Goal: Information Seeking & Learning: Learn about a topic

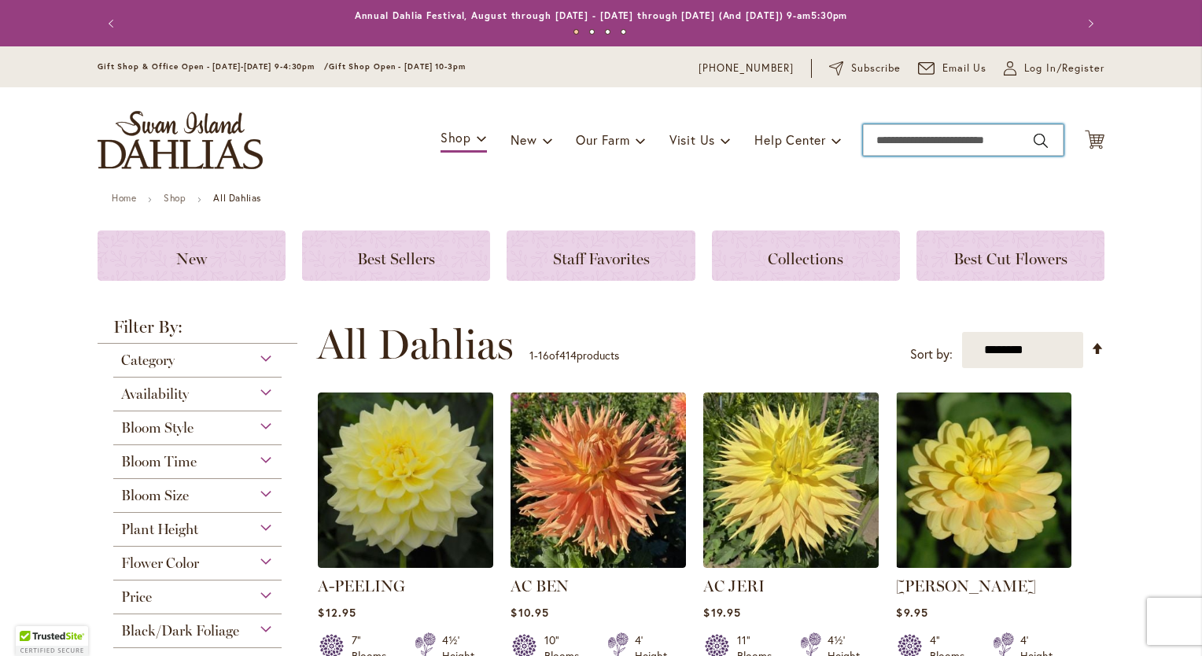
click at [872, 137] on input "Search" at bounding box center [963, 139] width 201 height 31
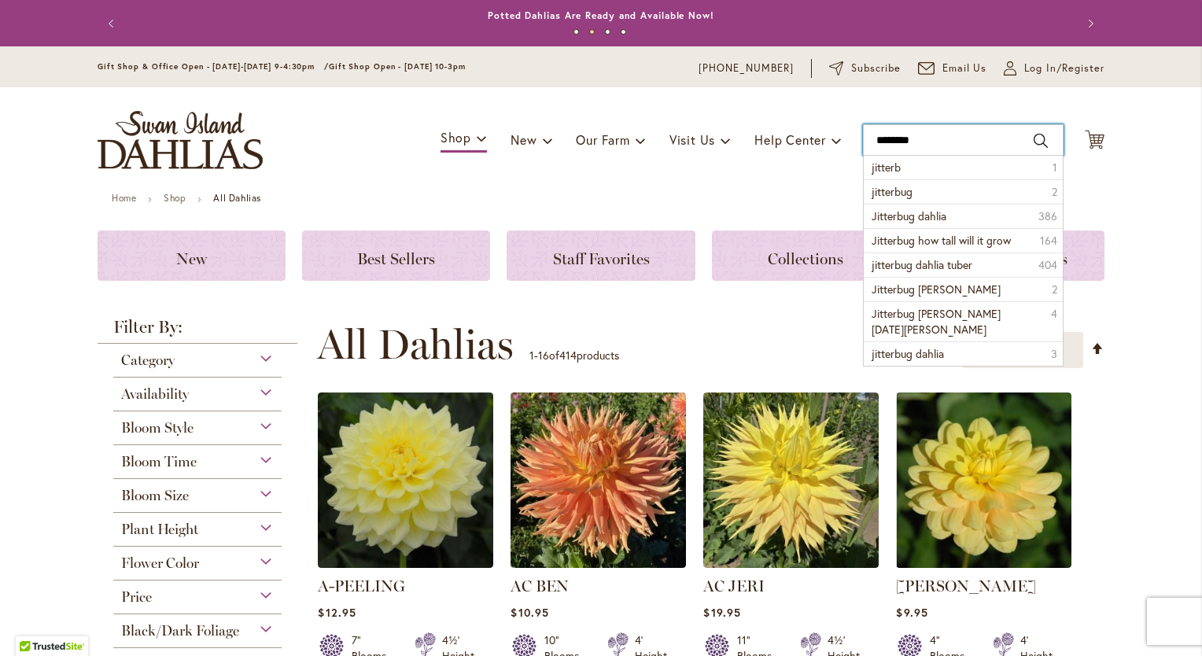
type input "*********"
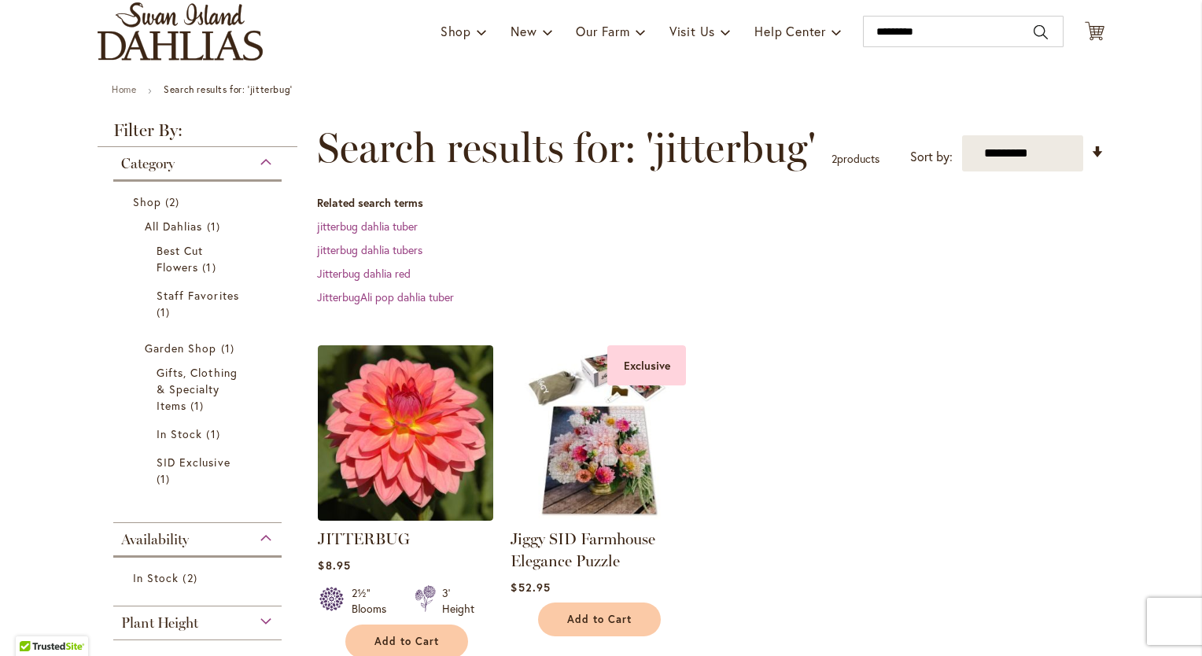
scroll to position [77, 0]
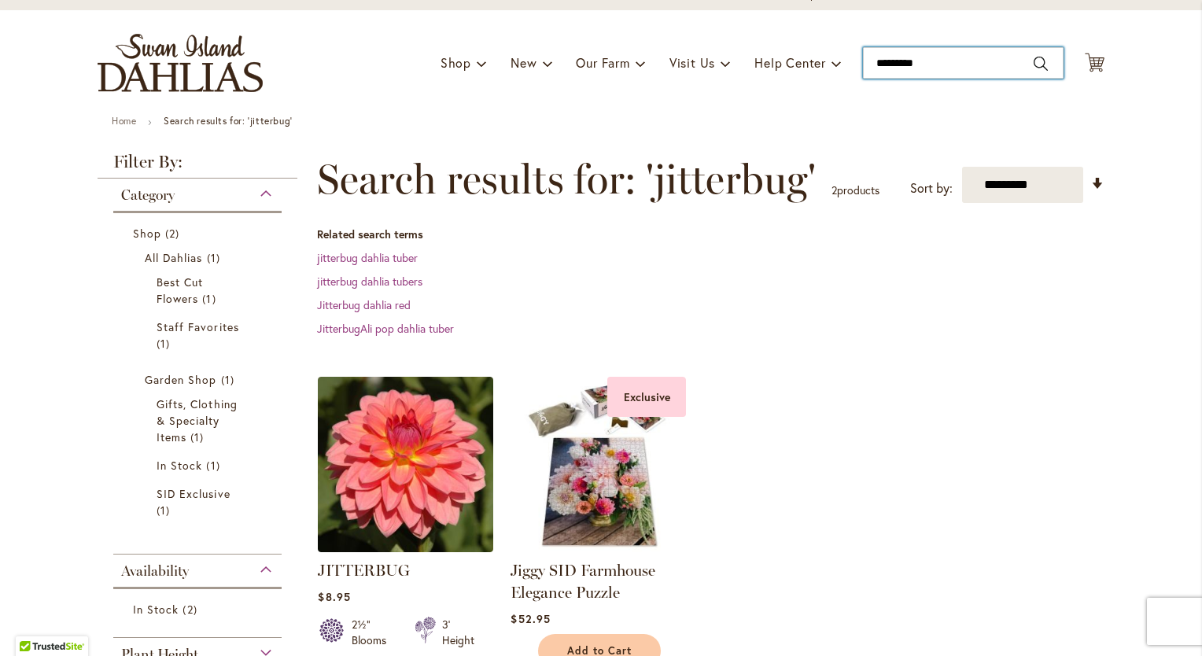
click at [919, 59] on input "*********" at bounding box center [963, 62] width 201 height 31
type input "*"
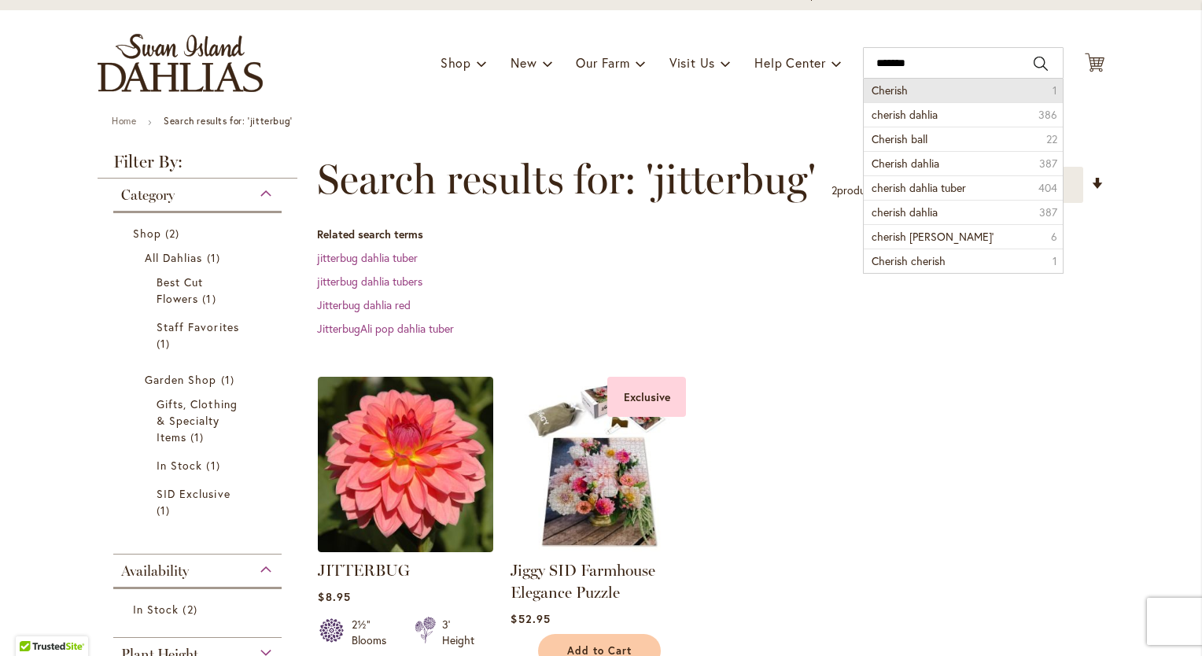
click at [910, 90] on li "Cherish 1" at bounding box center [963, 91] width 199 height 24
type input "*******"
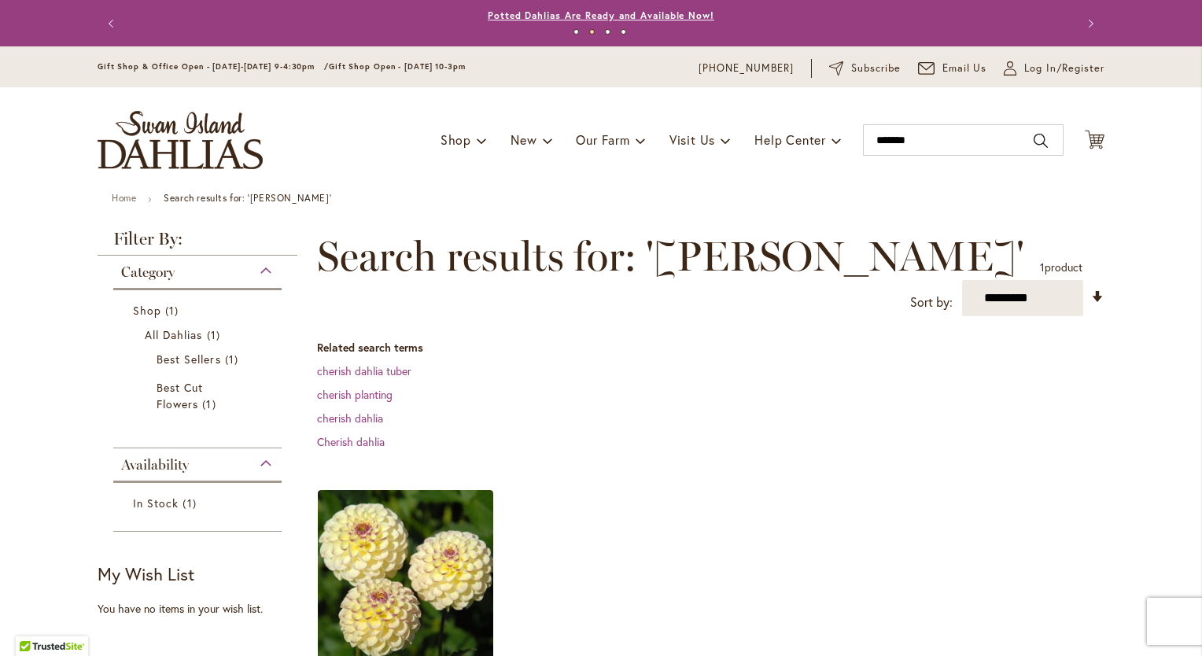
click at [629, 17] on link "Potted Dahlias Are Ready and Available Now!" at bounding box center [601, 15] width 227 height 12
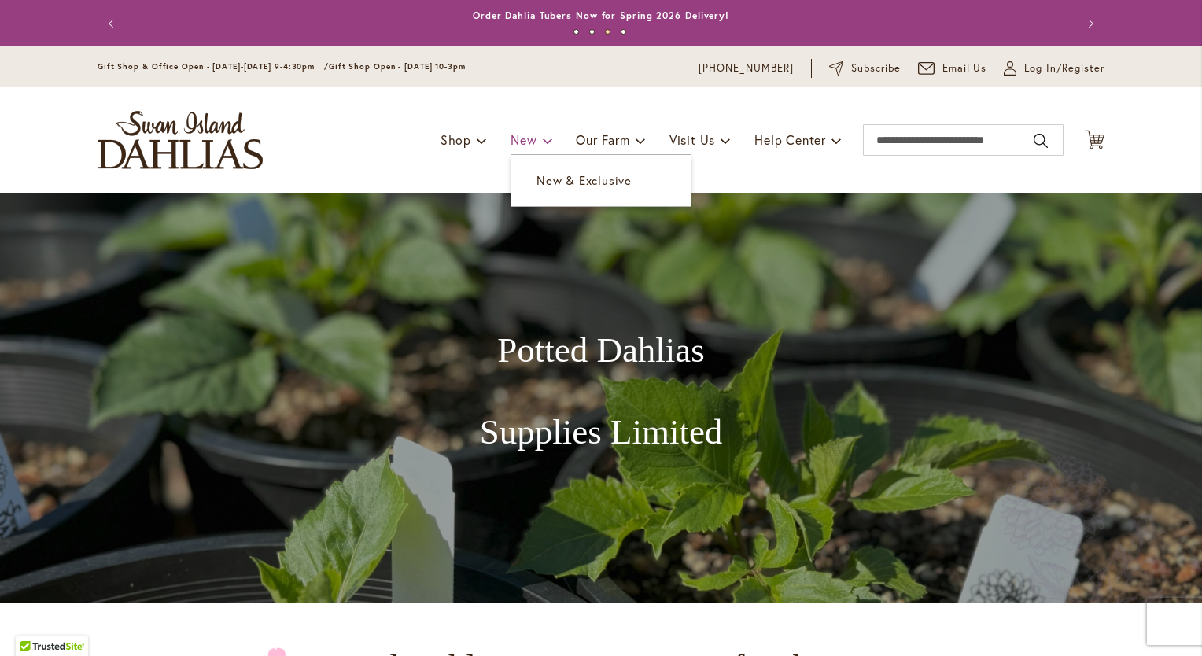
click at [543, 140] on span at bounding box center [548, 139] width 10 height 25
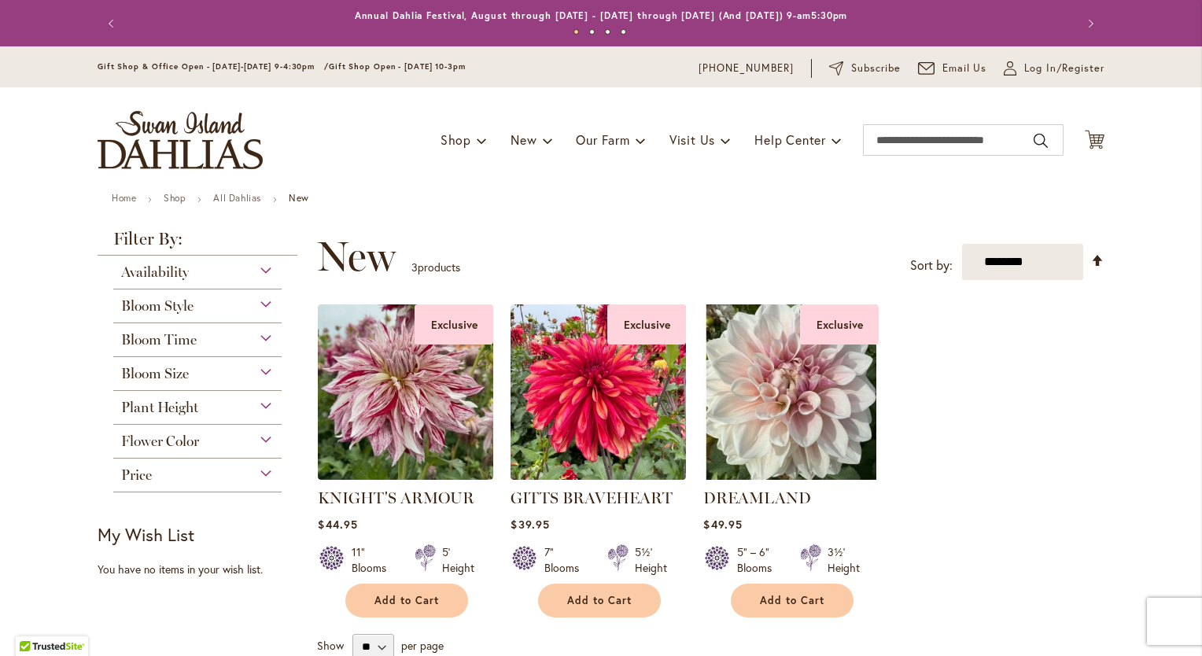
click at [259, 477] on div "Price" at bounding box center [197, 471] width 168 height 25
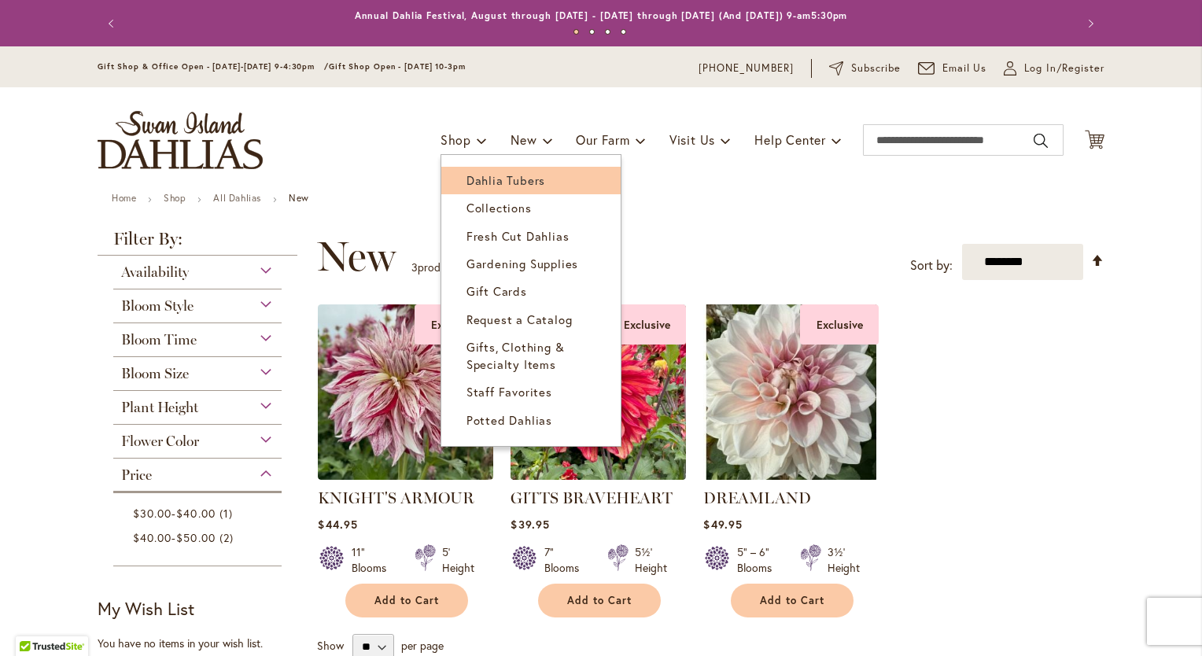
click at [472, 179] on span "Dahlia Tubers" at bounding box center [506, 180] width 79 height 16
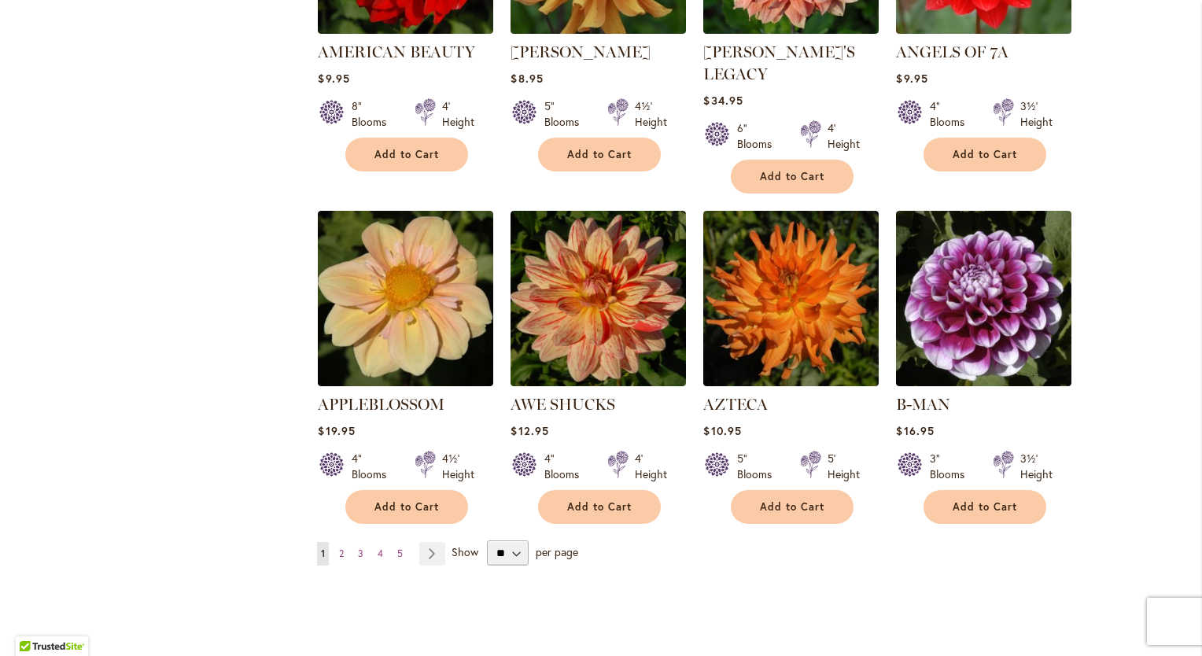
scroll to position [1199, 0]
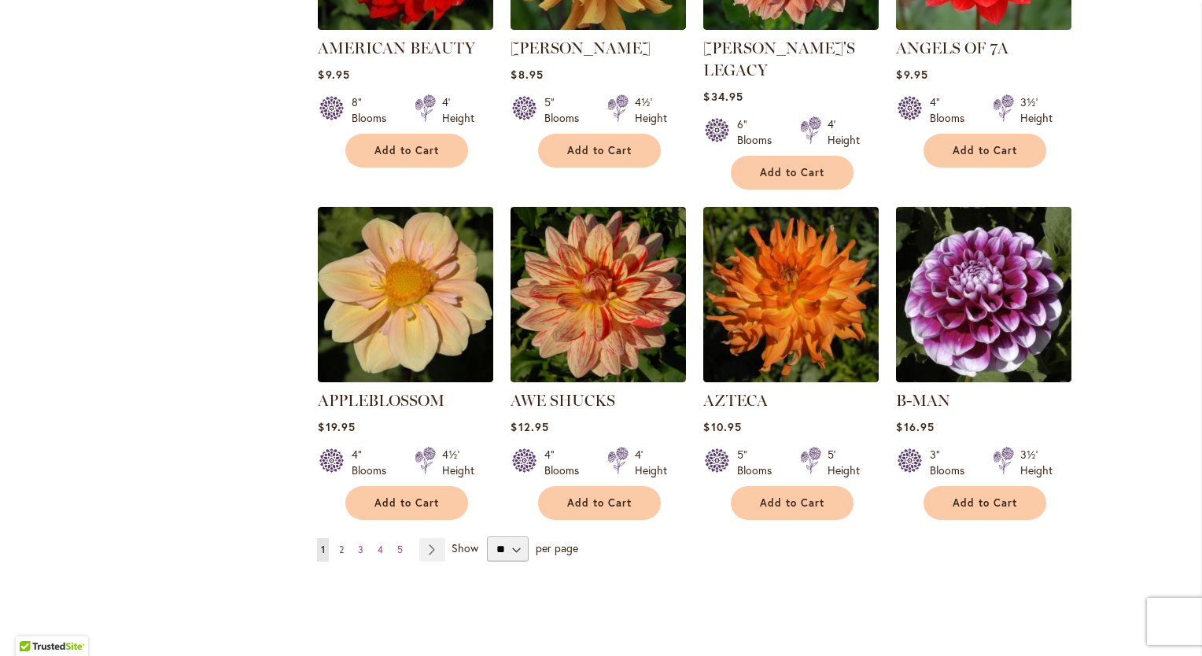
click at [339, 544] on span "2" at bounding box center [341, 550] width 5 height 12
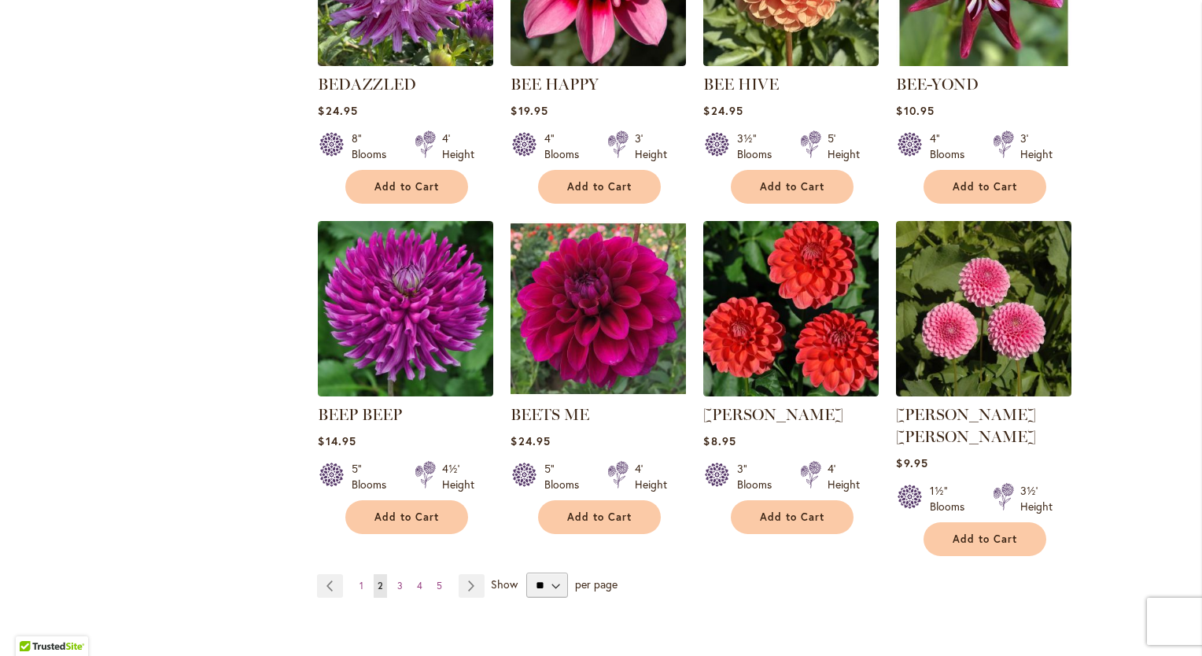
scroll to position [1164, 0]
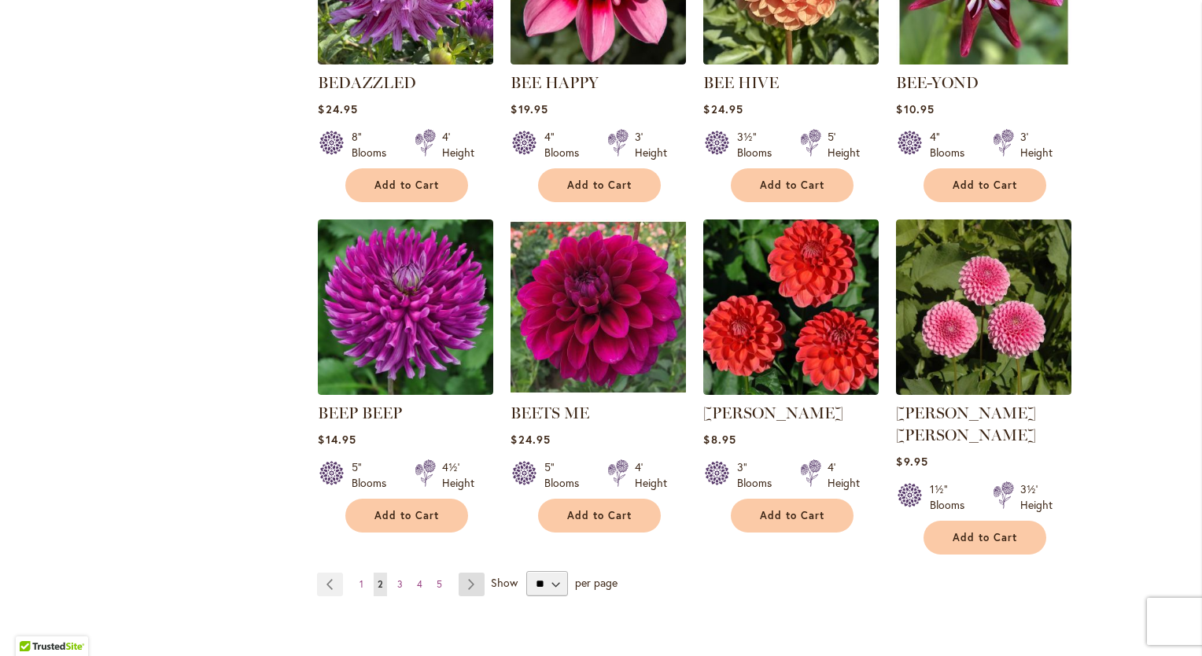
click at [461, 573] on link "Page Next" at bounding box center [472, 585] width 26 height 24
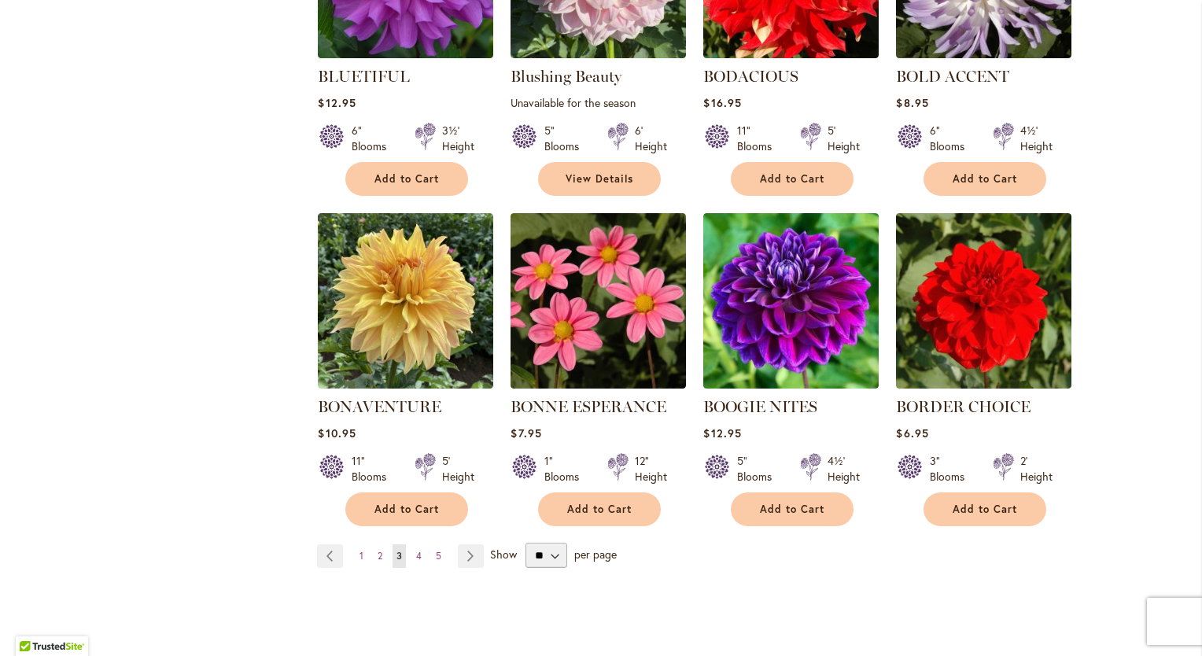
scroll to position [1173, 0]
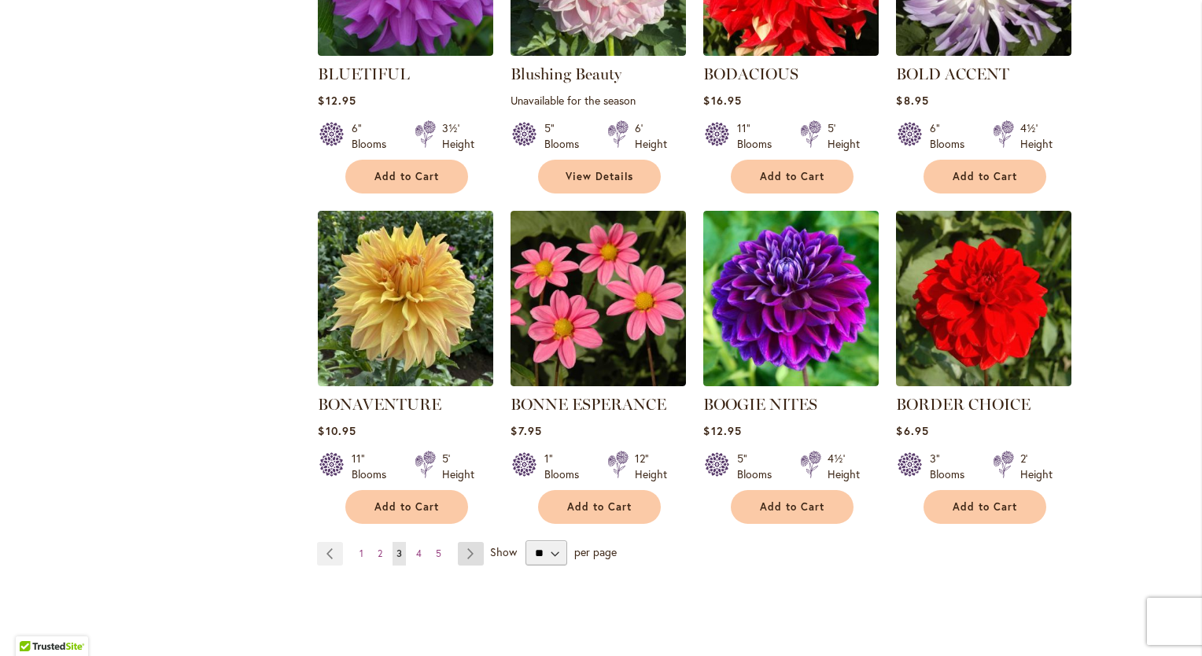
click at [461, 552] on link "Page Next" at bounding box center [471, 554] width 26 height 24
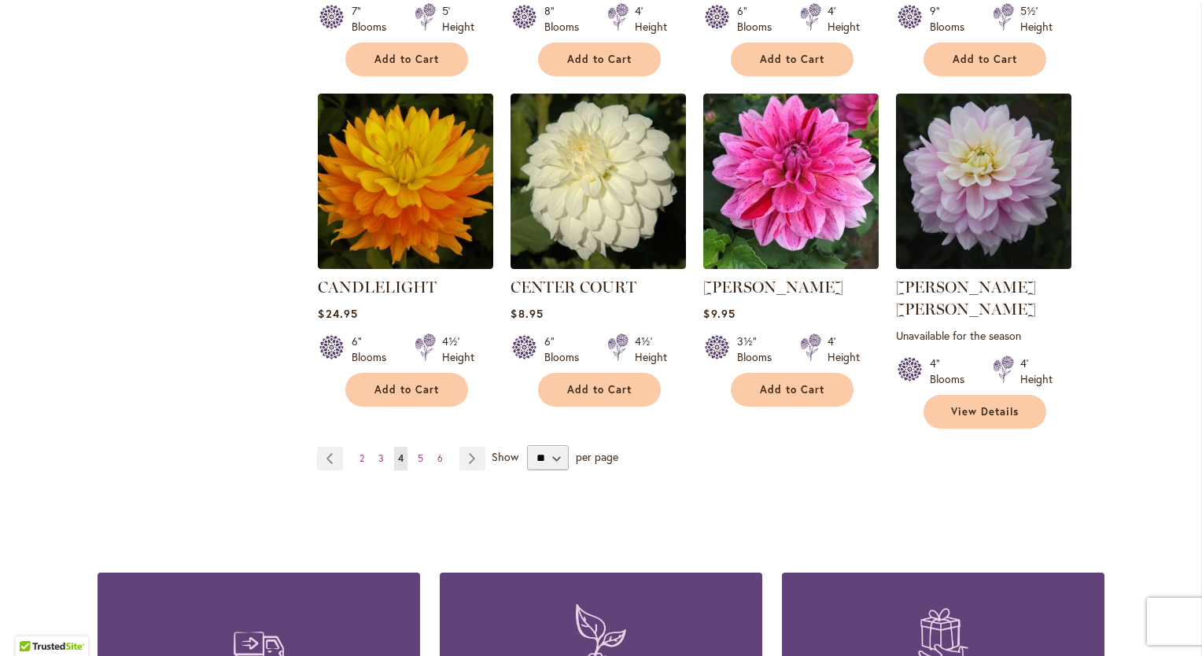
scroll to position [1333, 0]
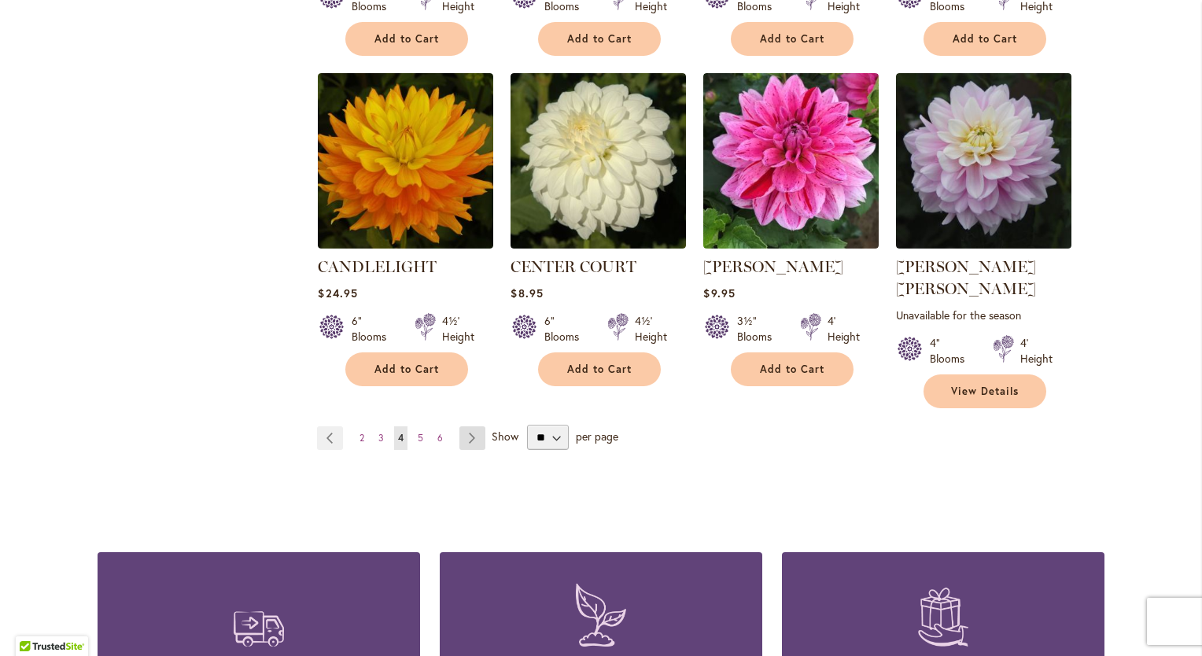
click at [466, 426] on link "Page Next" at bounding box center [473, 438] width 26 height 24
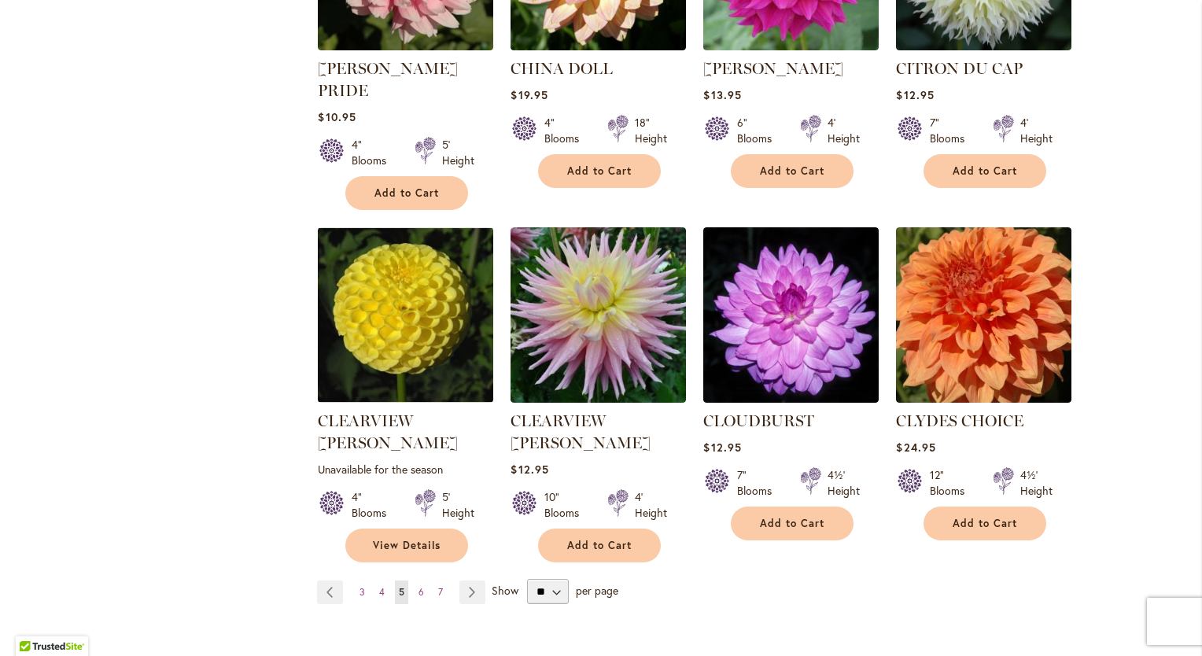
scroll to position [1209, 0]
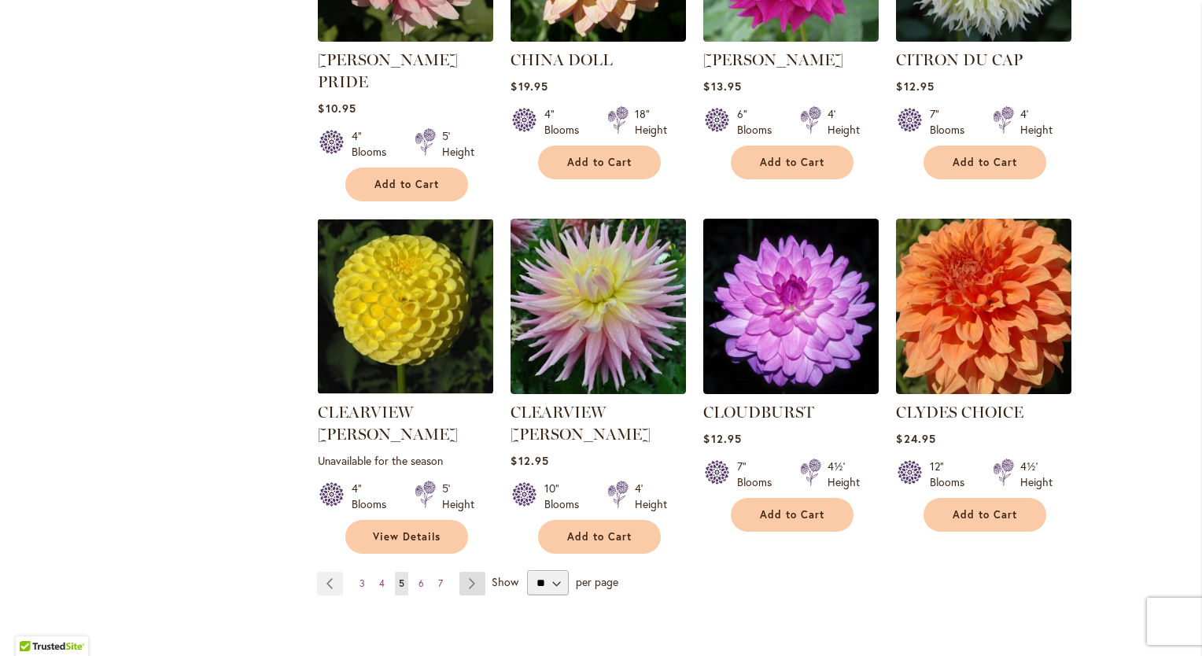
click at [467, 572] on link "Page Next" at bounding box center [473, 584] width 26 height 24
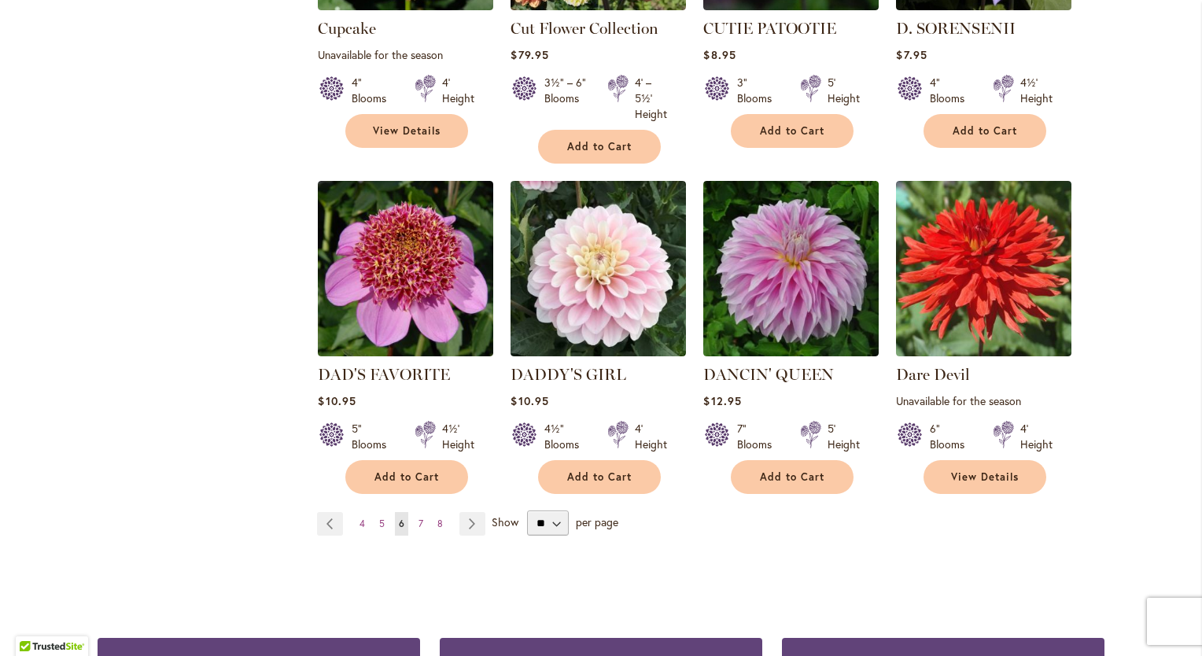
scroll to position [1249, 0]
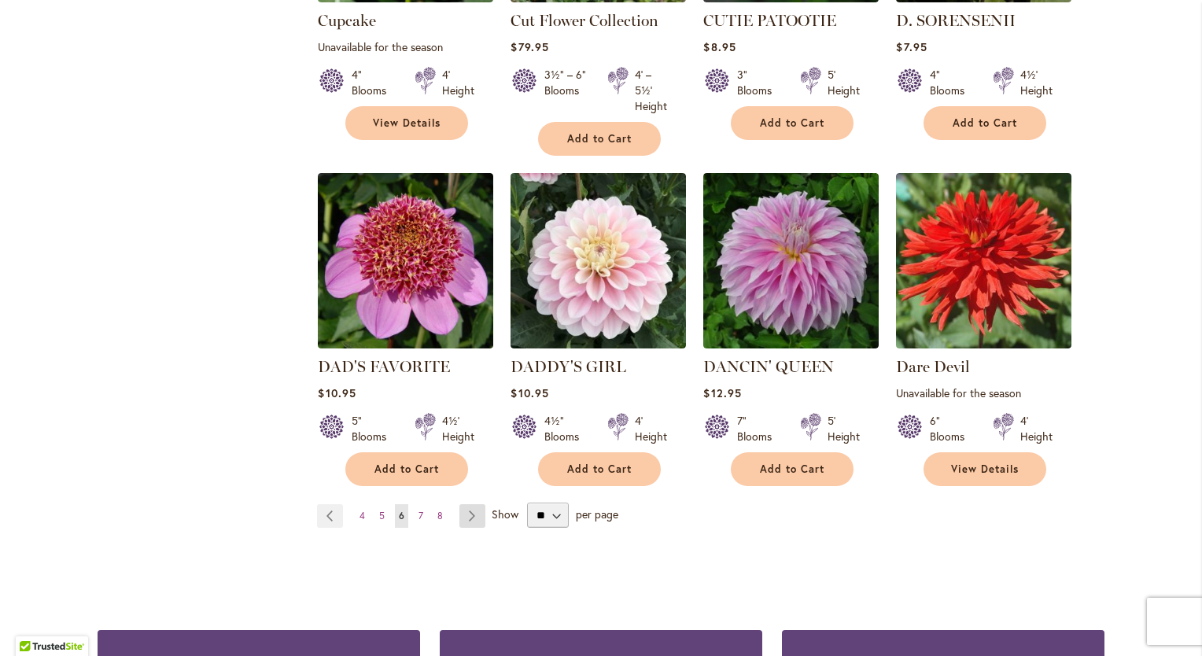
click at [469, 511] on link "Page Next" at bounding box center [473, 516] width 26 height 24
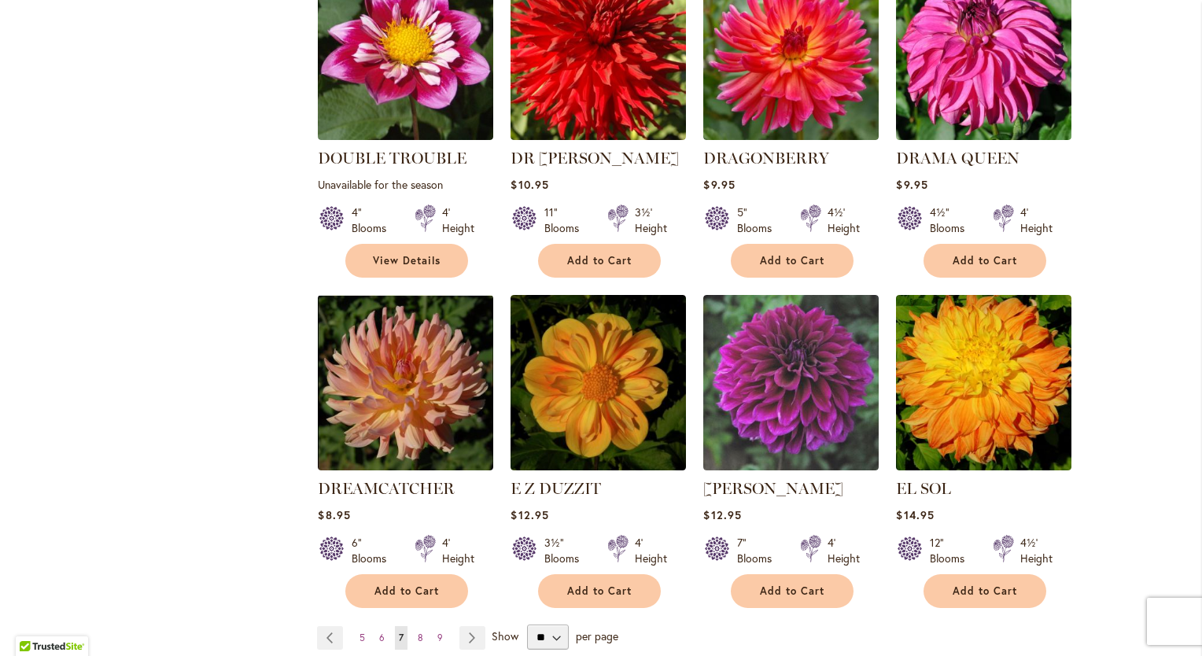
scroll to position [1164, 0]
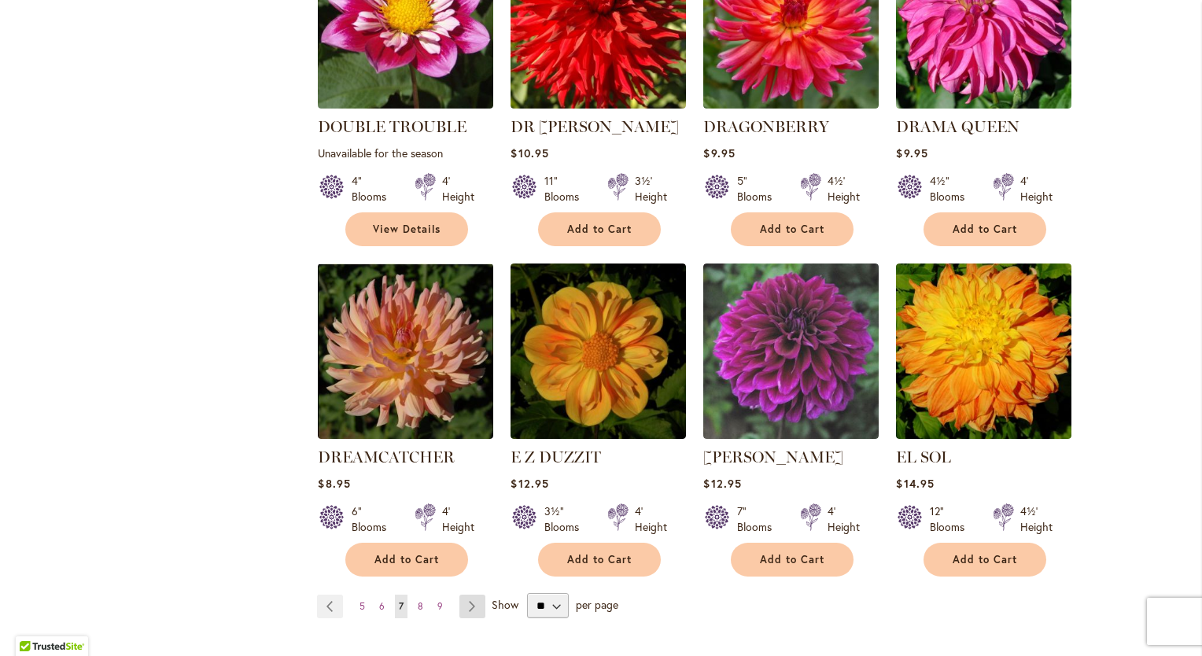
click at [466, 595] on link "Page Next" at bounding box center [473, 607] width 26 height 24
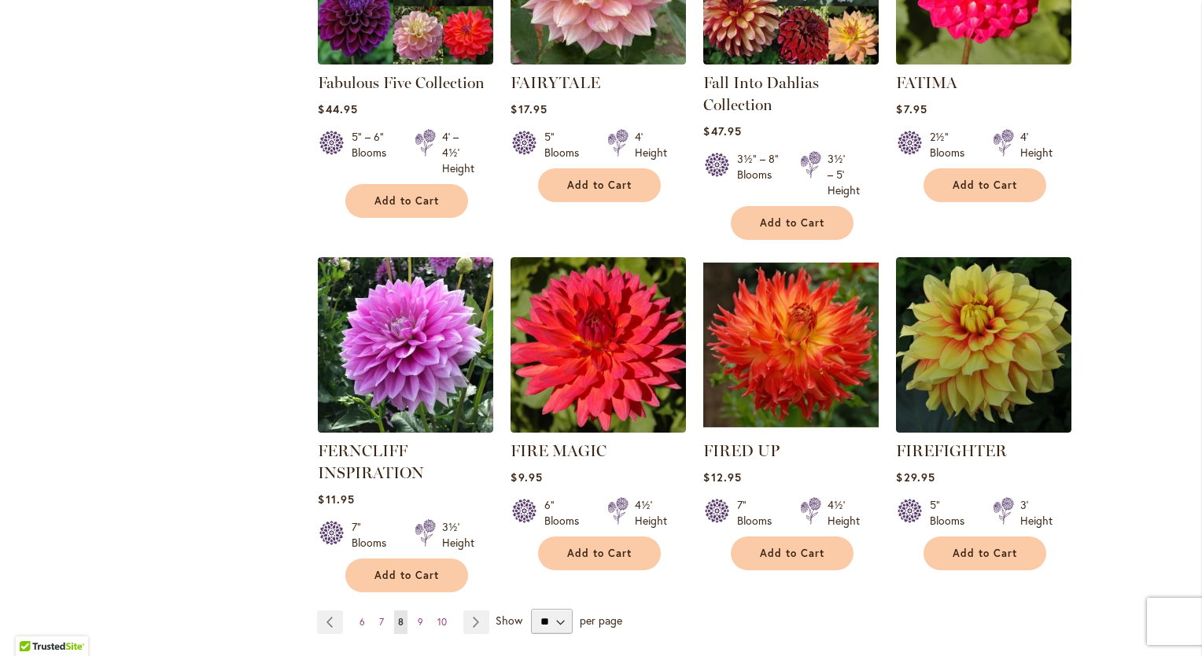
scroll to position [1196, 0]
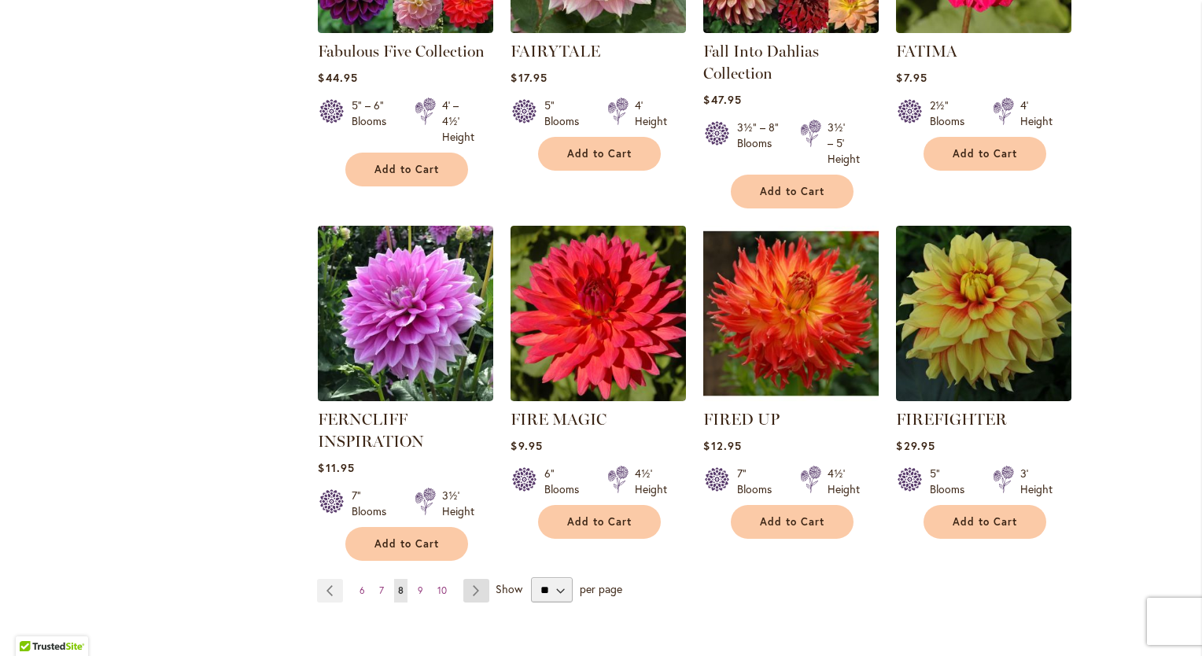
click at [469, 587] on link "Page Next" at bounding box center [476, 591] width 26 height 24
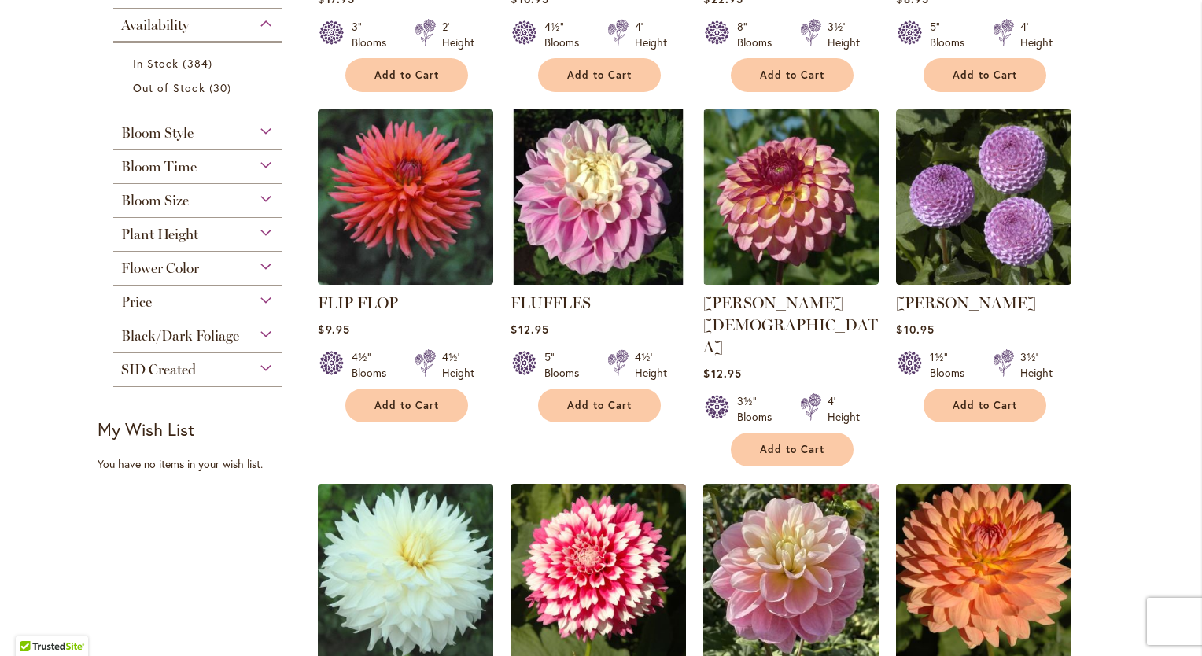
scroll to position [617, 0]
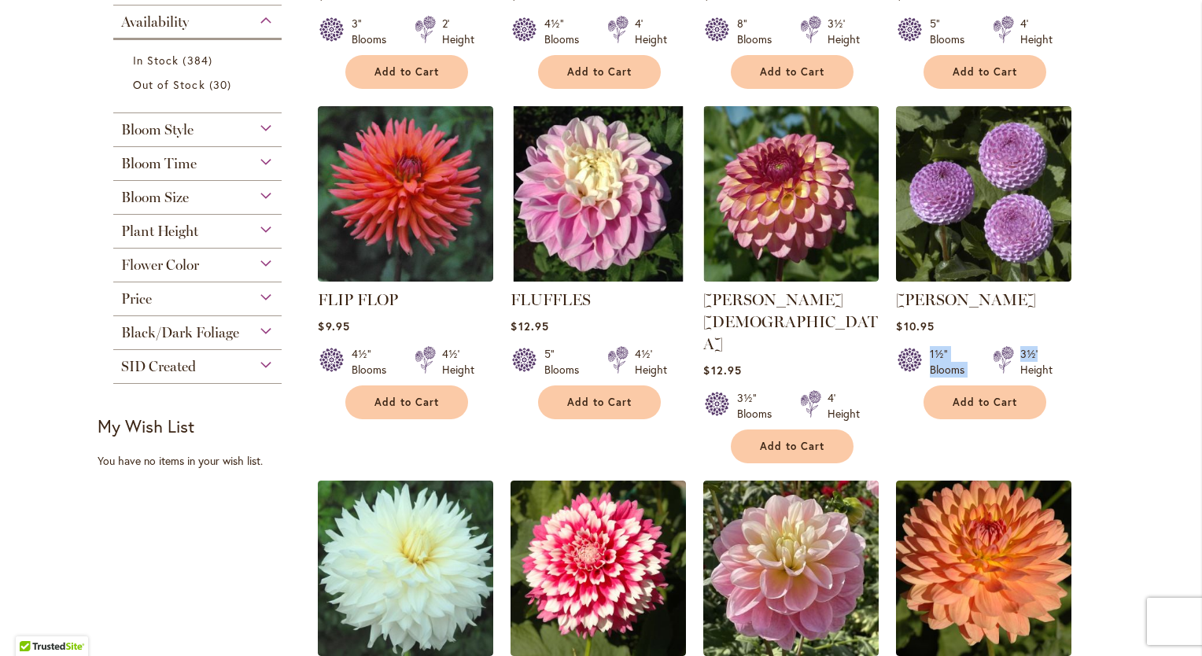
drag, startPoint x: 1183, startPoint y: 312, endPoint x: 1179, endPoint y: 351, distance: 38.8
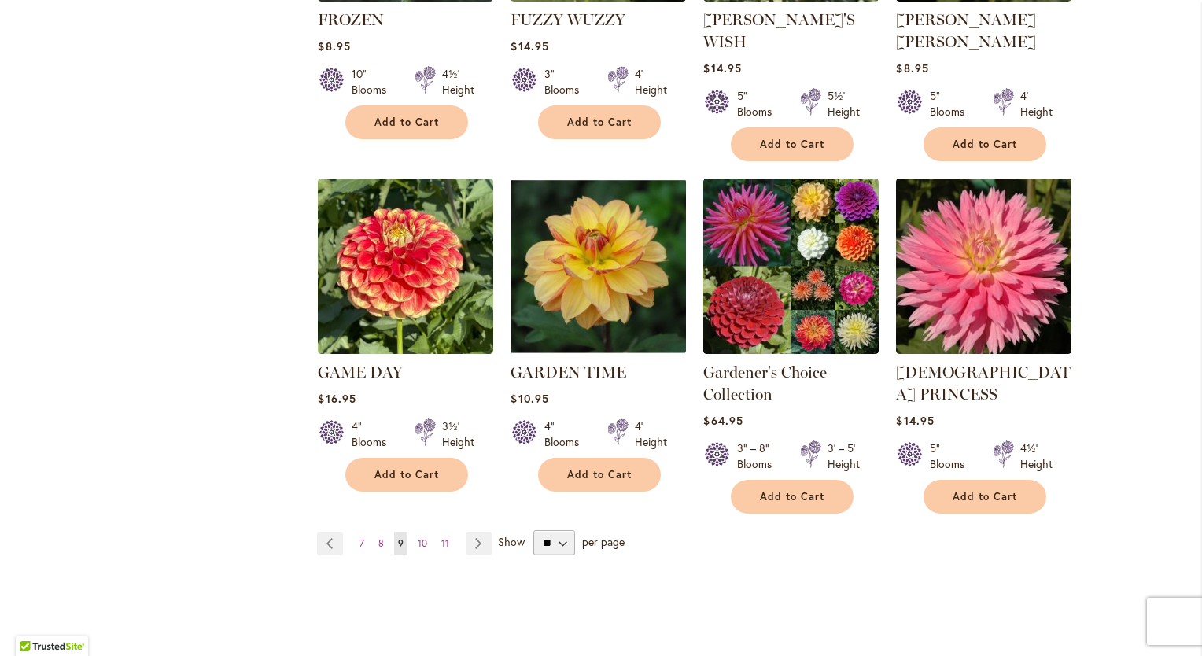
scroll to position [1295, 0]
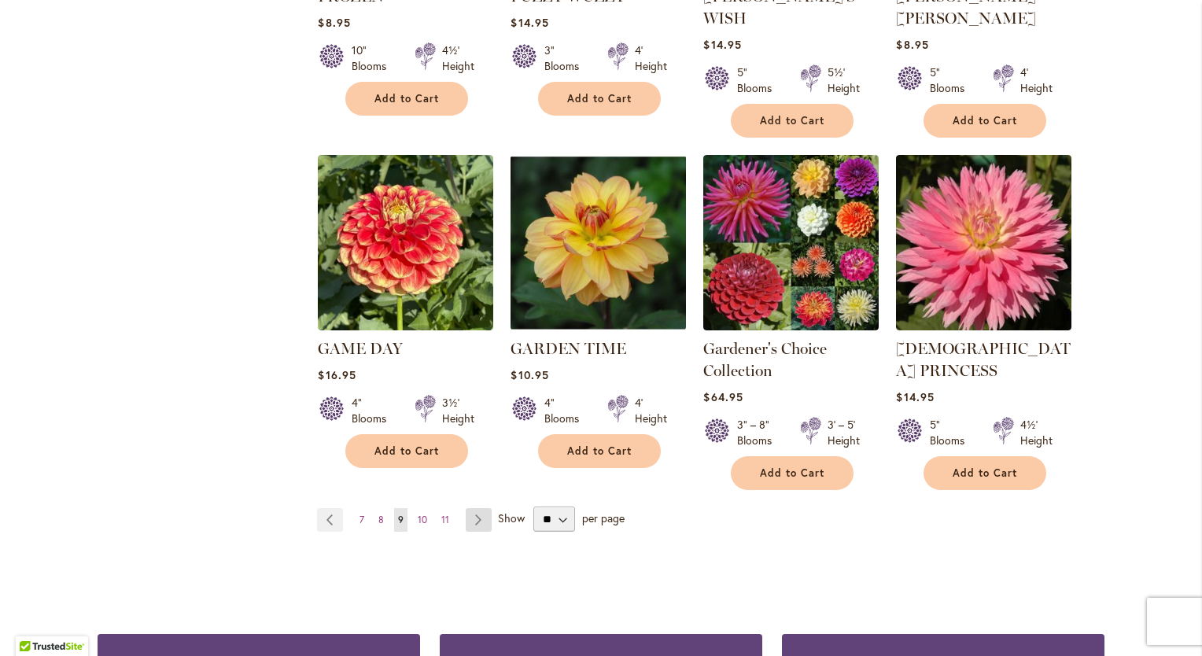
click at [475, 508] on link "Page Next" at bounding box center [479, 520] width 26 height 24
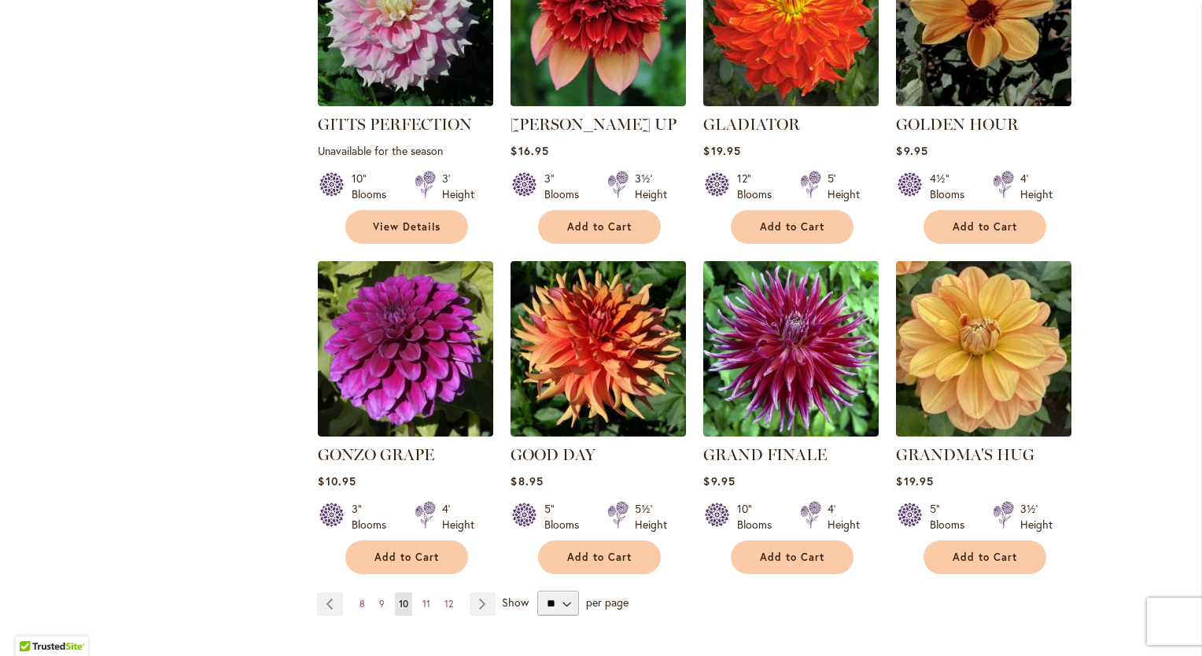
scroll to position [1171, 0]
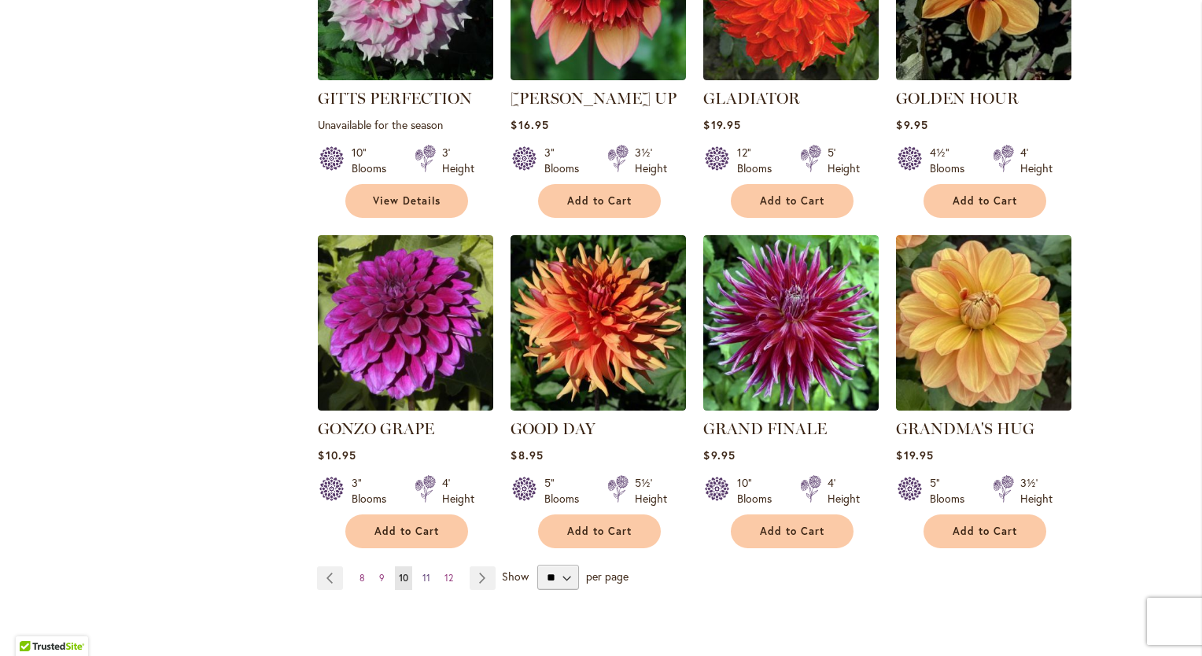
click at [423, 572] on span "11" at bounding box center [427, 578] width 8 height 12
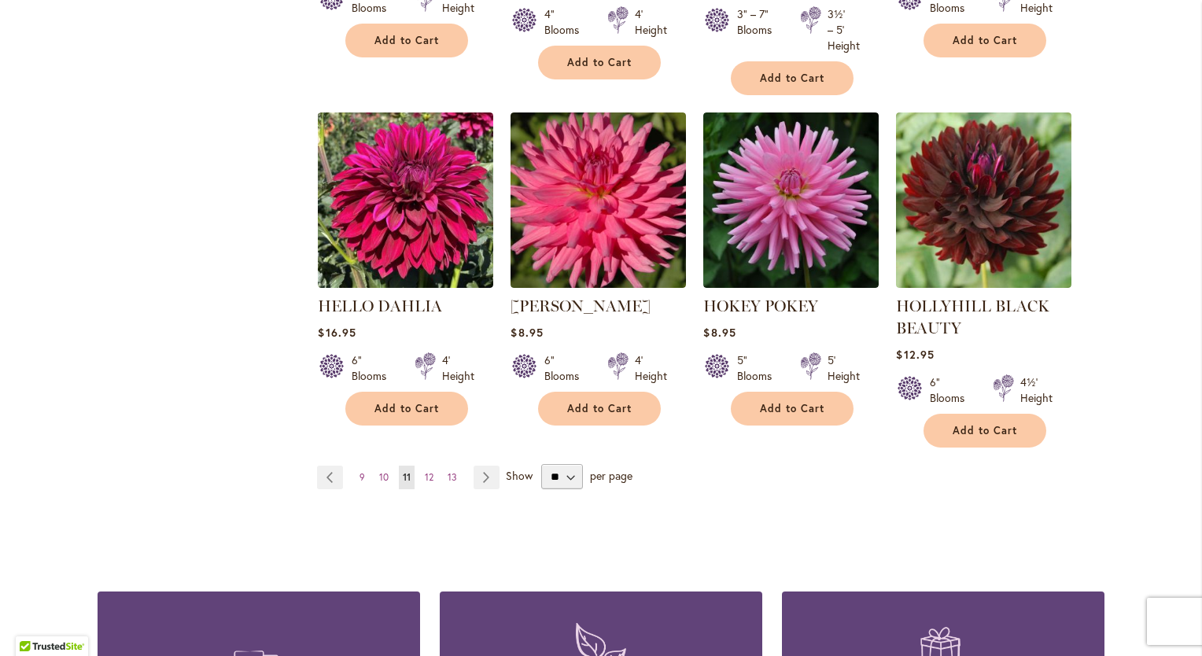
scroll to position [1356, 0]
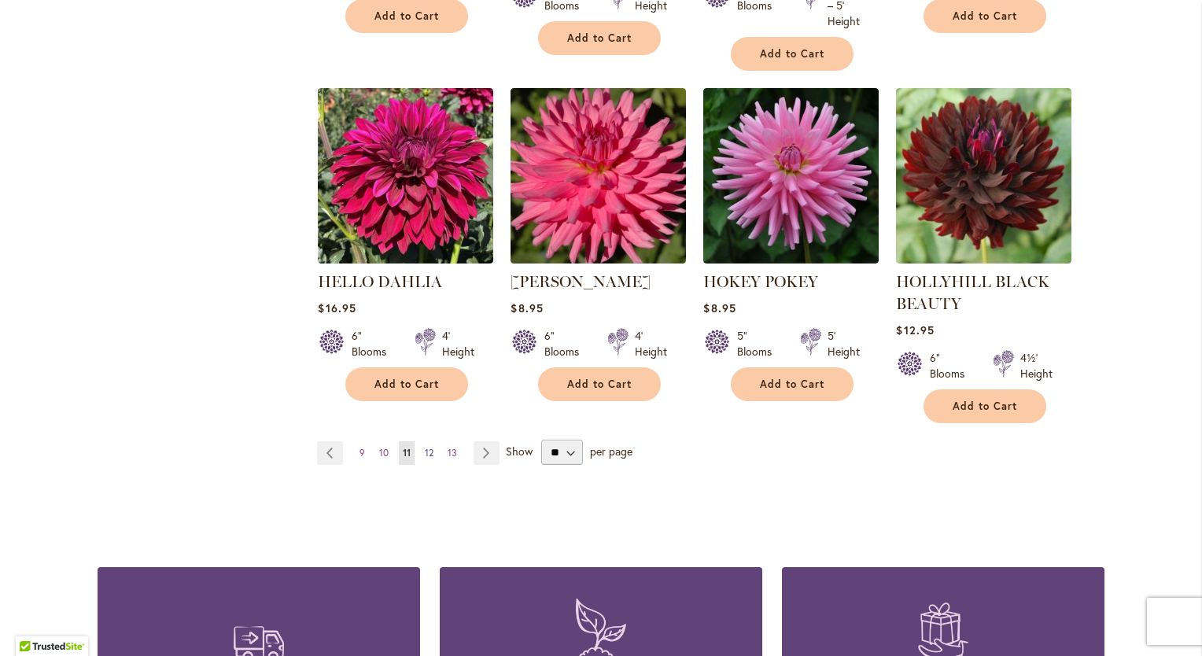
click at [425, 451] on span "12" at bounding box center [429, 453] width 9 height 12
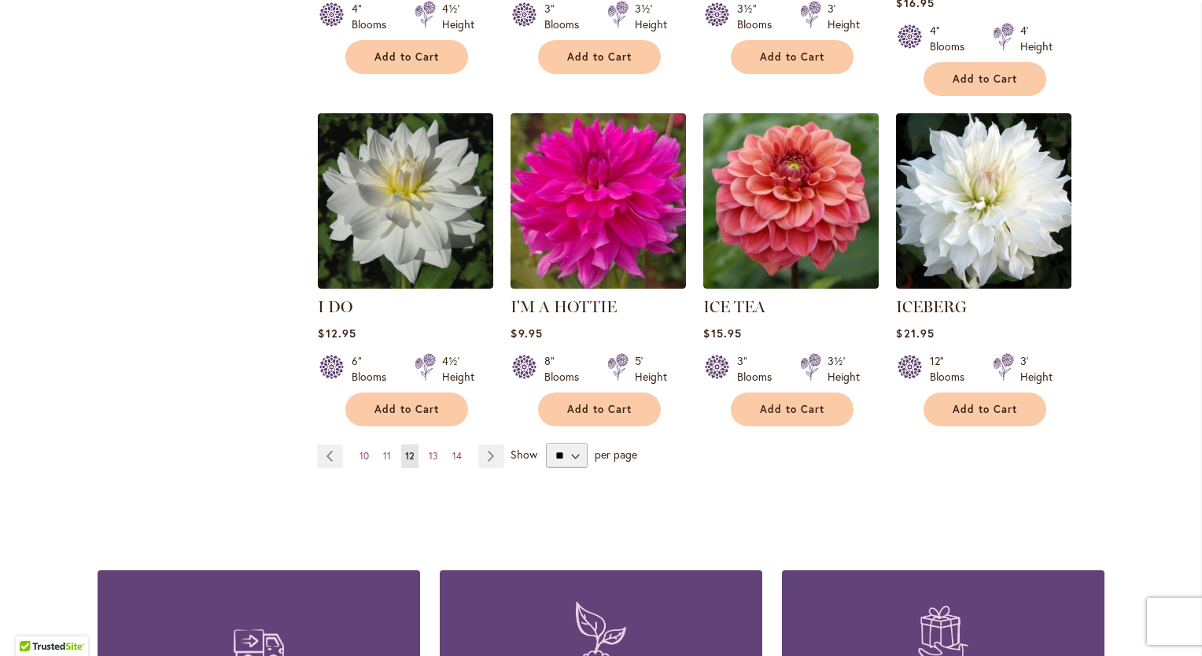
scroll to position [1285, 0]
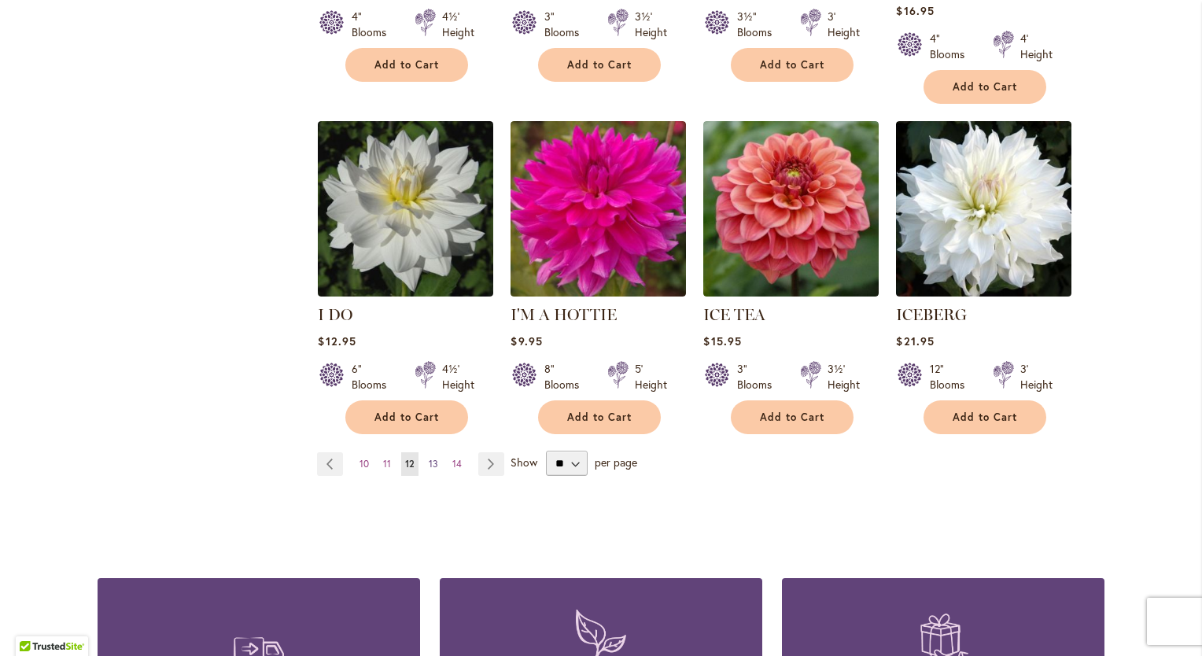
click at [429, 458] on span "13" at bounding box center [433, 464] width 9 height 12
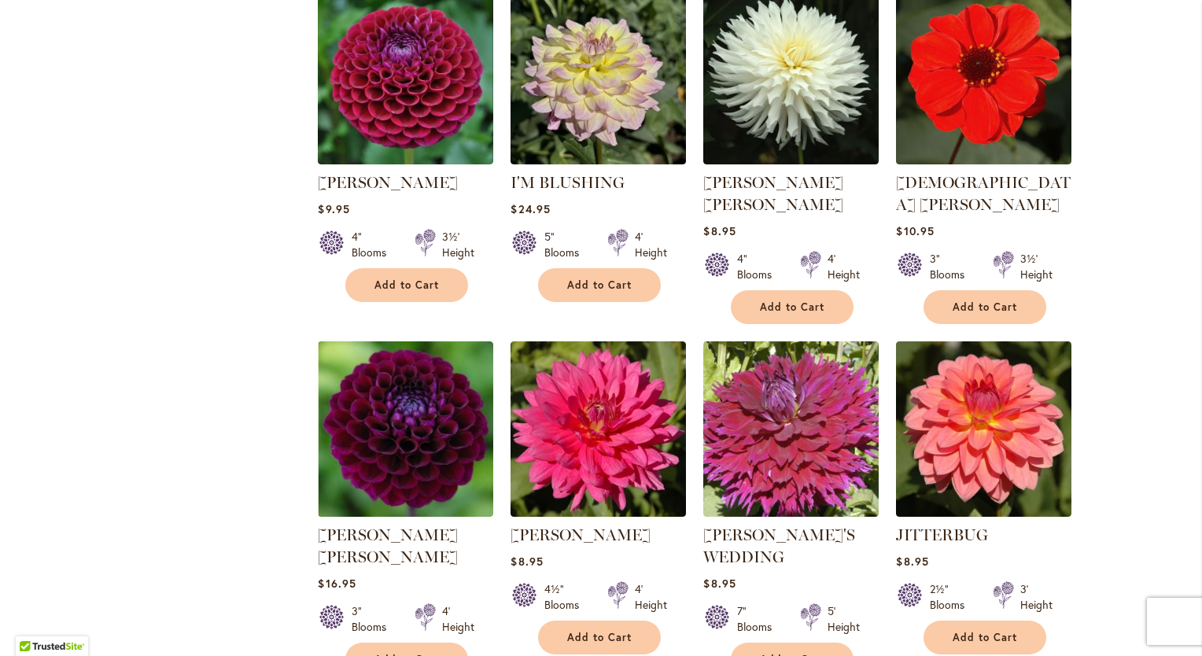
scroll to position [1158, 0]
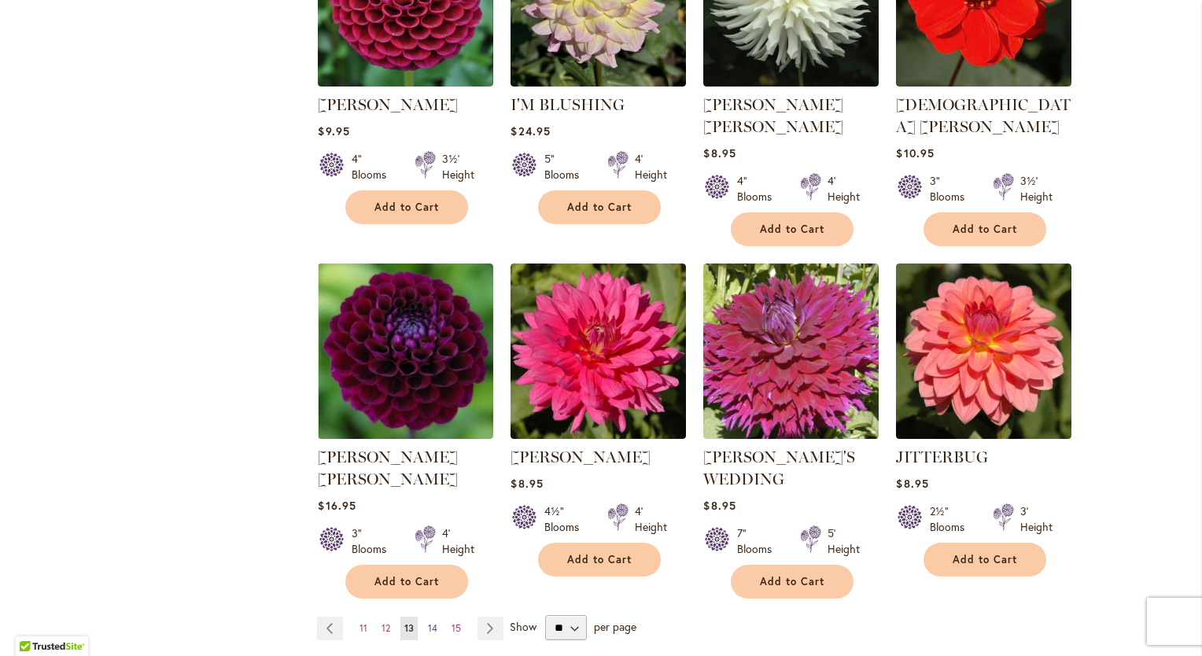
click at [428, 622] on span "14" at bounding box center [432, 628] width 9 height 12
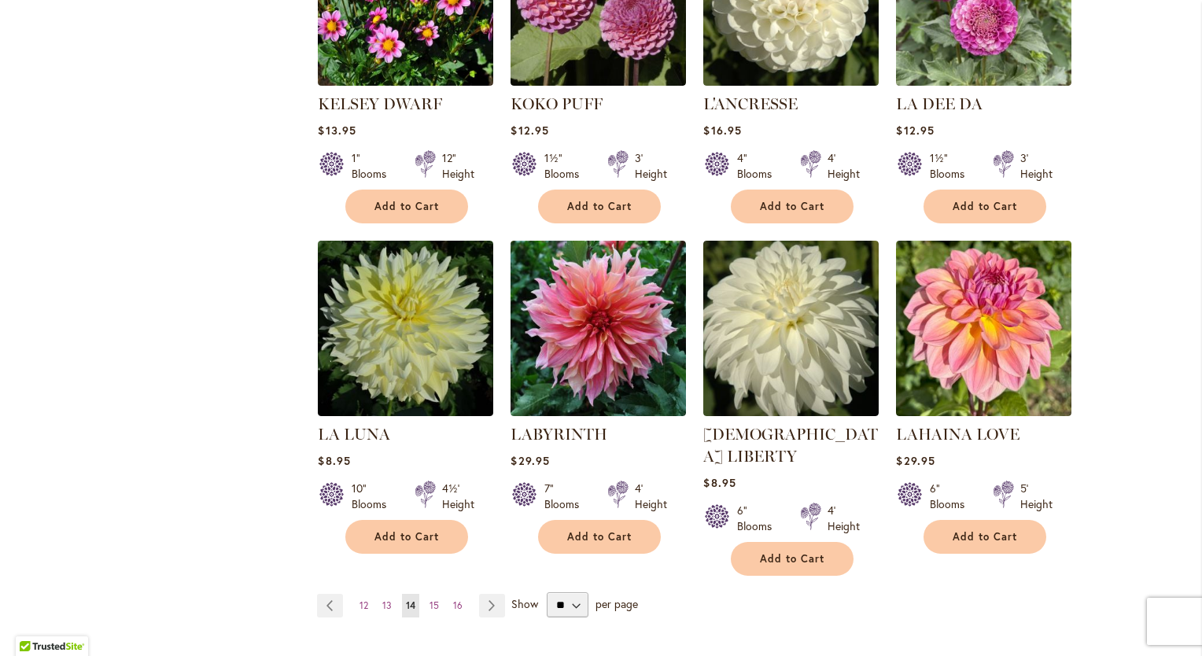
scroll to position [1187, 0]
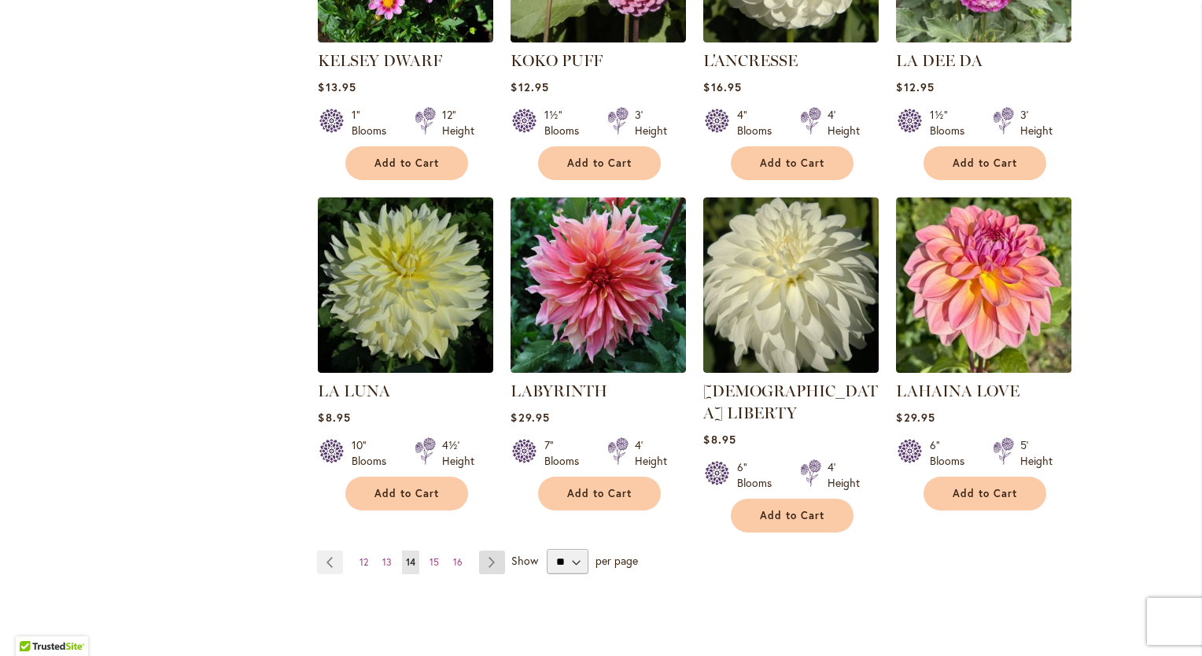
click at [484, 551] on link "Page Next" at bounding box center [492, 563] width 26 height 24
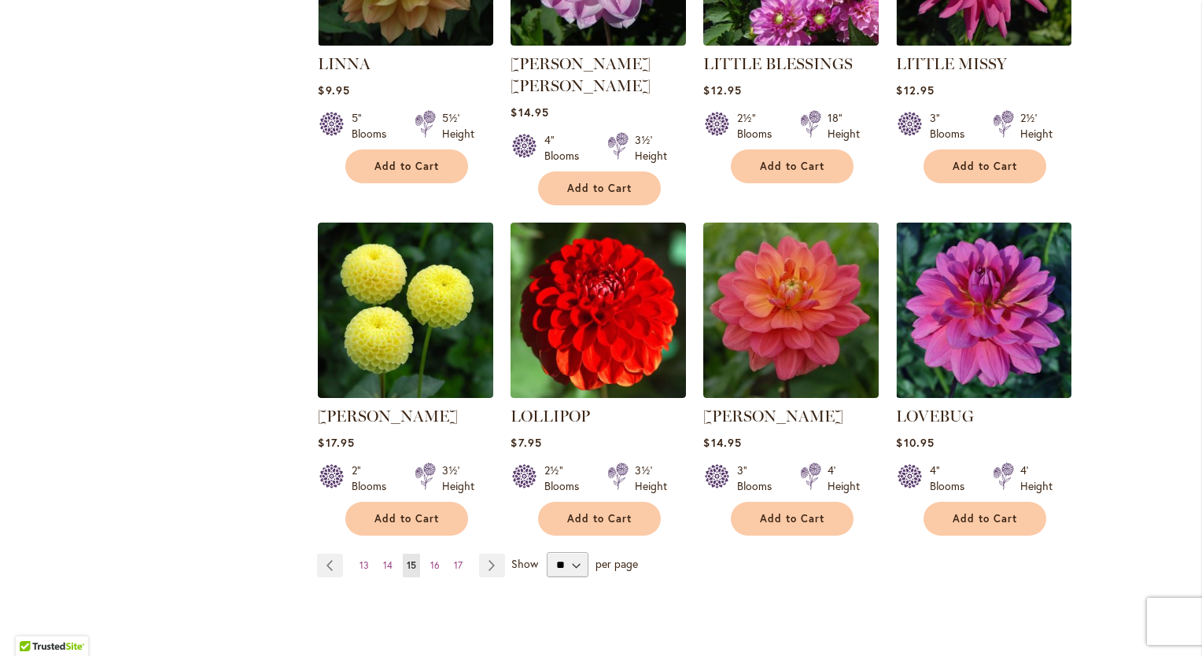
scroll to position [1215, 0]
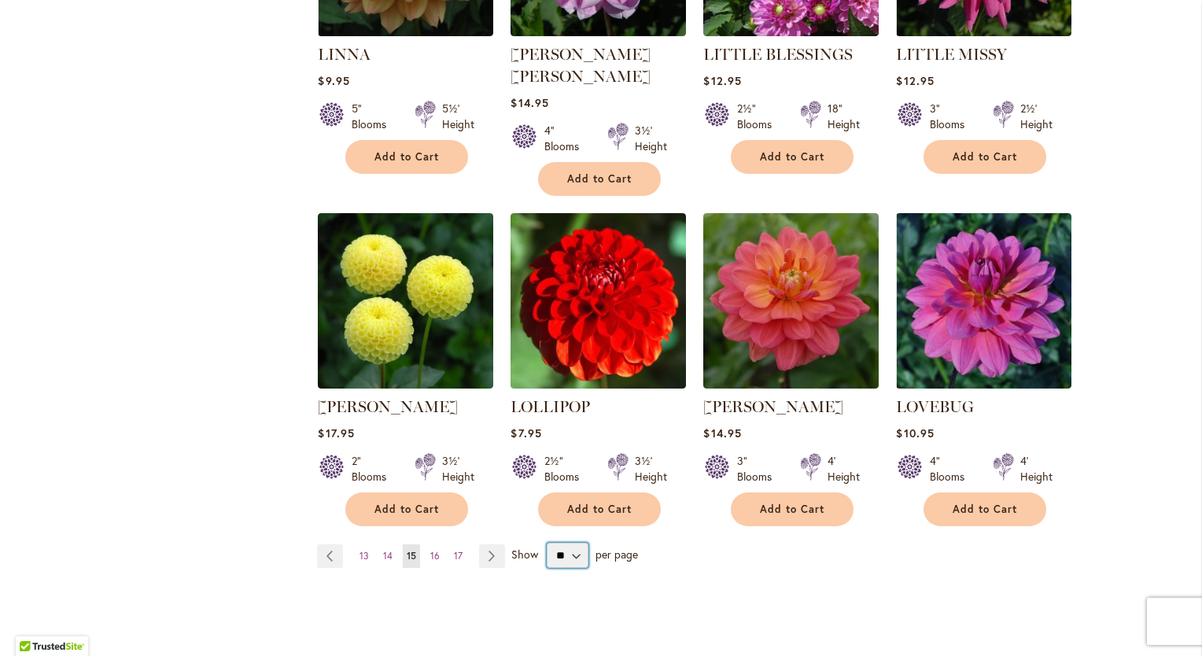
click at [567, 543] on select "** ** ** **" at bounding box center [568, 555] width 42 height 25
select select "**"
click at [547, 543] on select "** ** ** **" at bounding box center [568, 555] width 42 height 25
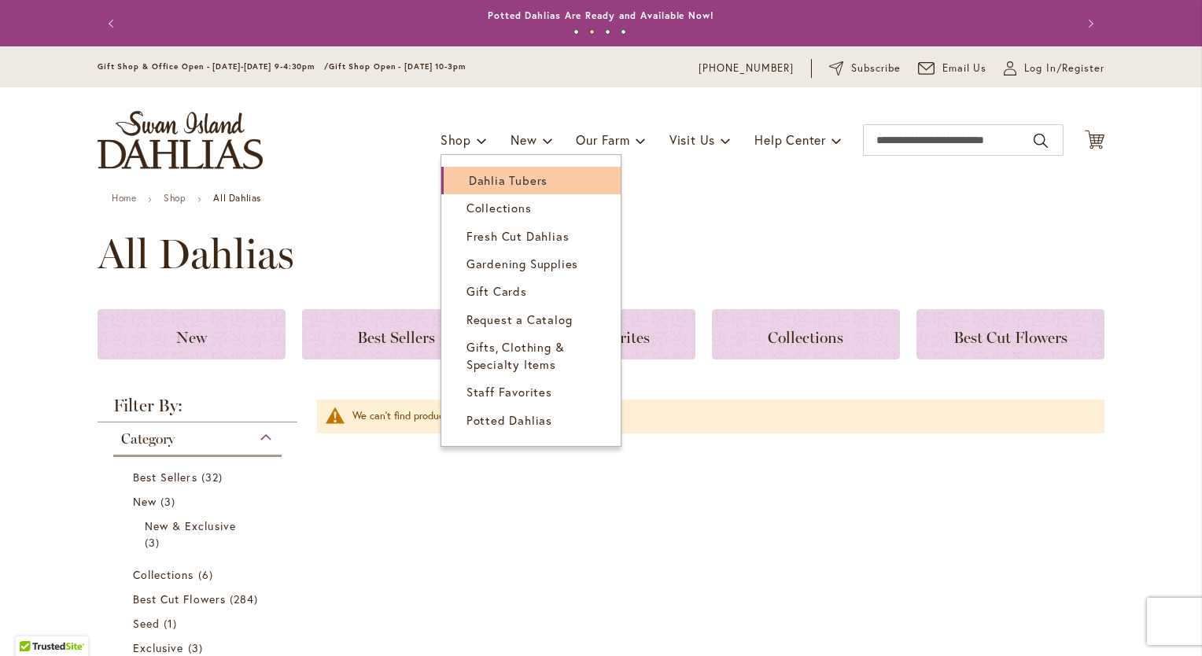
click at [482, 178] on span "Dahlia Tubers" at bounding box center [508, 180] width 79 height 16
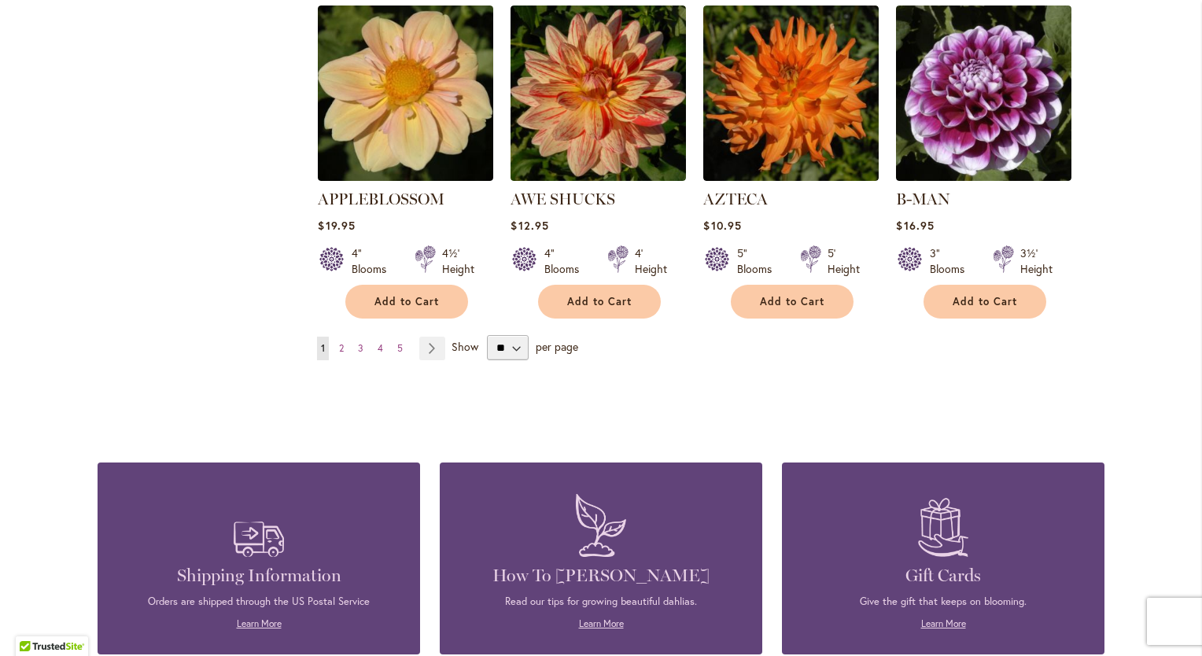
scroll to position [1406, 0]
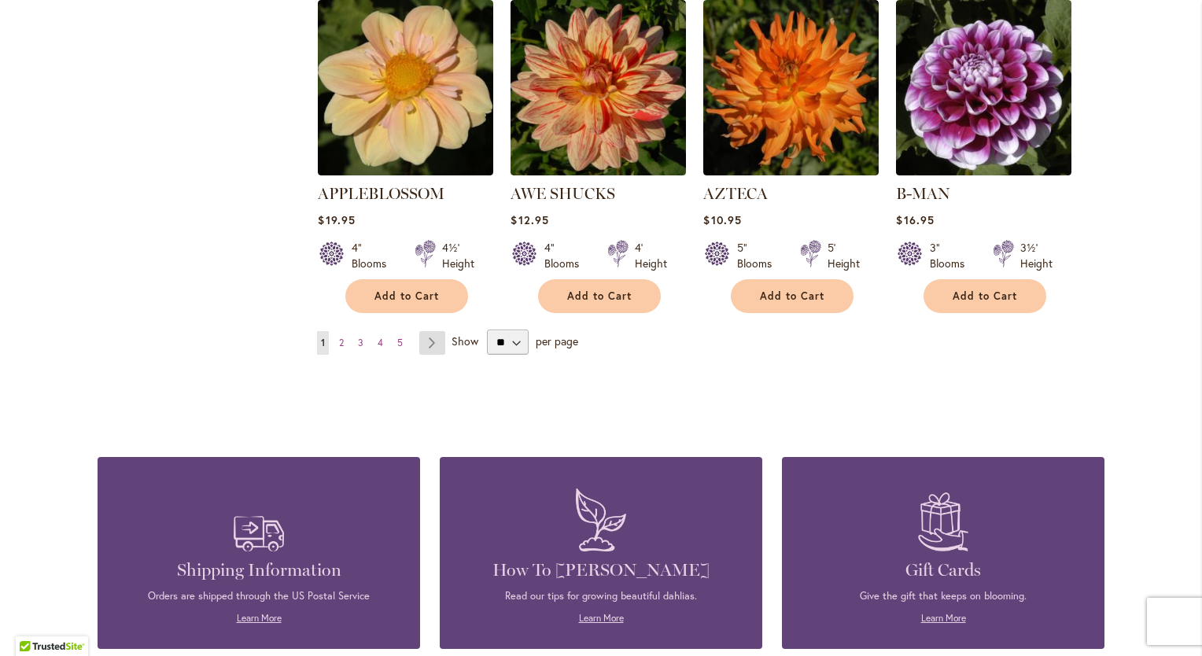
click at [427, 331] on link "Page Next" at bounding box center [432, 343] width 26 height 24
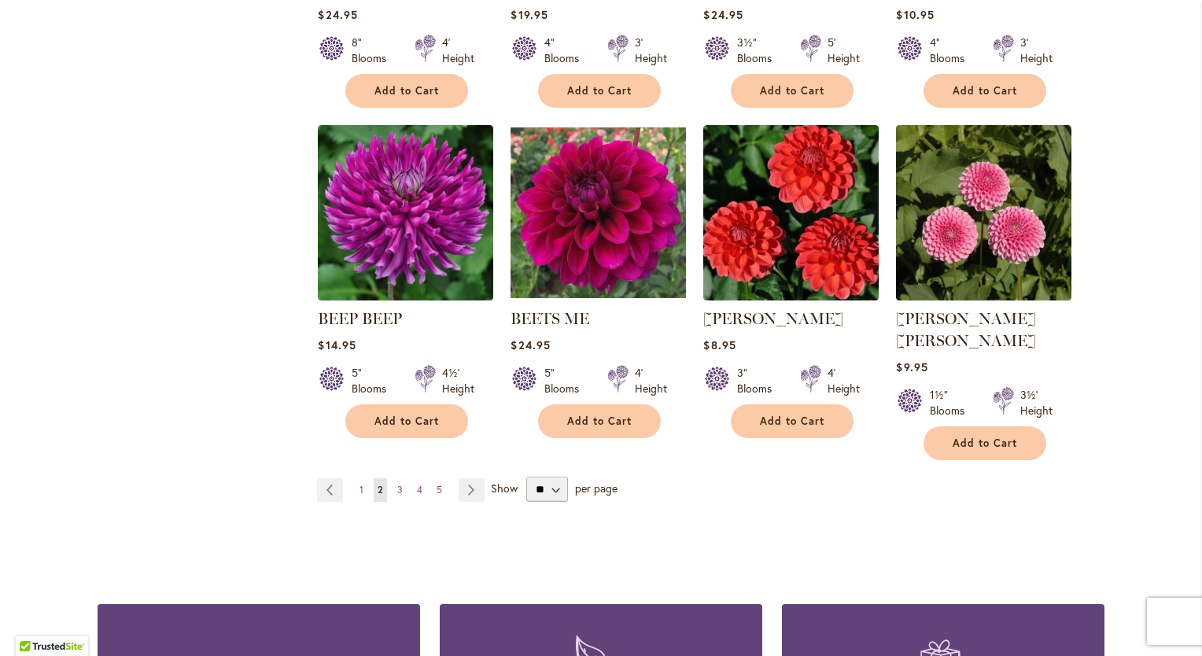
scroll to position [1267, 0]
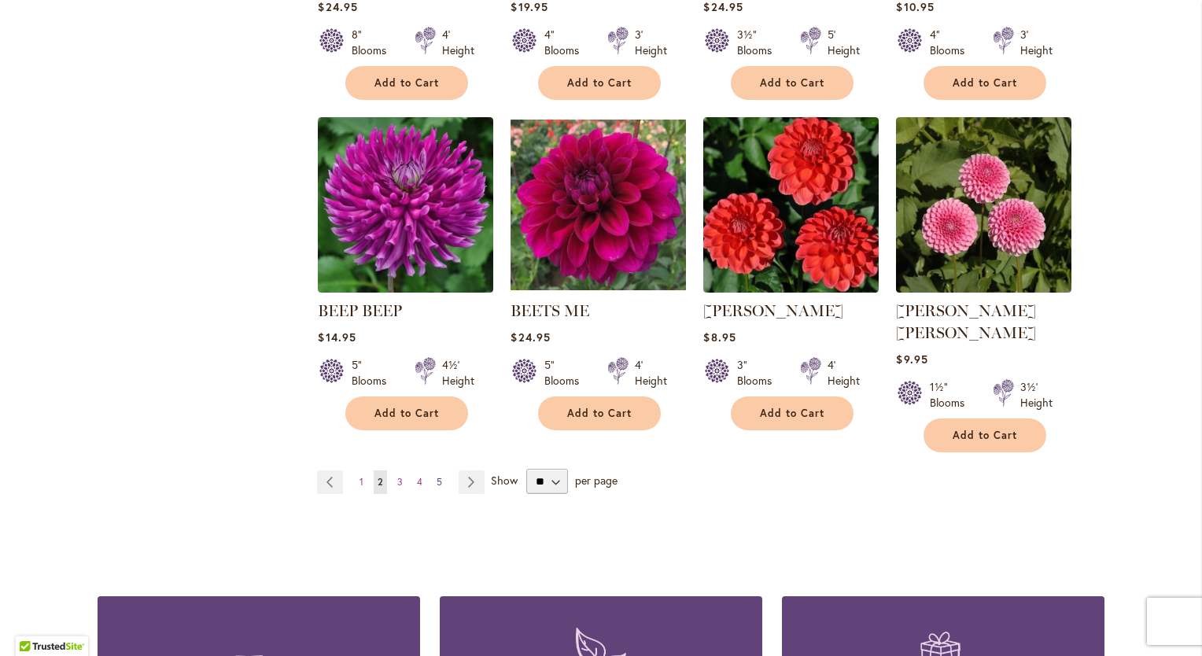
click at [437, 476] on span "5" at bounding box center [440, 482] width 6 height 12
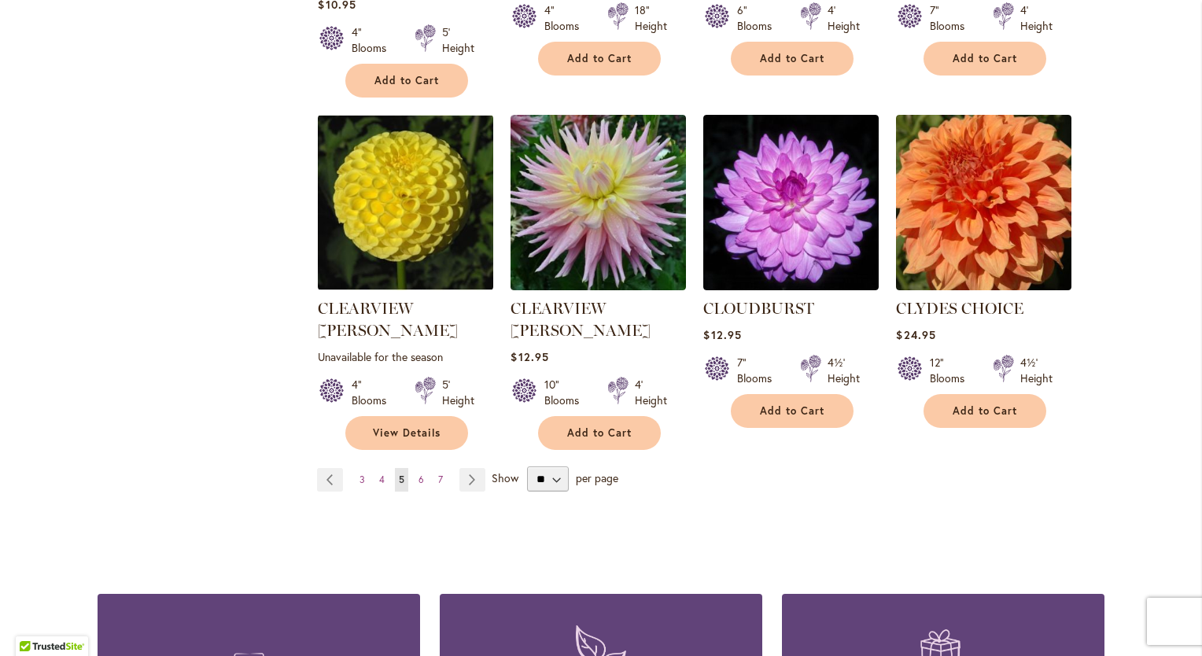
scroll to position [1316, 0]
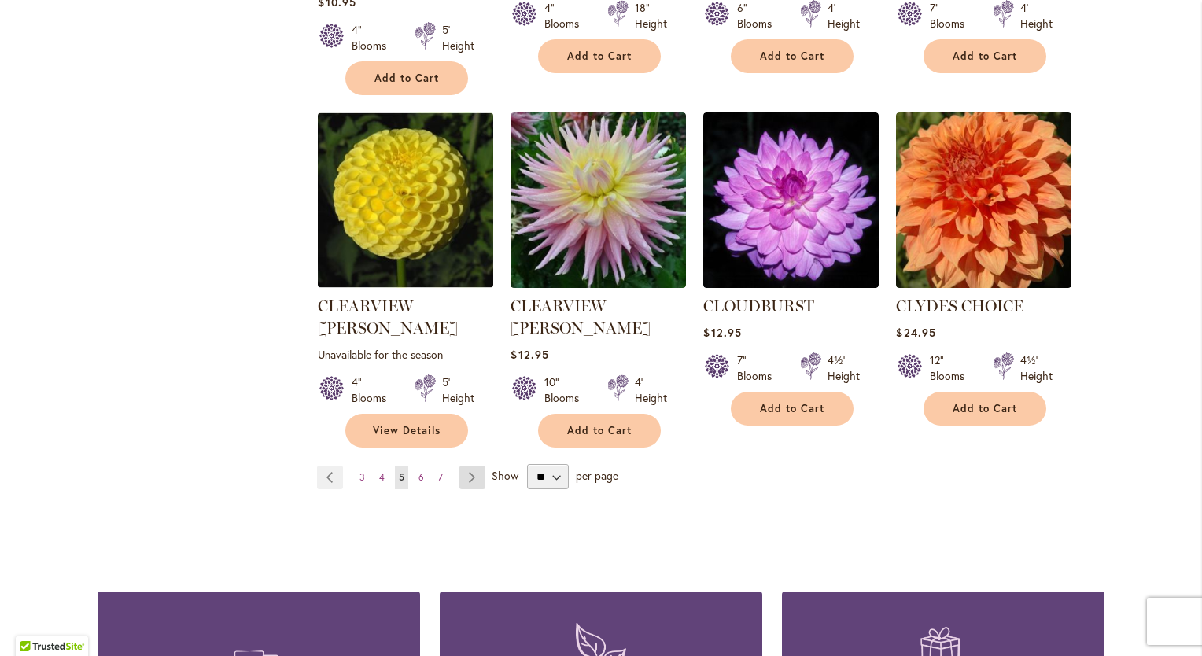
click at [467, 466] on link "Page Next" at bounding box center [473, 478] width 26 height 24
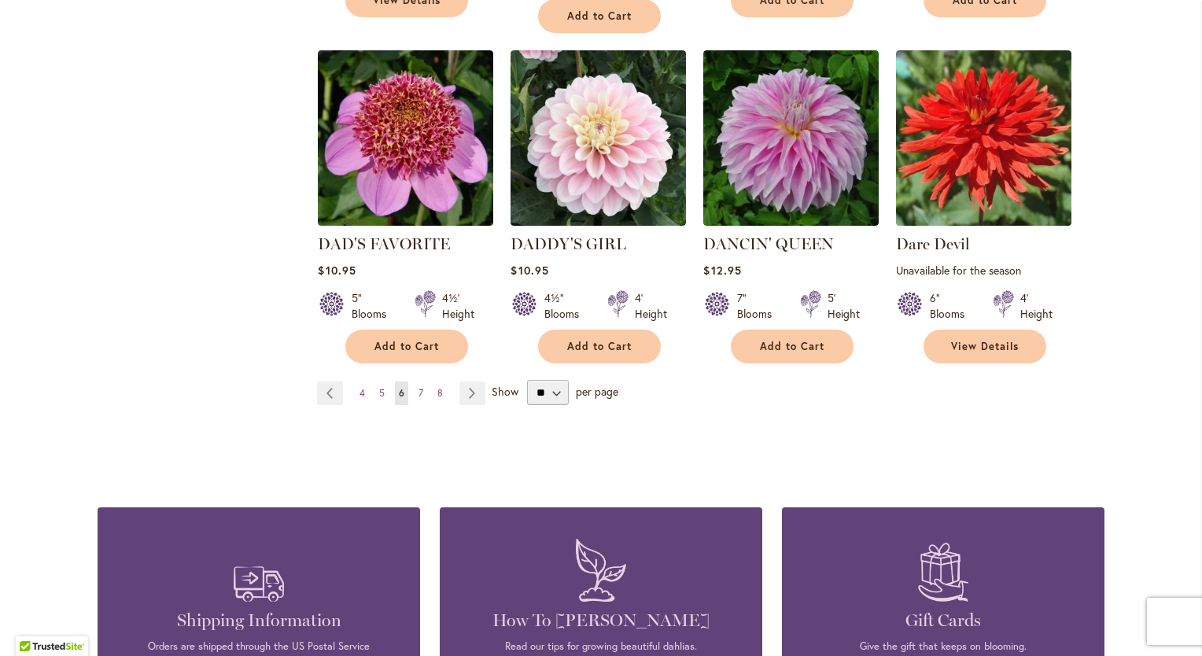
scroll to position [1385, 0]
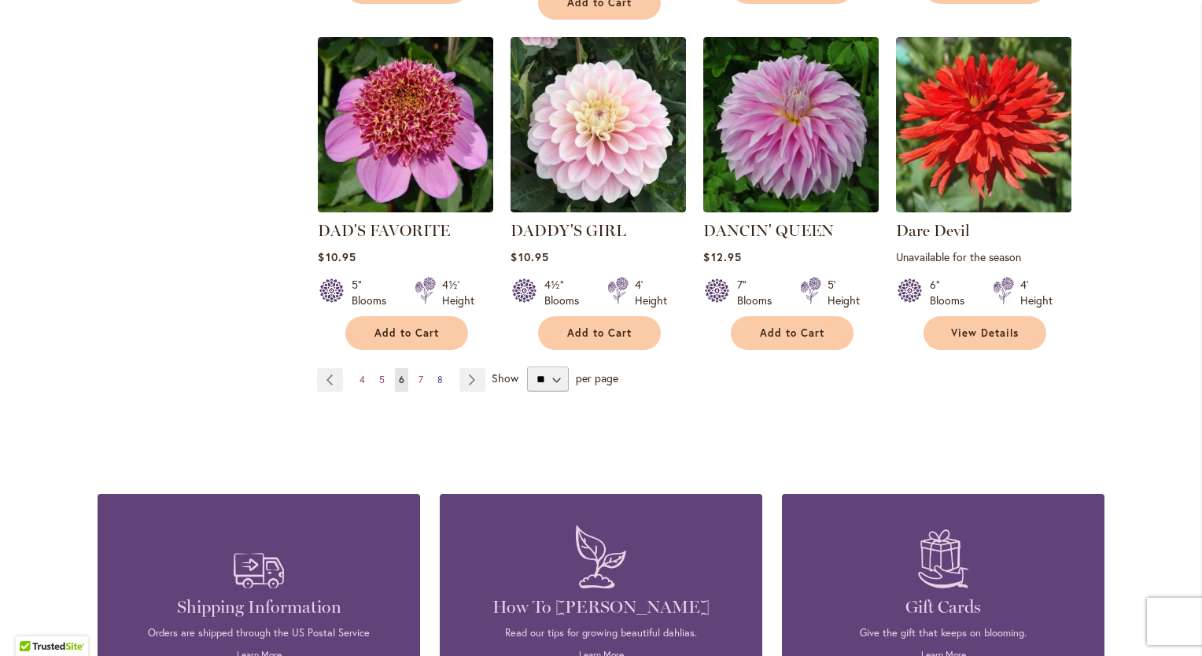
click at [437, 382] on span "8" at bounding box center [440, 380] width 6 height 12
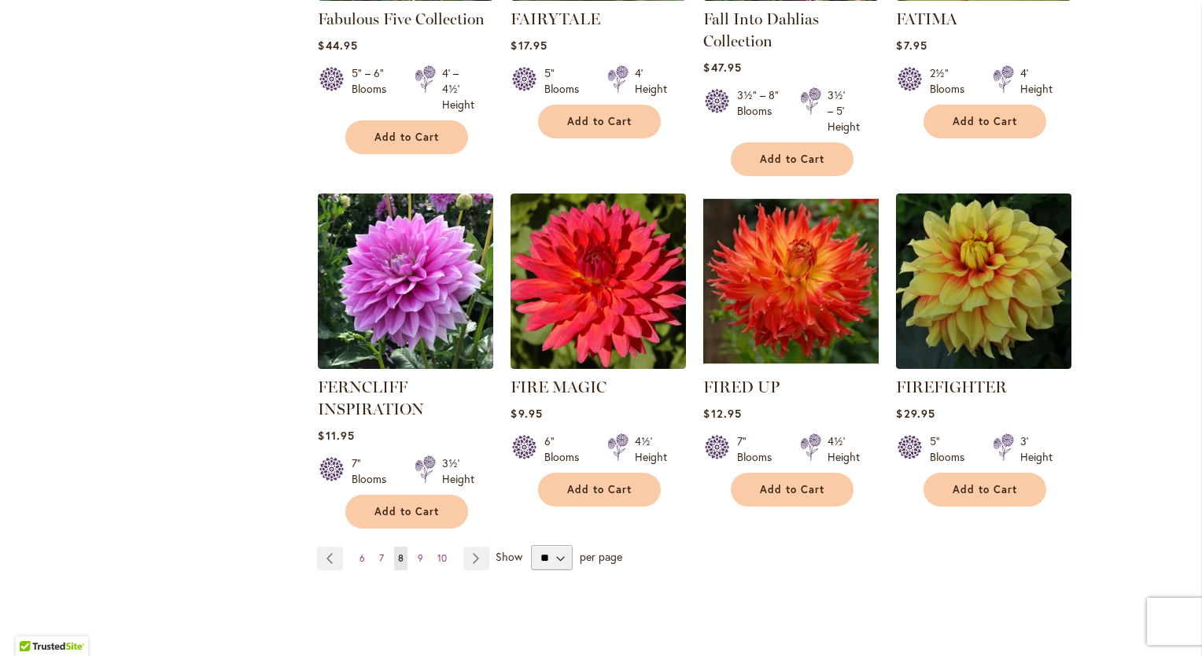
scroll to position [1268, 0]
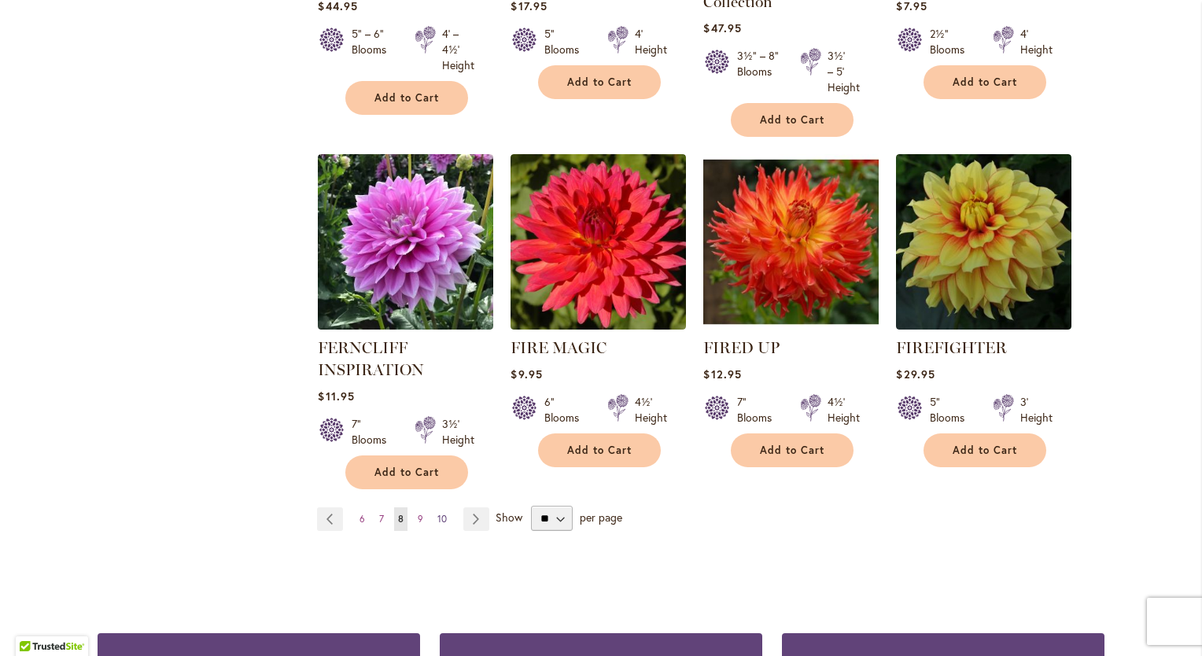
click at [437, 519] on span "10" at bounding box center [441, 519] width 9 height 12
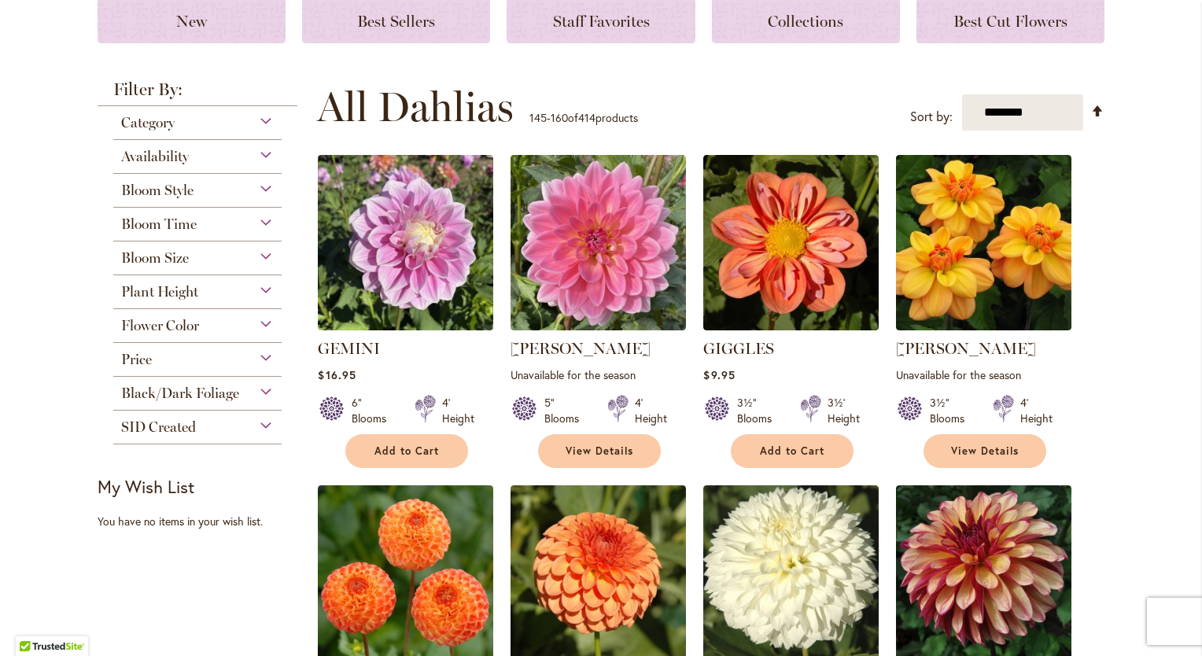
scroll to position [301, 0]
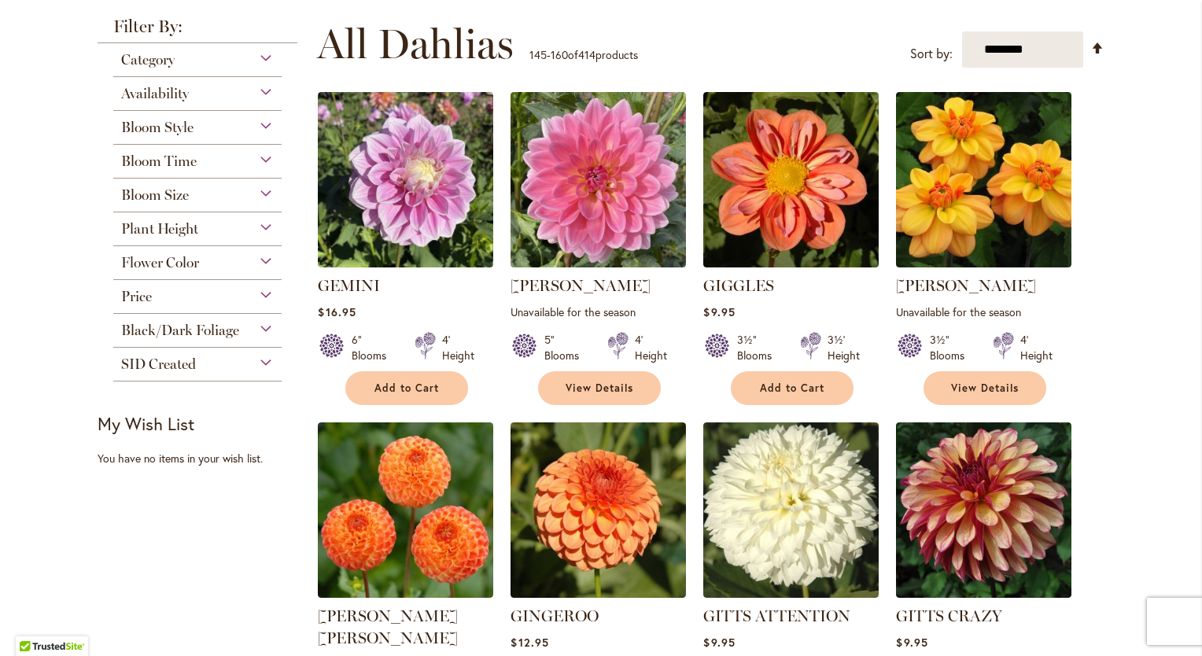
drag, startPoint x: 1188, startPoint y: 238, endPoint x: 1196, endPoint y: 286, distance: 49.4
click at [1196, 286] on body "Skip to Accessibility Information The store will not work correctly in the case…" at bounding box center [601, 328] width 1202 height 656
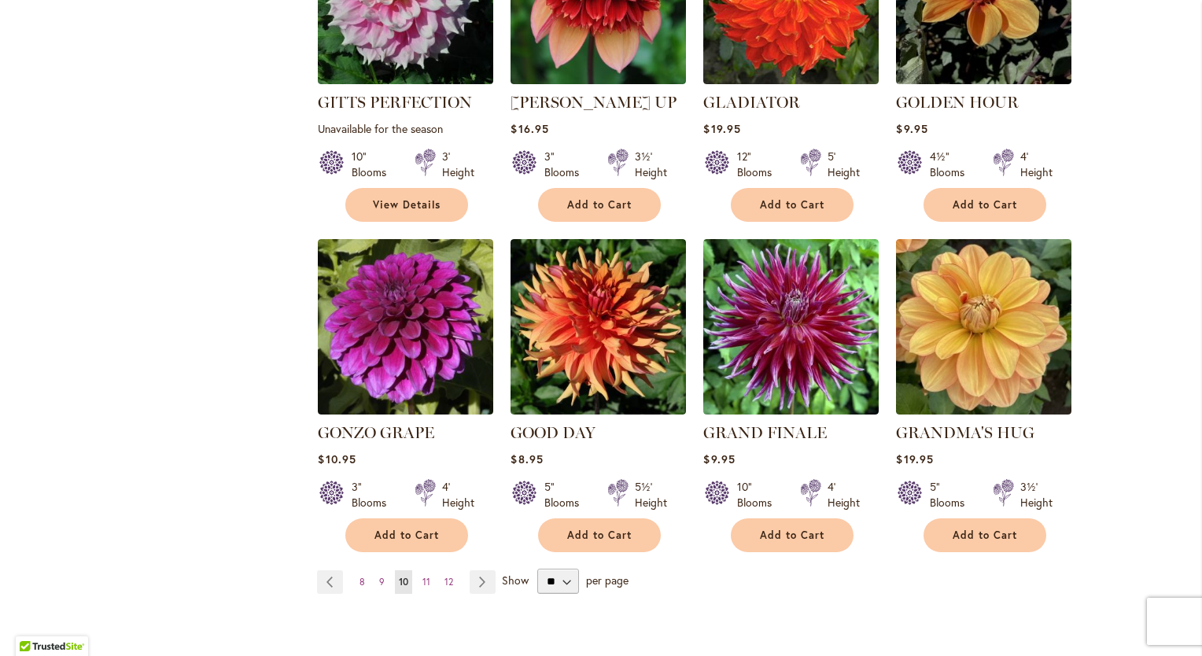
scroll to position [1157, 0]
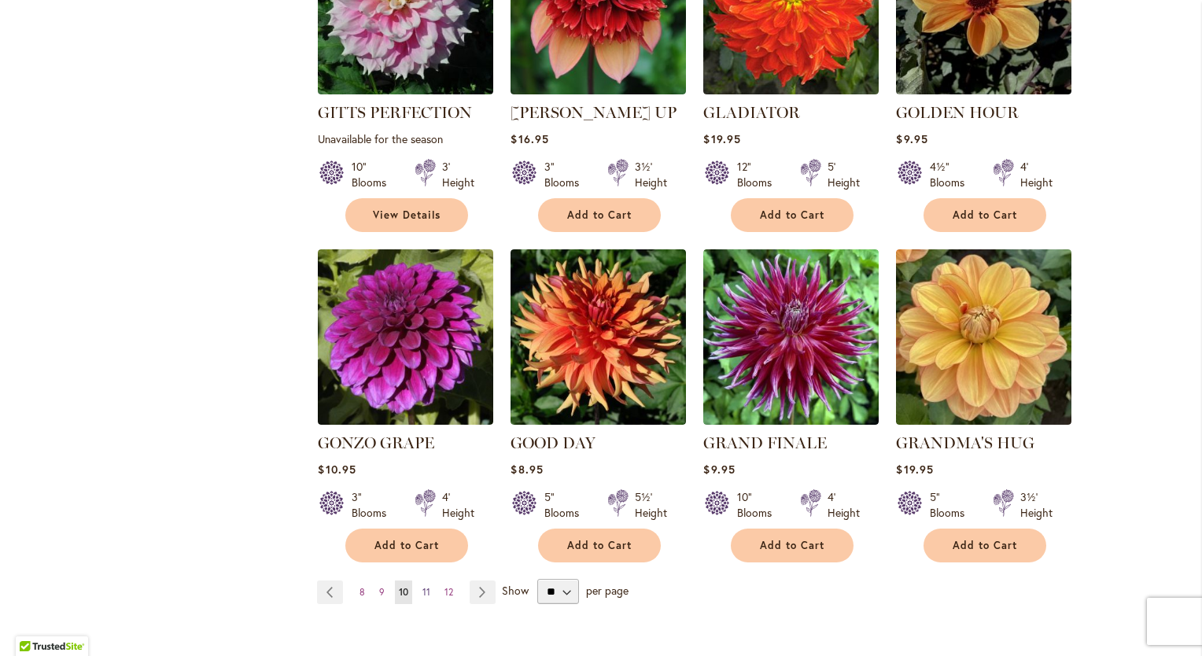
click at [423, 586] on span "11" at bounding box center [427, 592] width 8 height 12
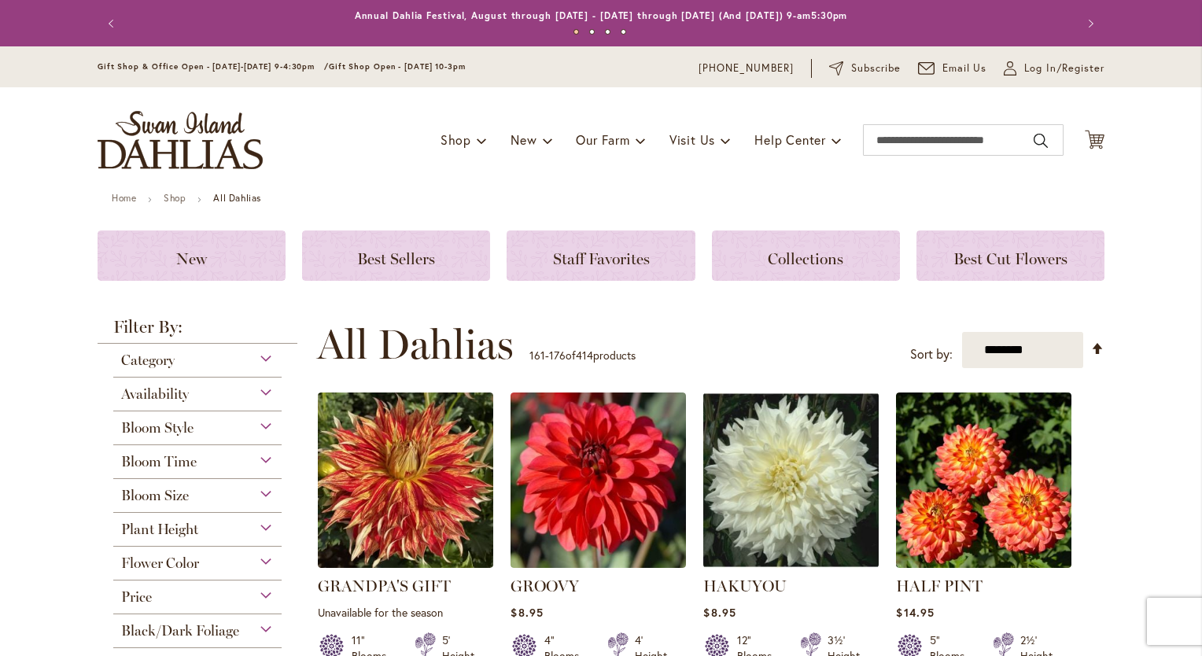
click at [419, 570] on link at bounding box center [405, 563] width 175 height 15
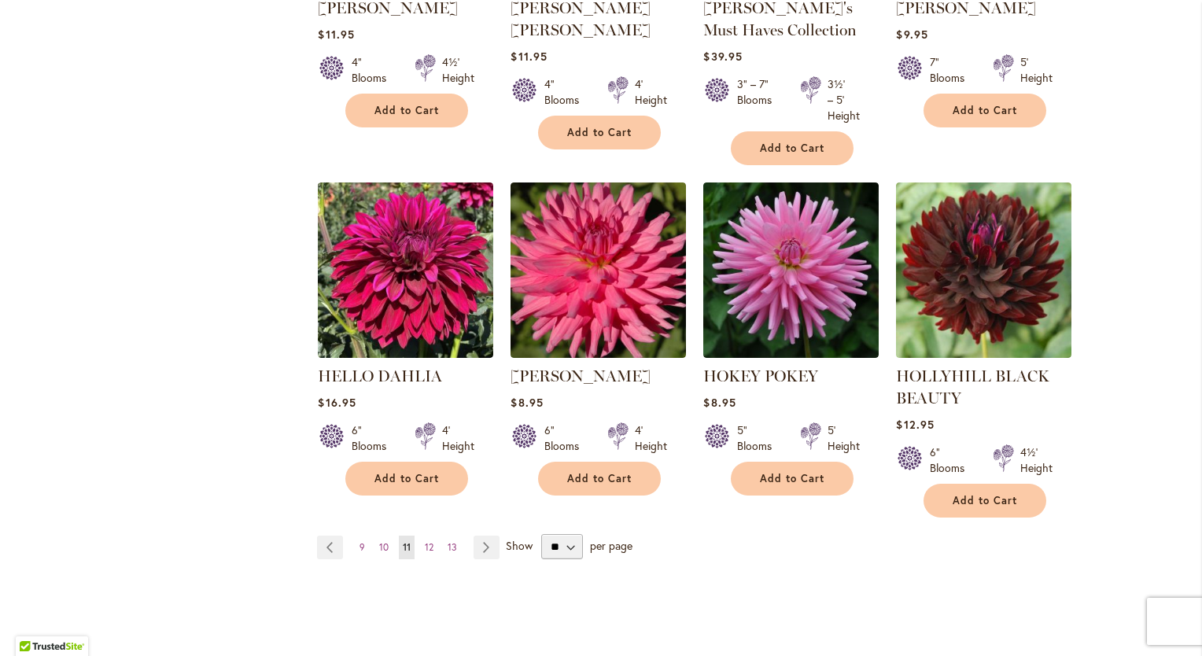
scroll to position [1267, 0]
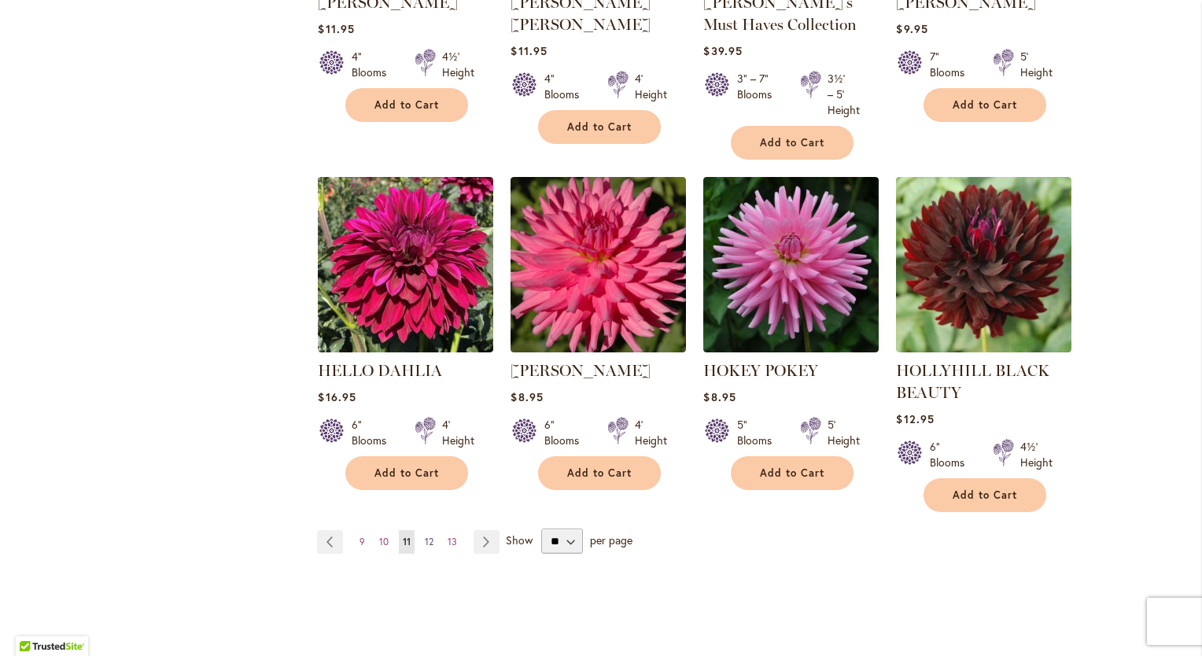
click at [427, 540] on span "12" at bounding box center [429, 542] width 9 height 12
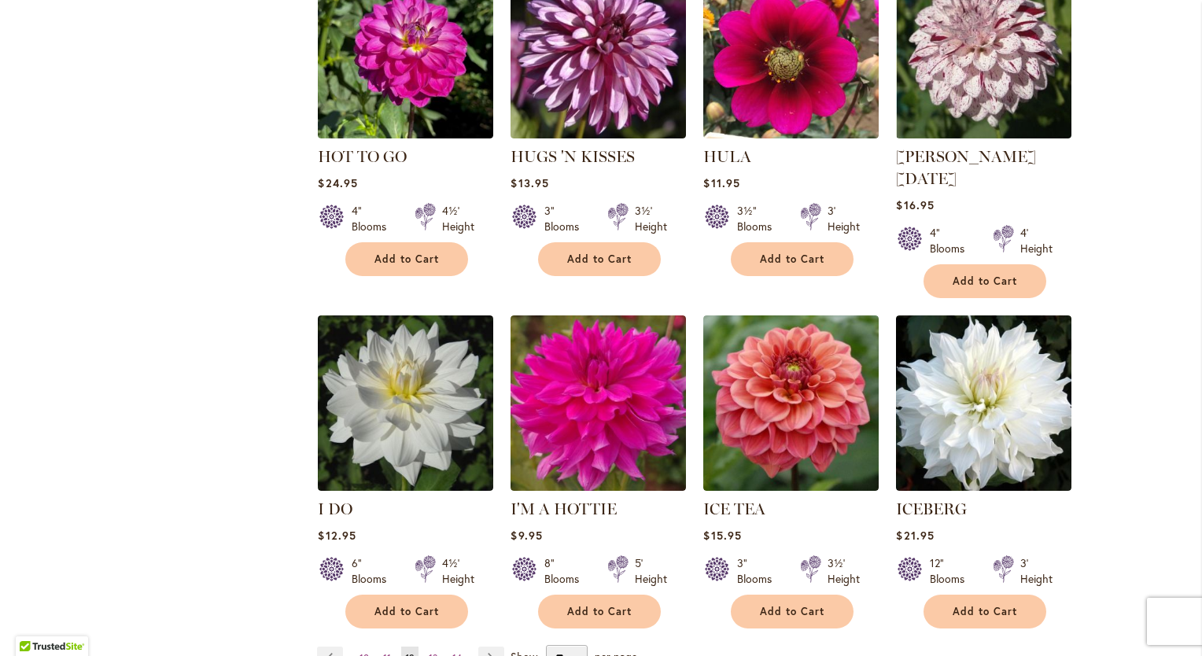
scroll to position [1104, 0]
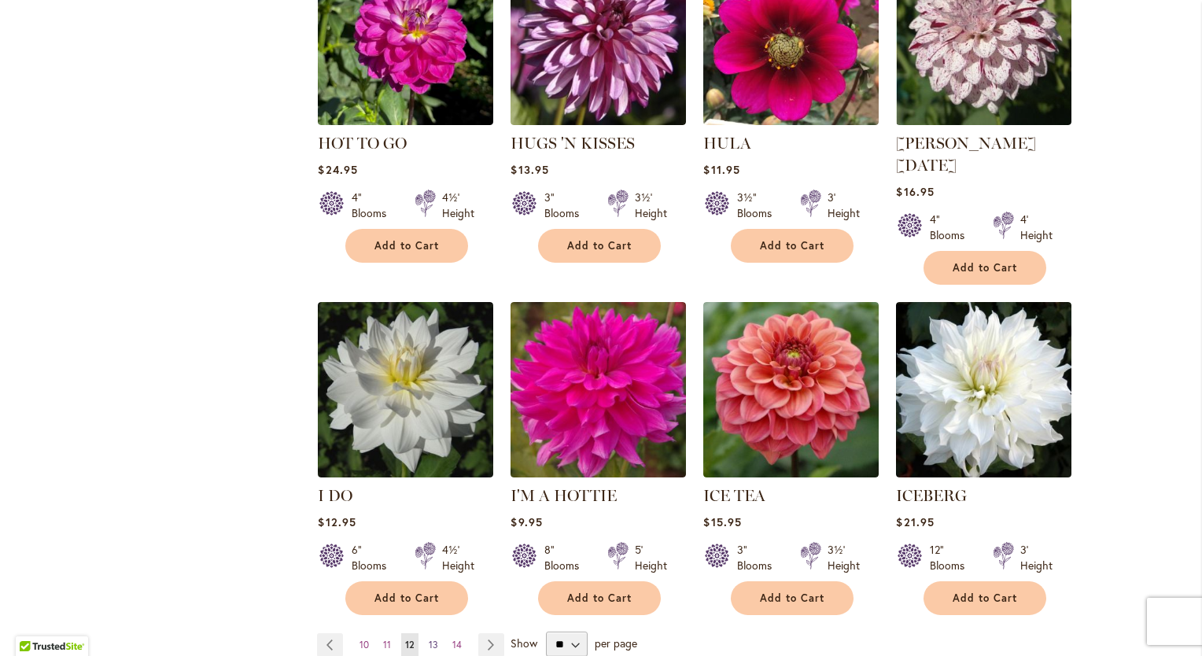
click at [429, 639] on span "13" at bounding box center [433, 645] width 9 height 12
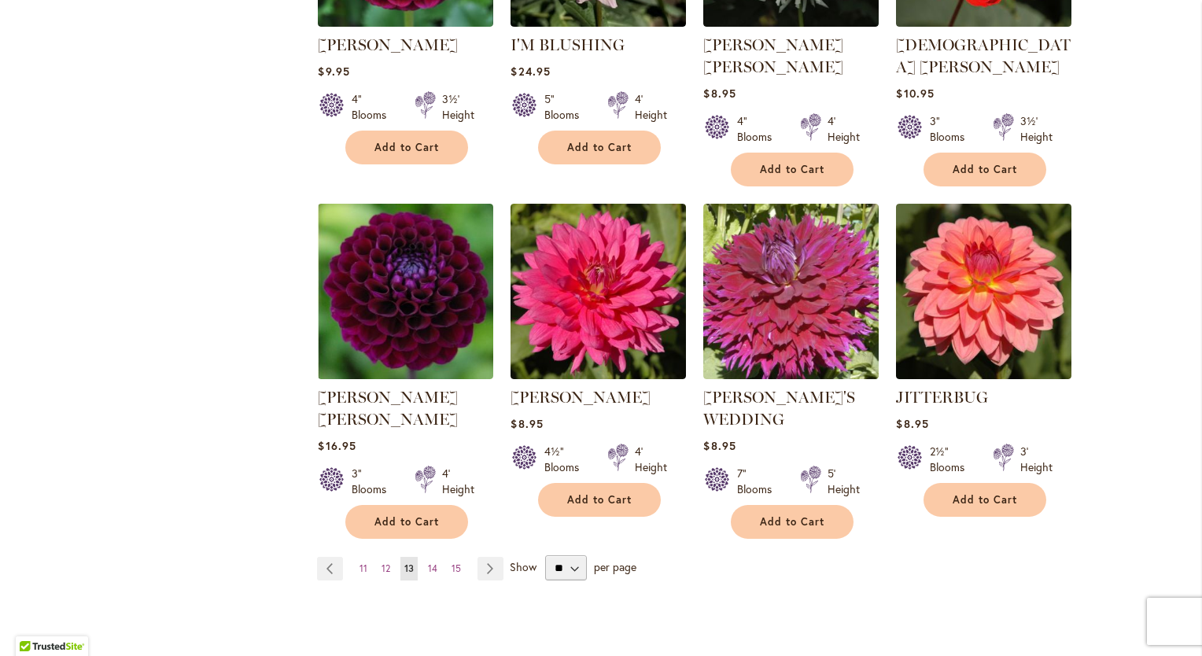
scroll to position [1246, 0]
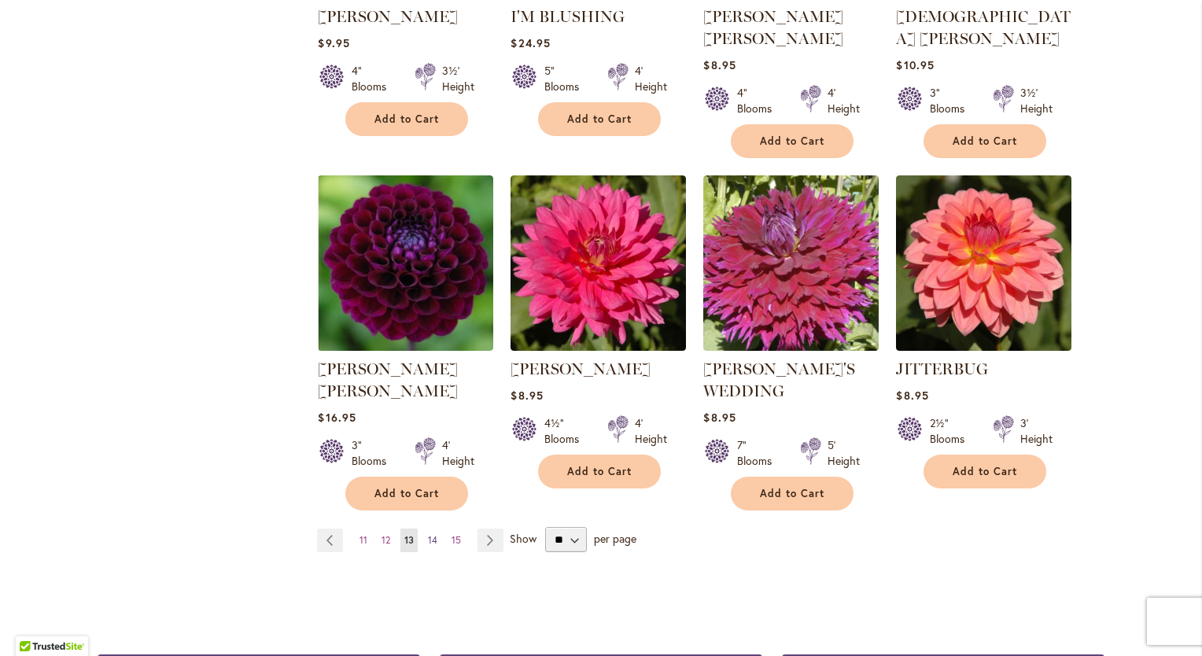
click at [428, 534] on span "14" at bounding box center [432, 540] width 9 height 12
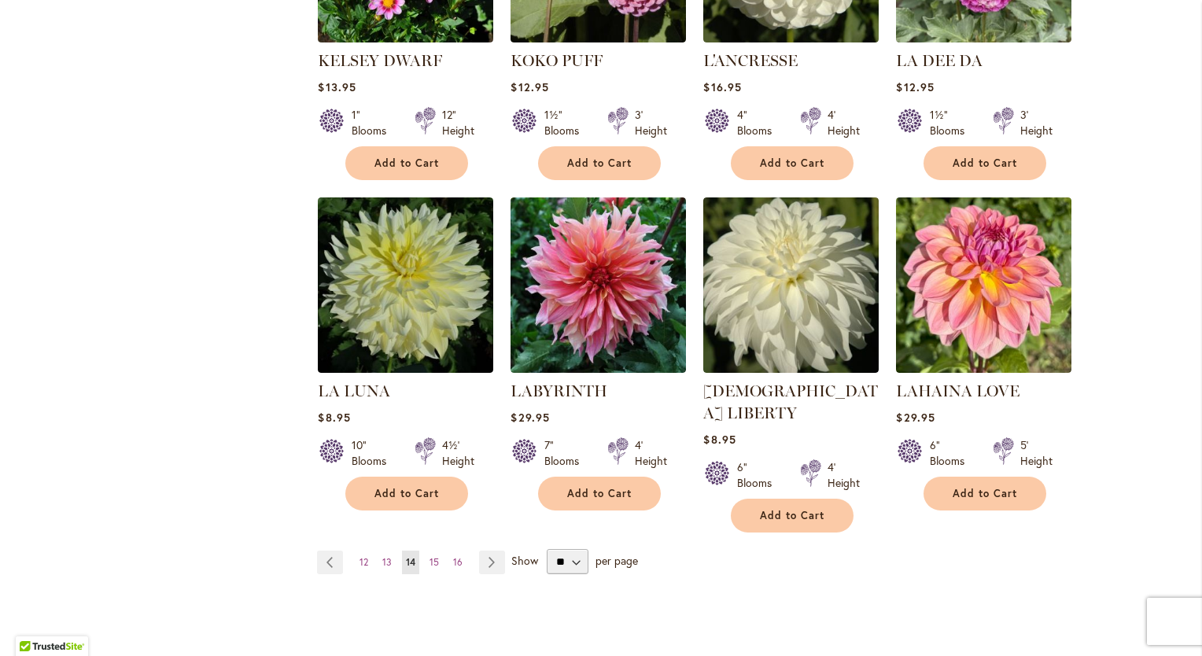
scroll to position [1177, 0]
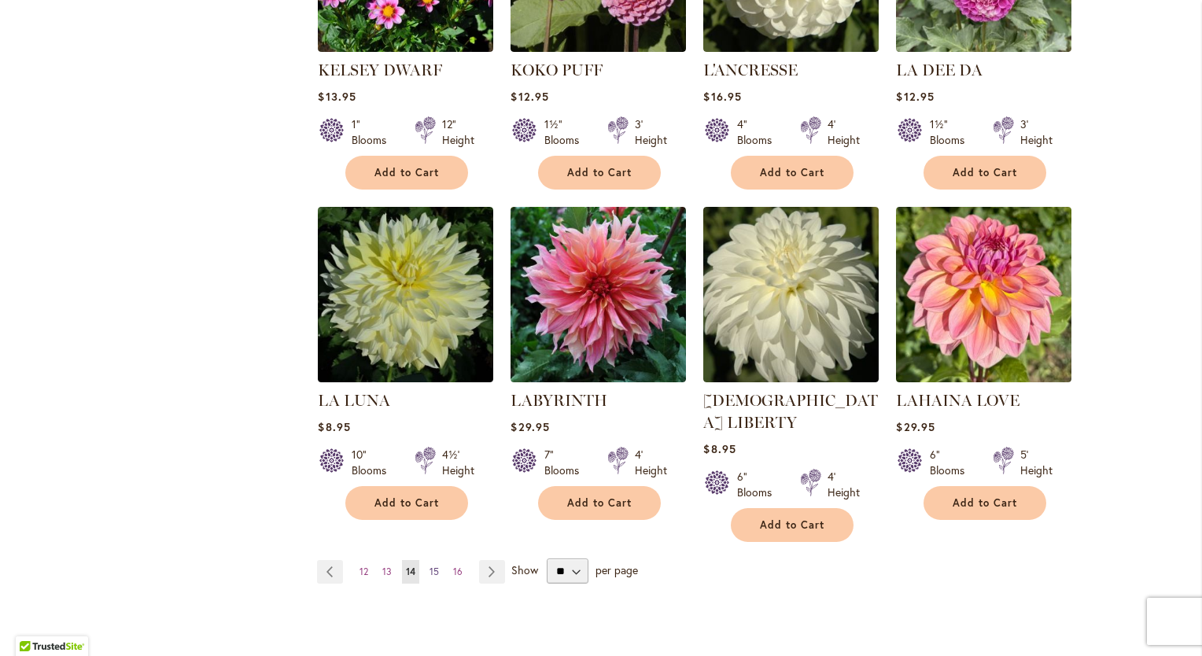
click at [430, 566] on span "15" at bounding box center [434, 572] width 9 height 12
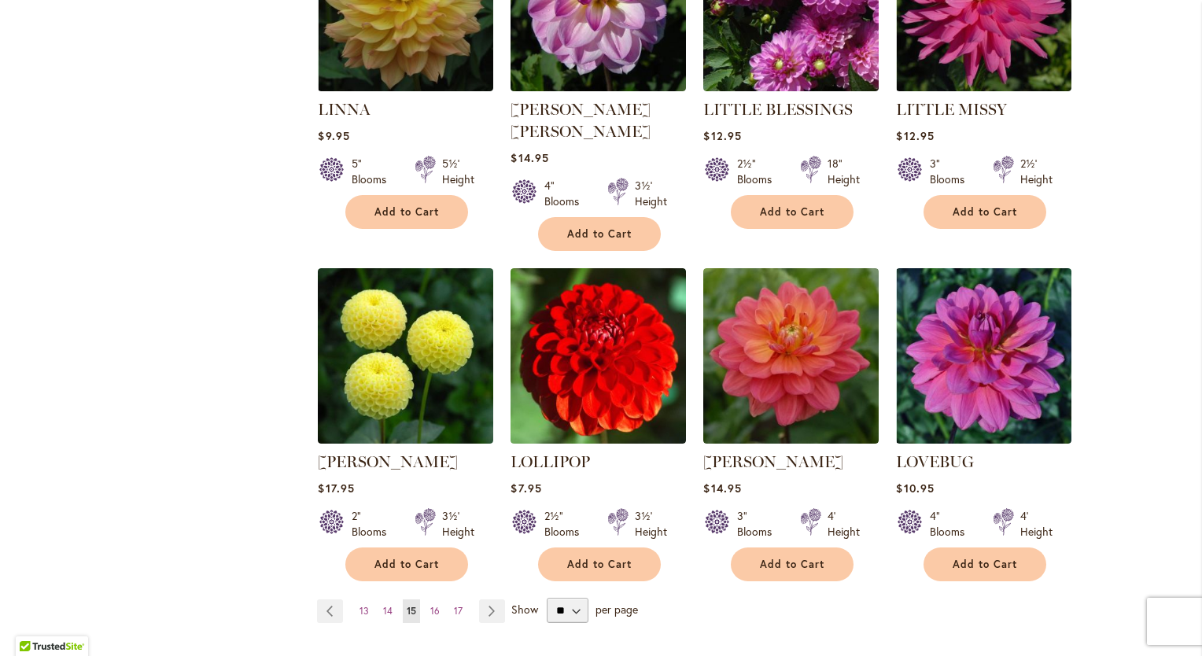
scroll to position [1178, 0]
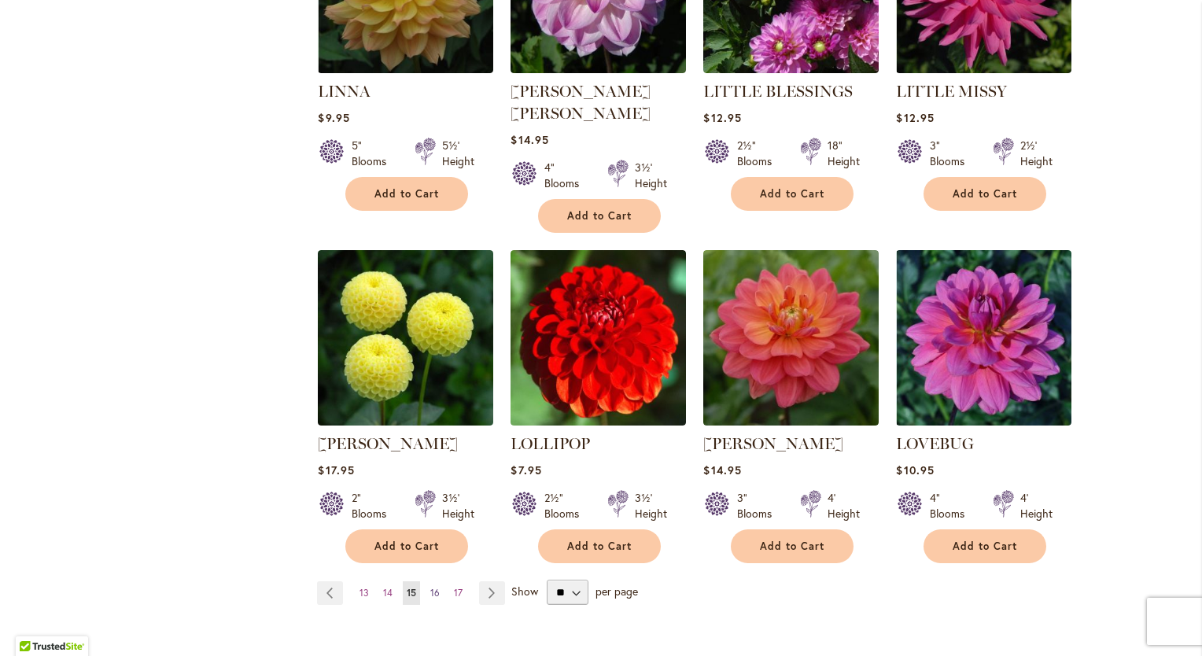
click at [430, 587] on span "16" at bounding box center [434, 593] width 9 height 12
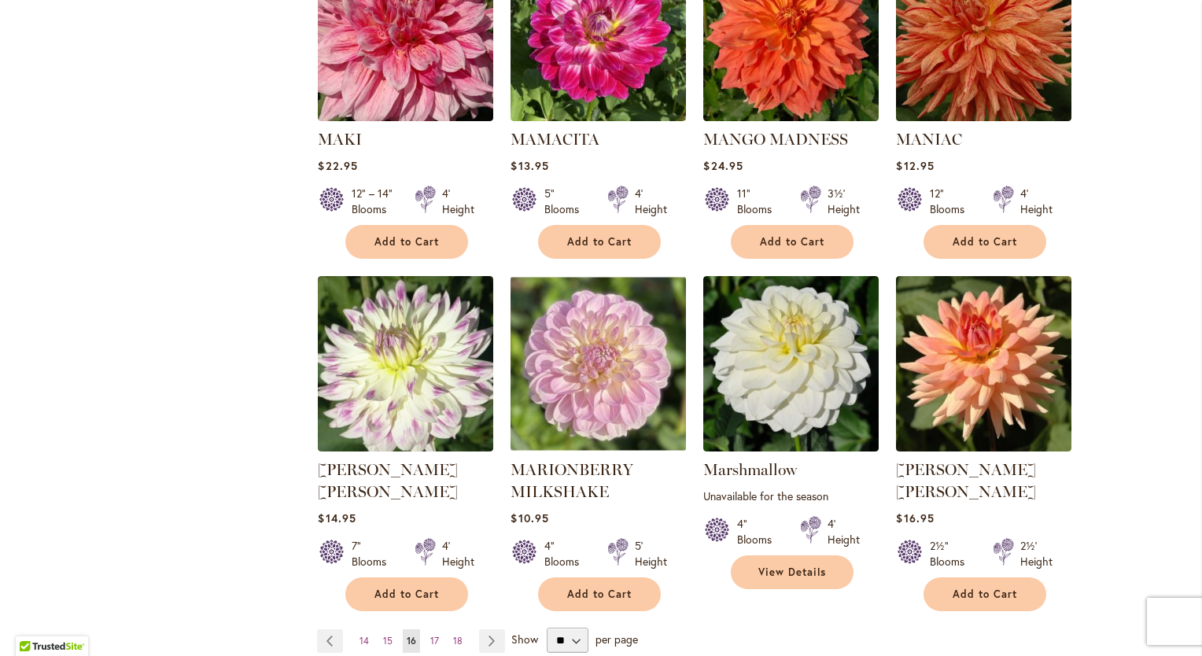
scroll to position [1141, 0]
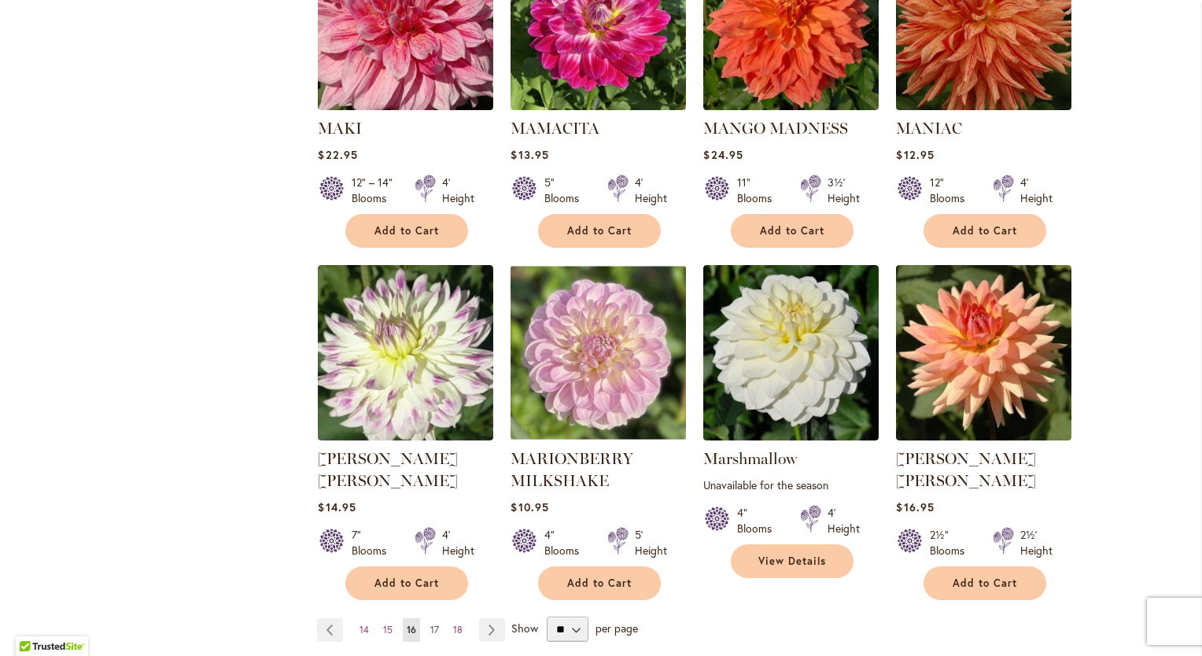
click at [430, 624] on span "17" at bounding box center [434, 630] width 9 height 12
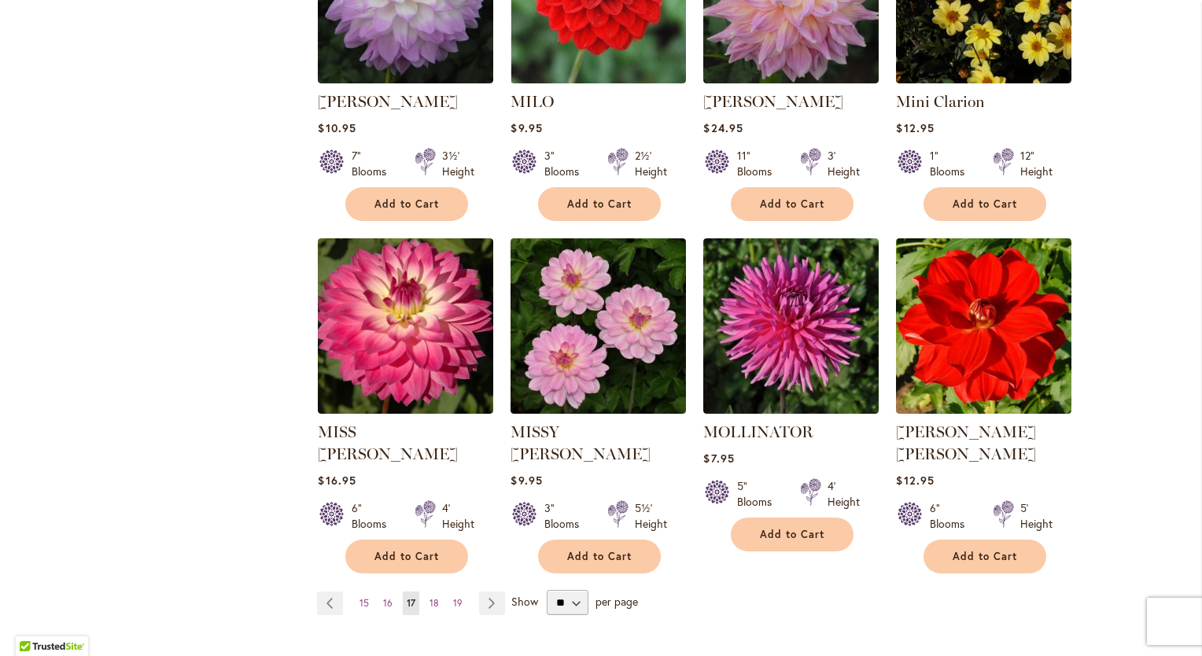
scroll to position [1169, 0]
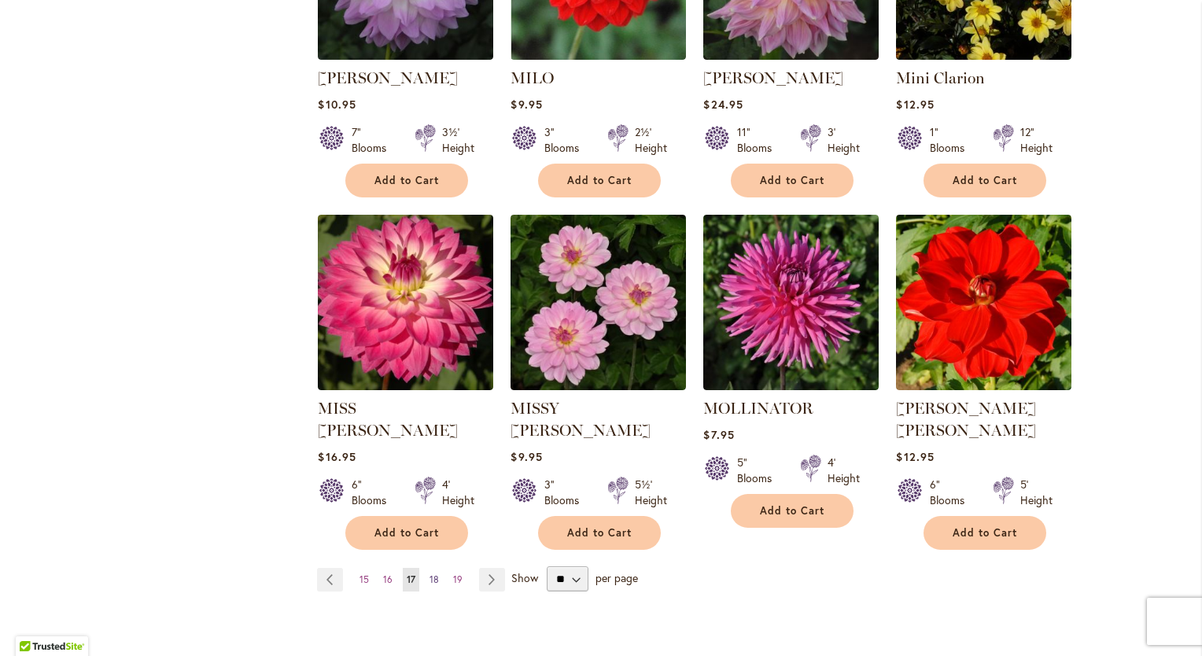
click at [430, 574] on span "18" at bounding box center [434, 580] width 9 height 12
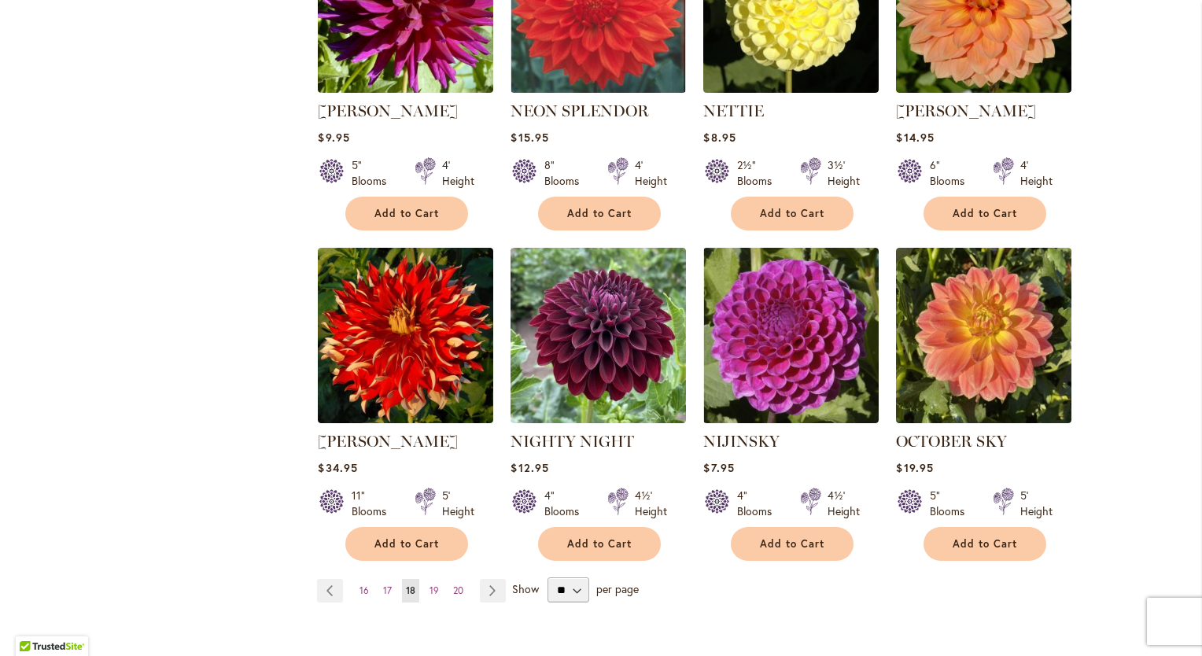
scroll to position [1172, 0]
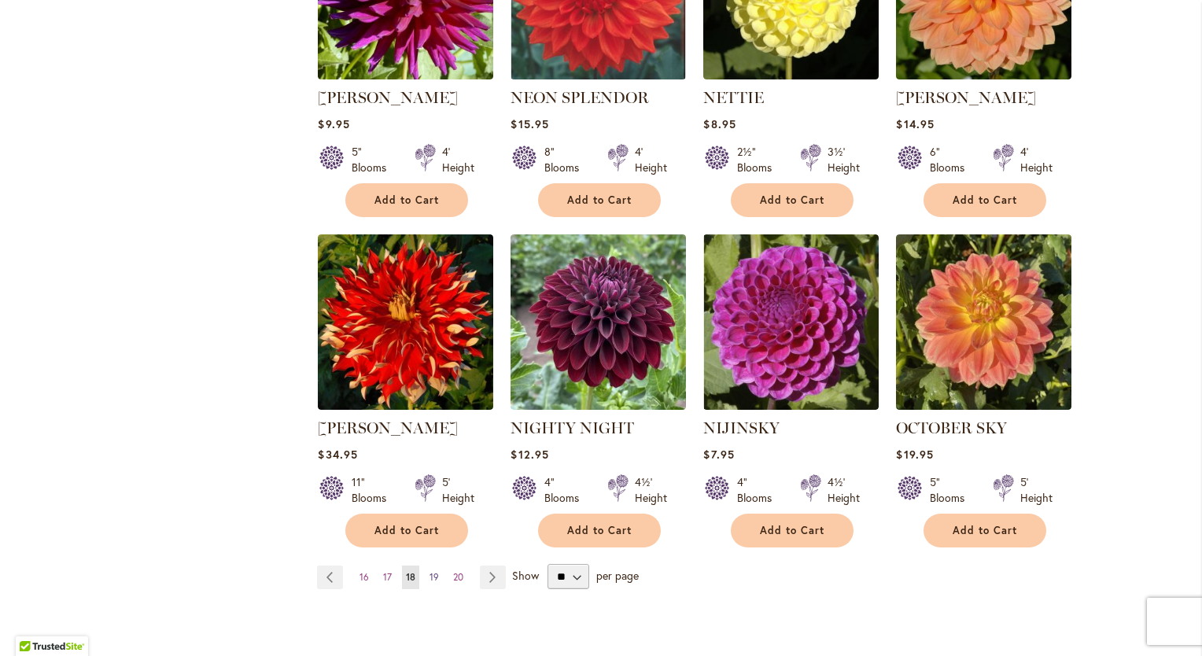
click at [430, 571] on span "19" at bounding box center [434, 577] width 9 height 12
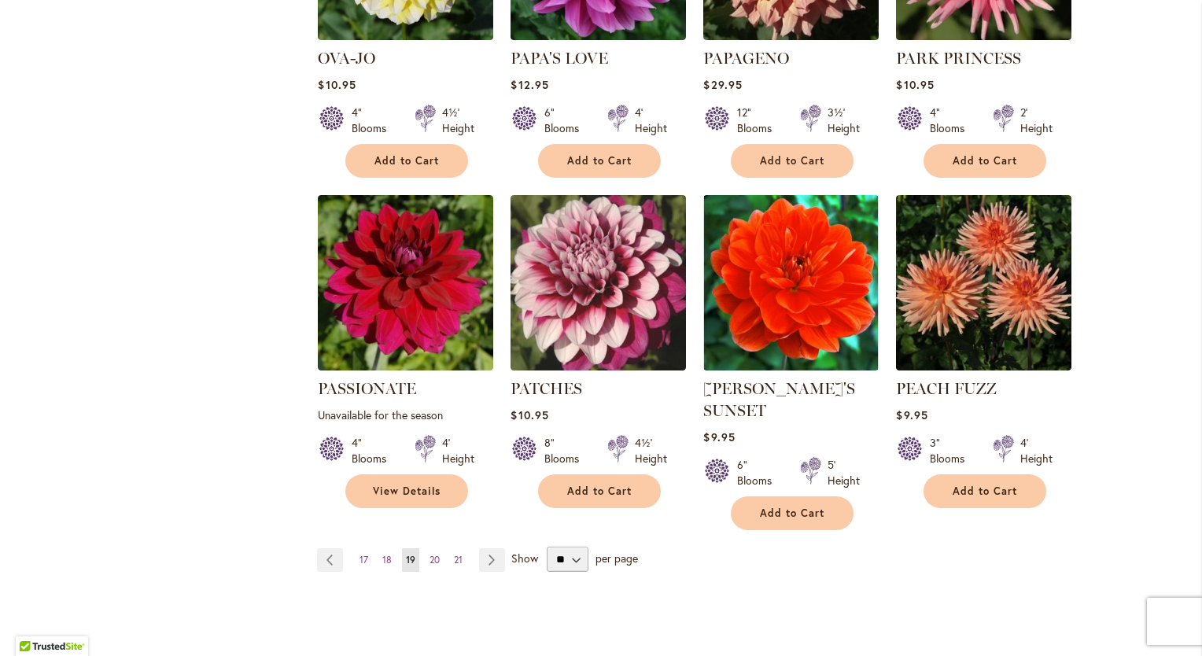
scroll to position [1229, 0]
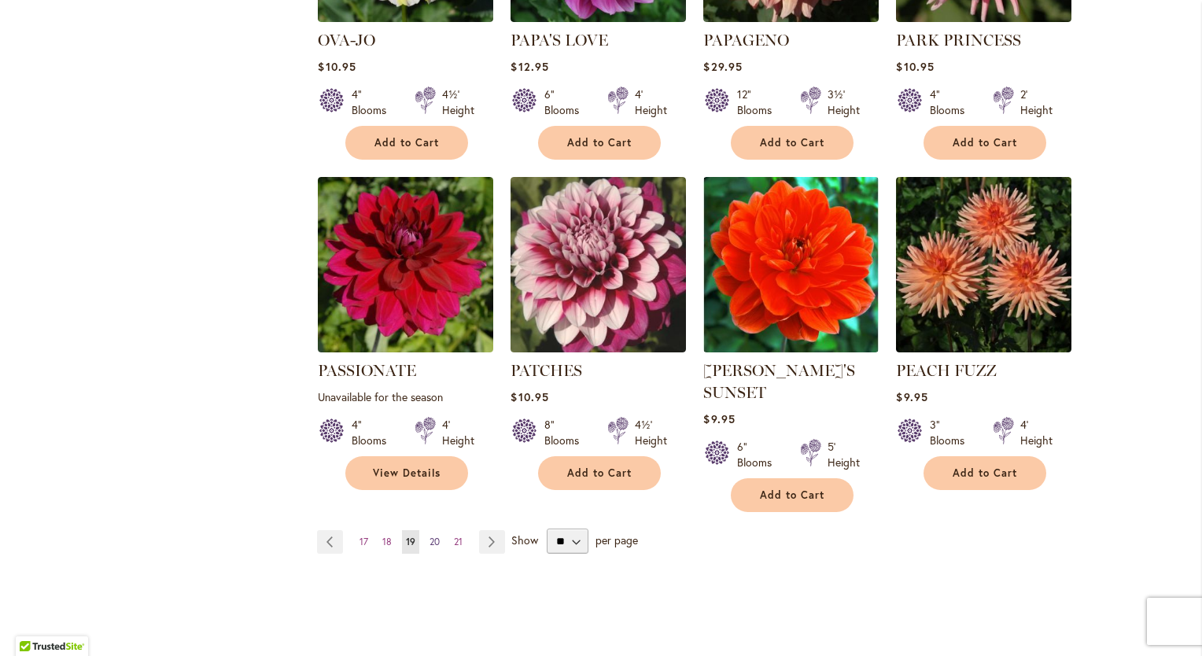
click at [430, 536] on span "20" at bounding box center [435, 542] width 10 height 12
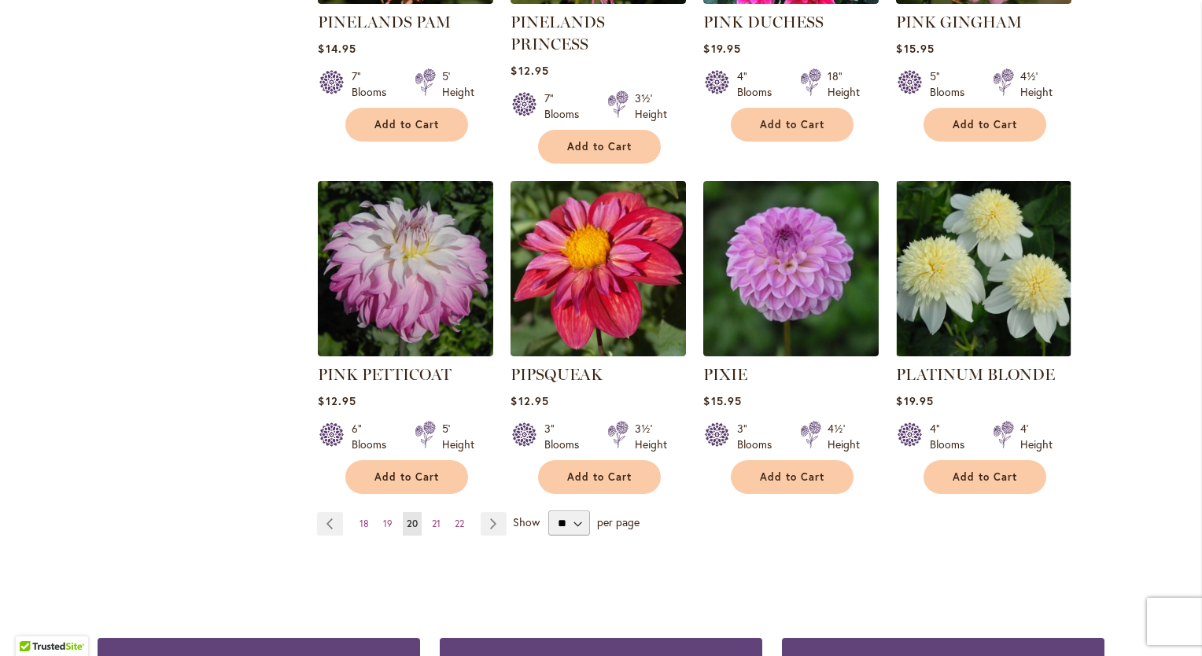
scroll to position [1275, 0]
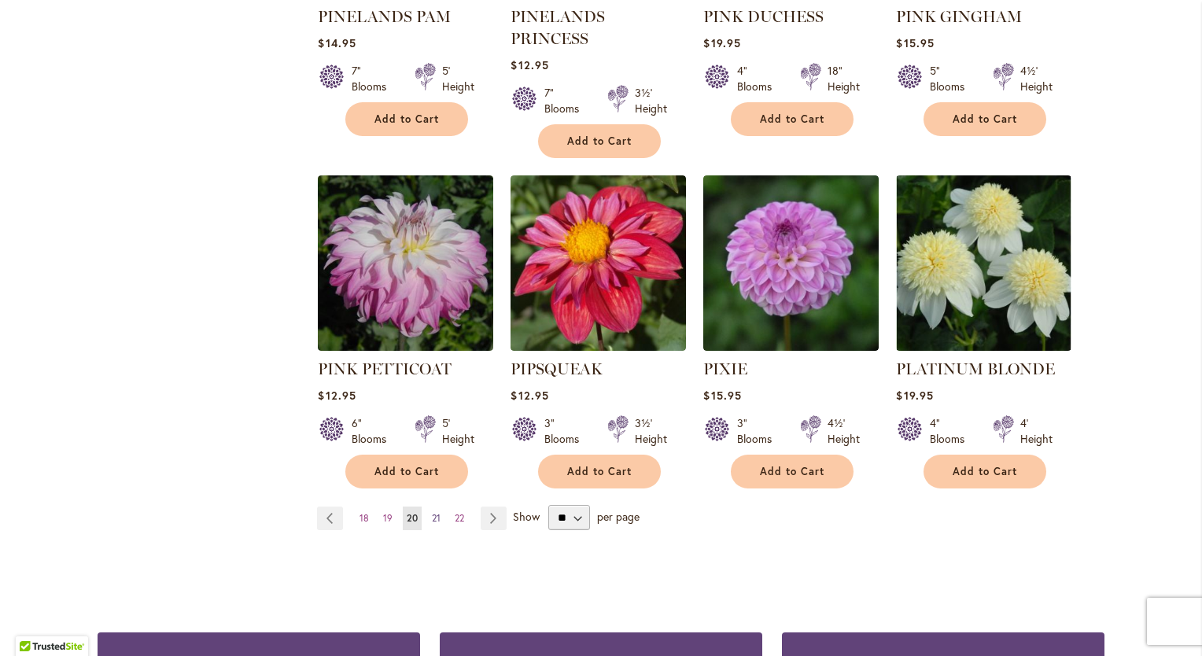
click at [432, 512] on span "21" at bounding box center [436, 518] width 9 height 12
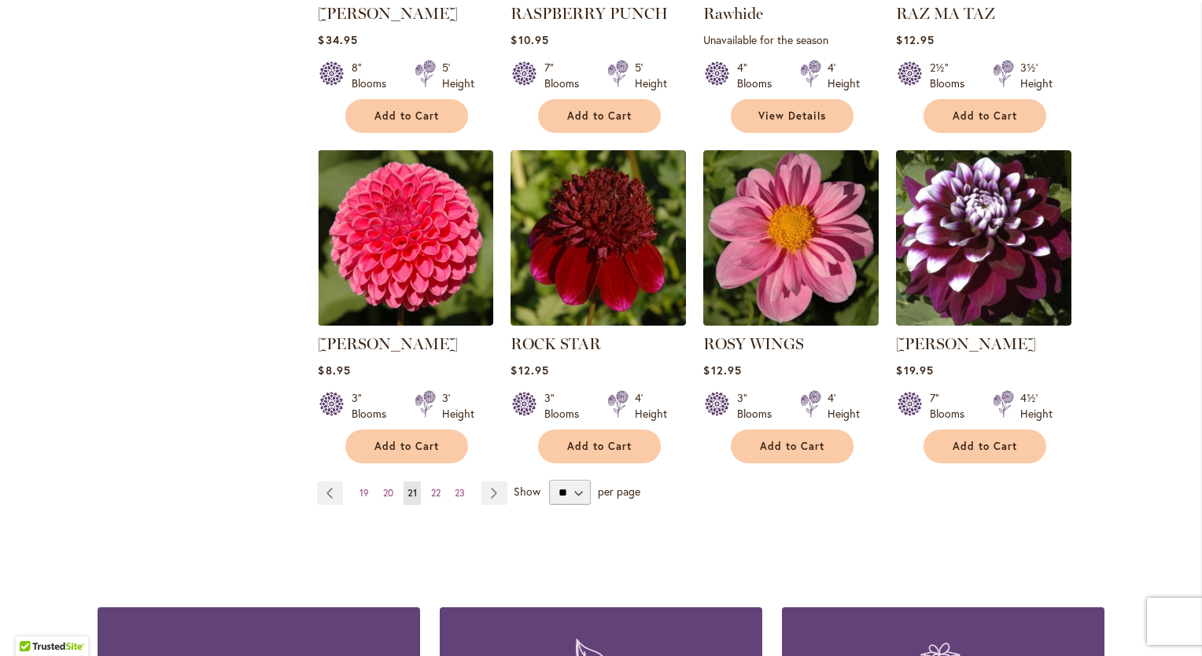
scroll to position [1259, 0]
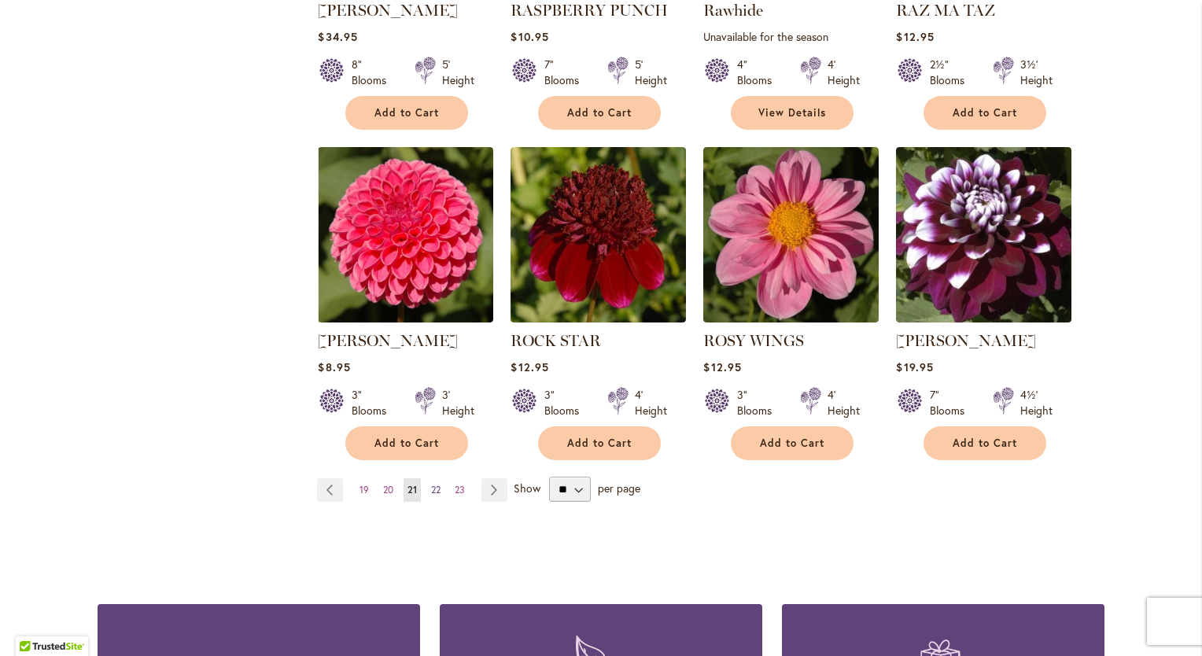
click at [431, 486] on span "22" at bounding box center [435, 490] width 9 height 12
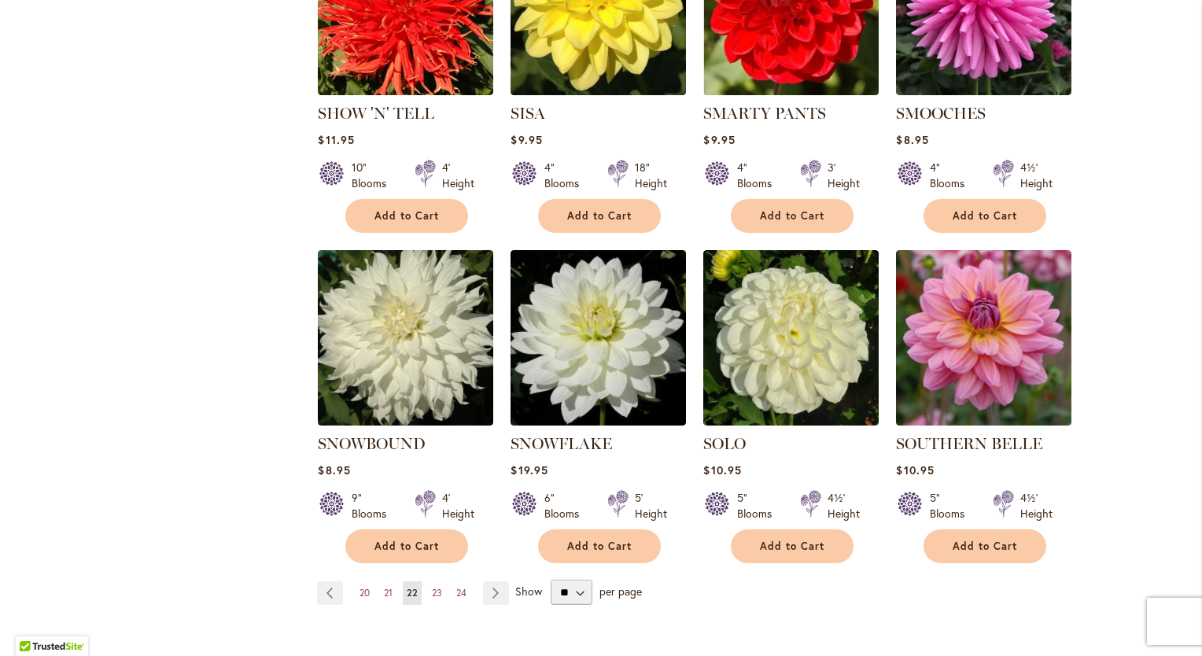
scroll to position [1174, 0]
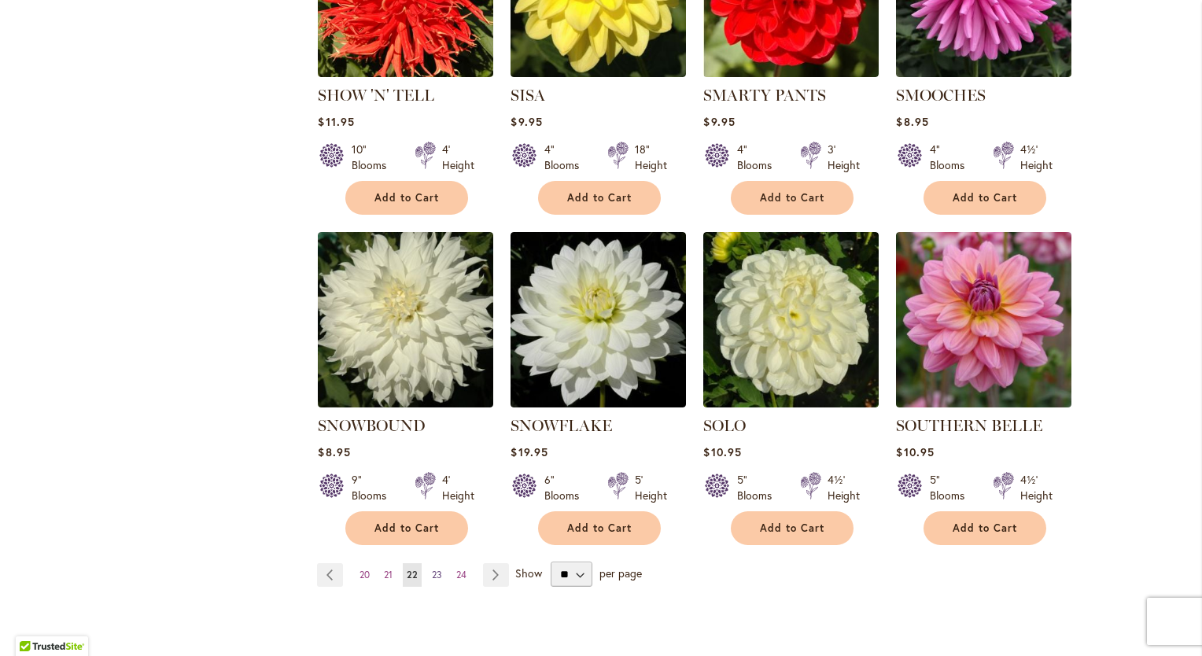
click at [432, 569] on span "23" at bounding box center [437, 575] width 10 height 12
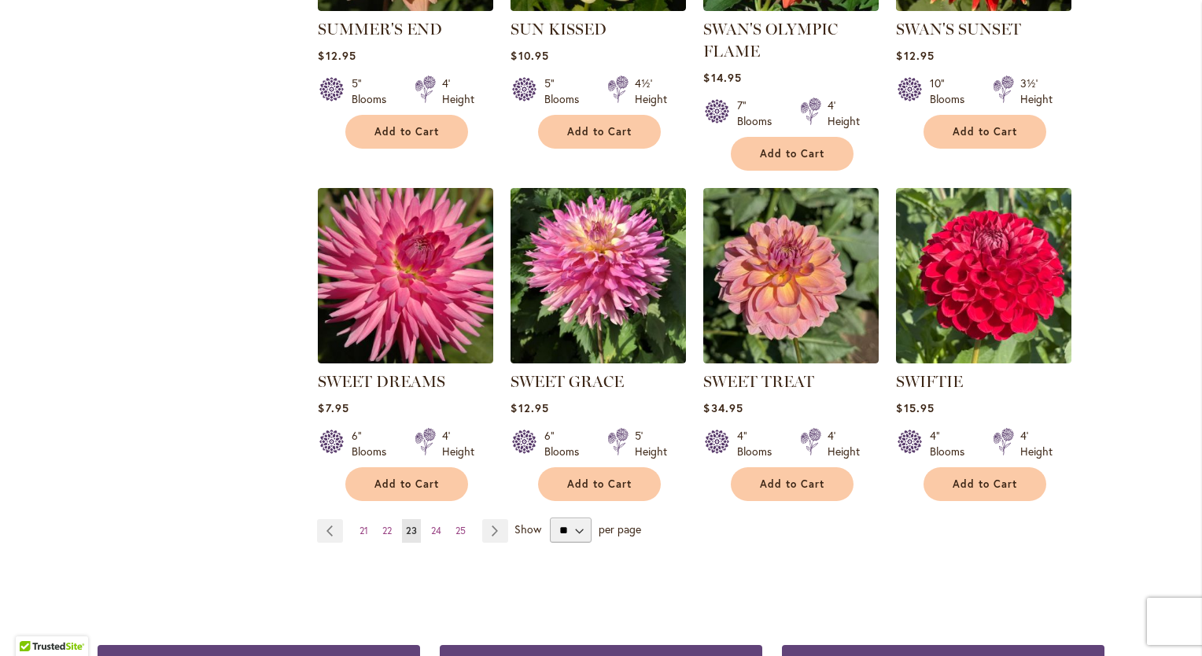
scroll to position [1216, 0]
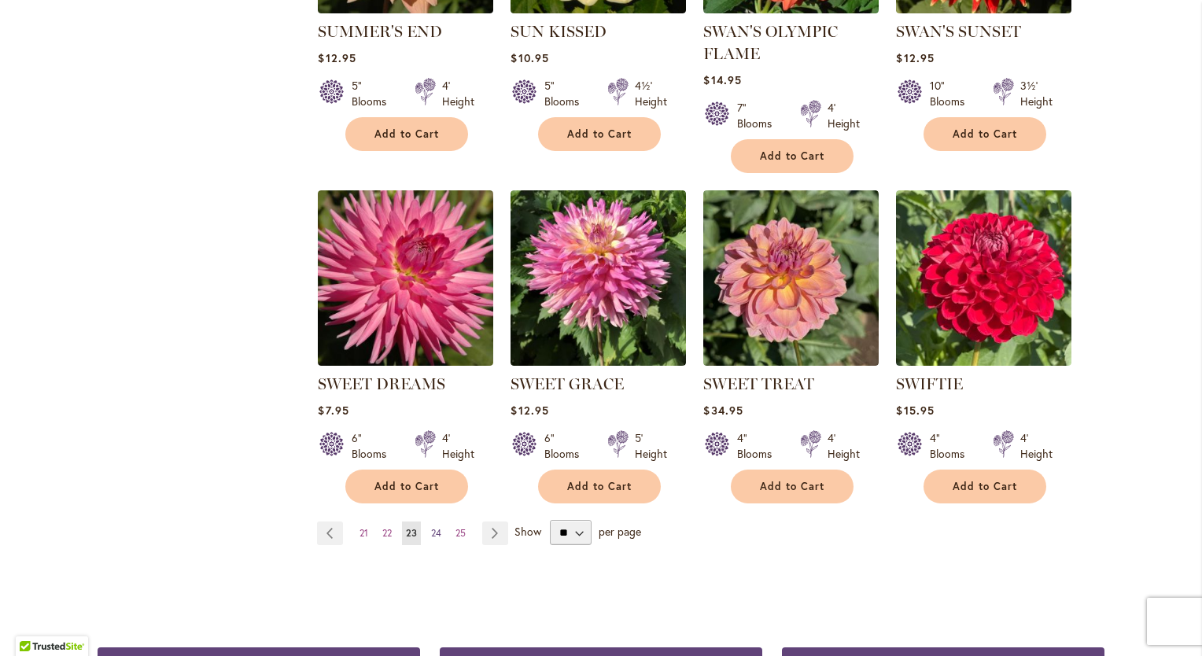
click at [434, 530] on span "24" at bounding box center [436, 533] width 10 height 12
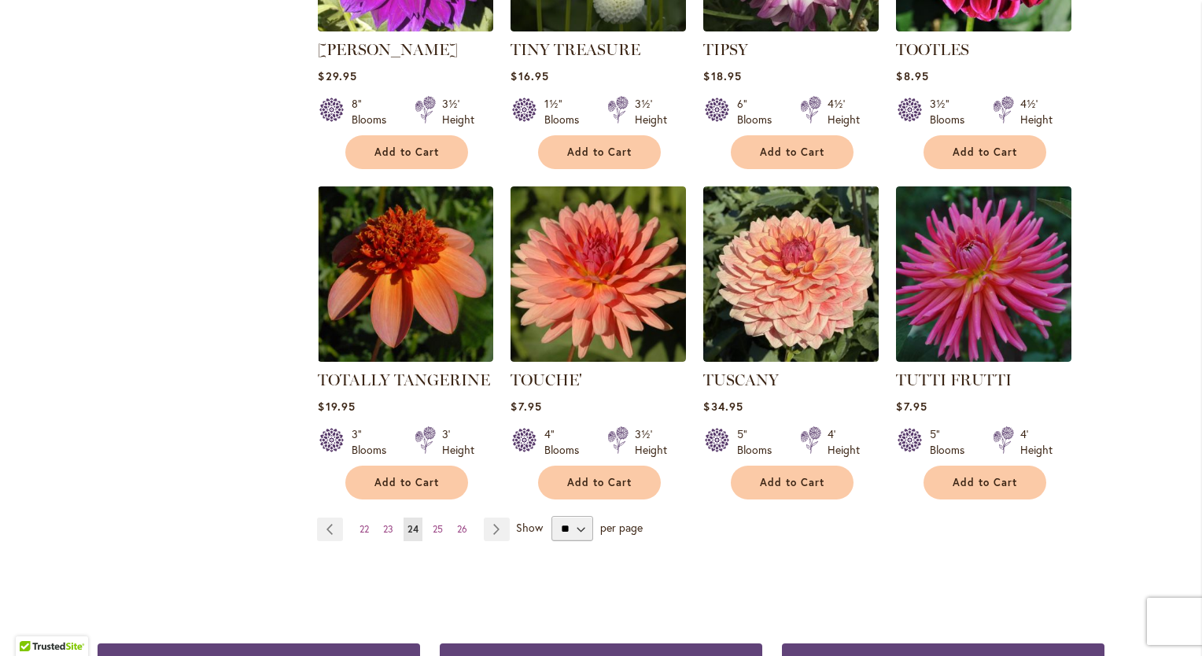
scroll to position [1232, 0]
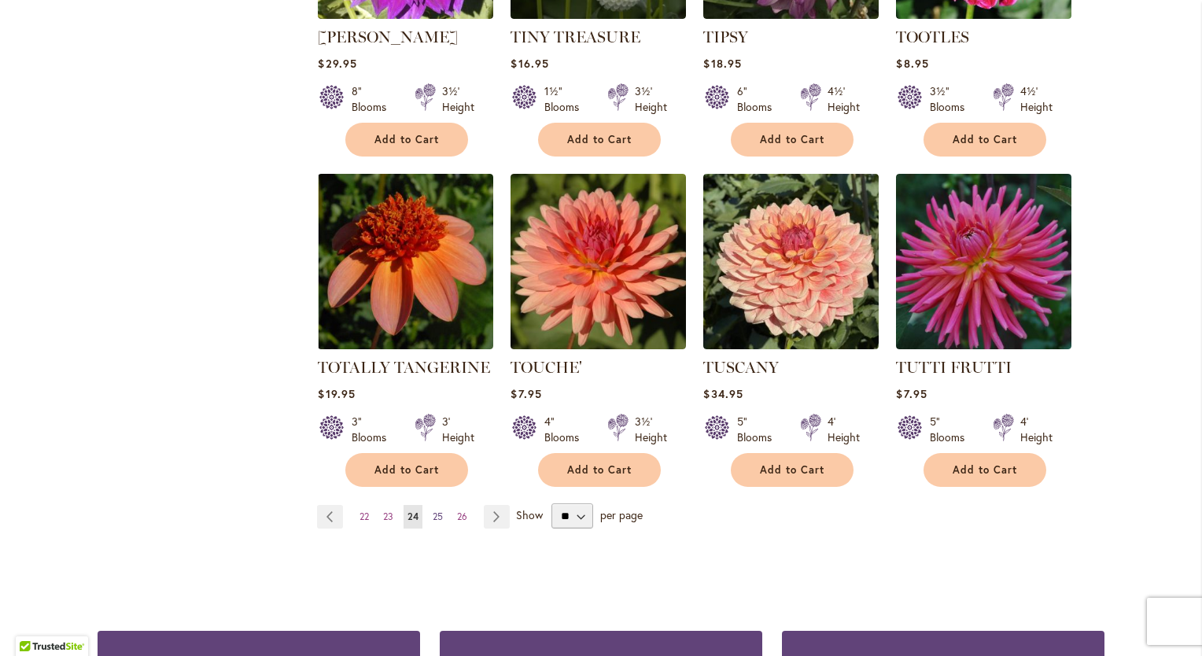
click at [434, 511] on span "25" at bounding box center [438, 517] width 10 height 12
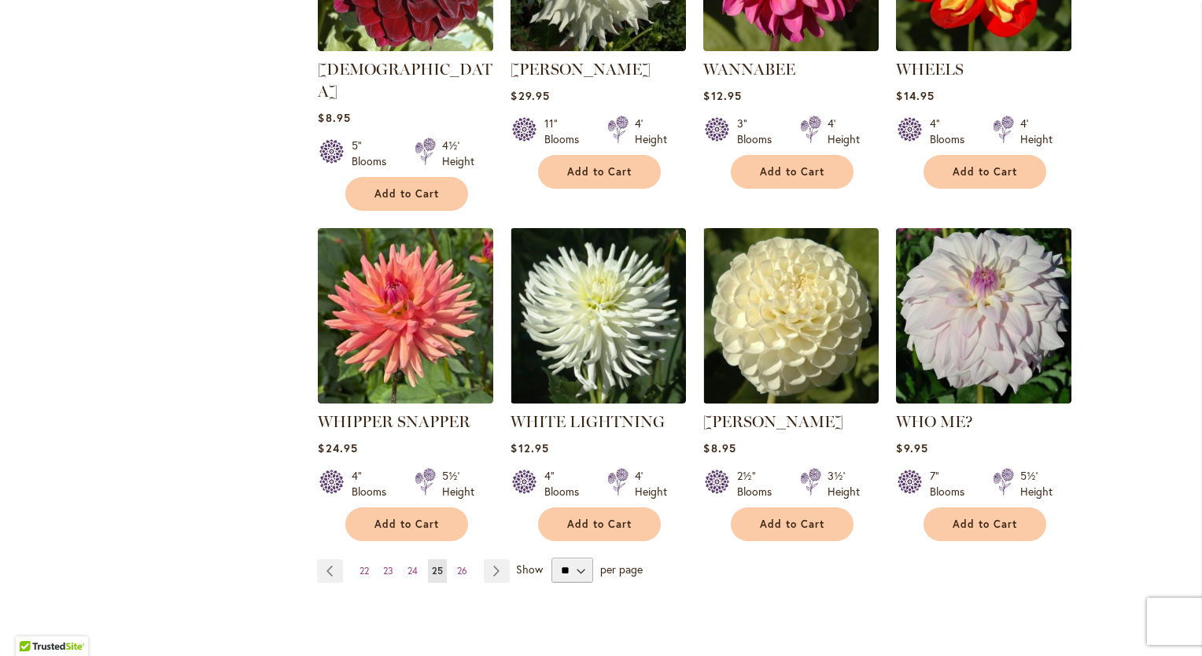
scroll to position [1196, 0]
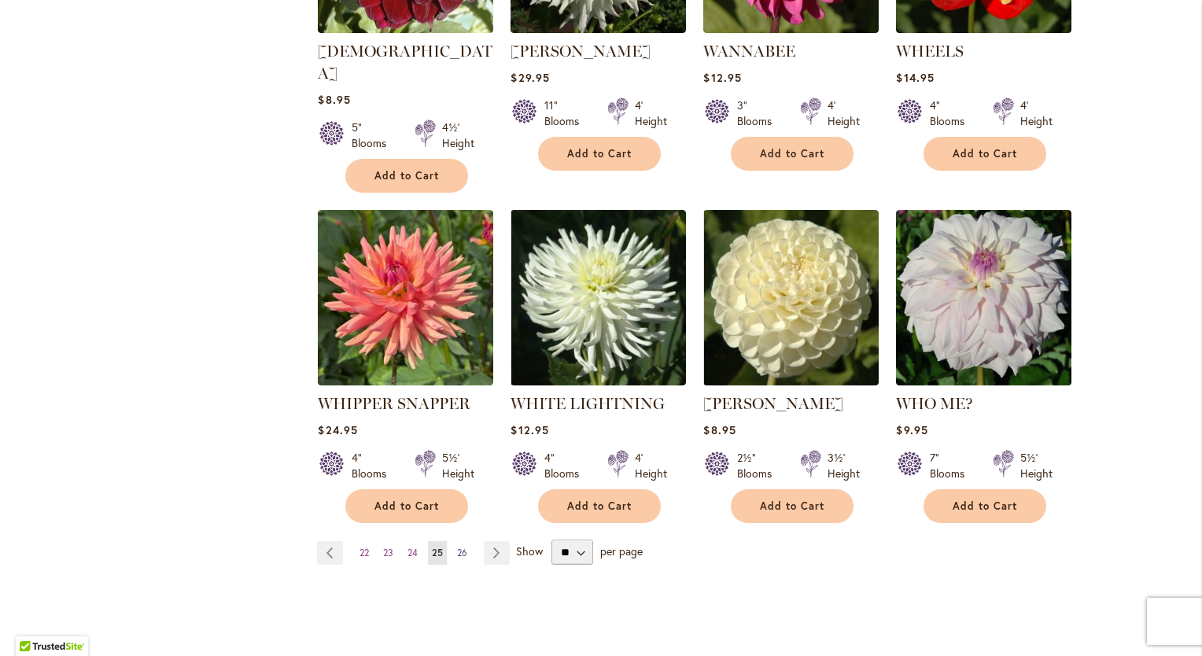
click at [457, 547] on span "26" at bounding box center [462, 553] width 10 height 12
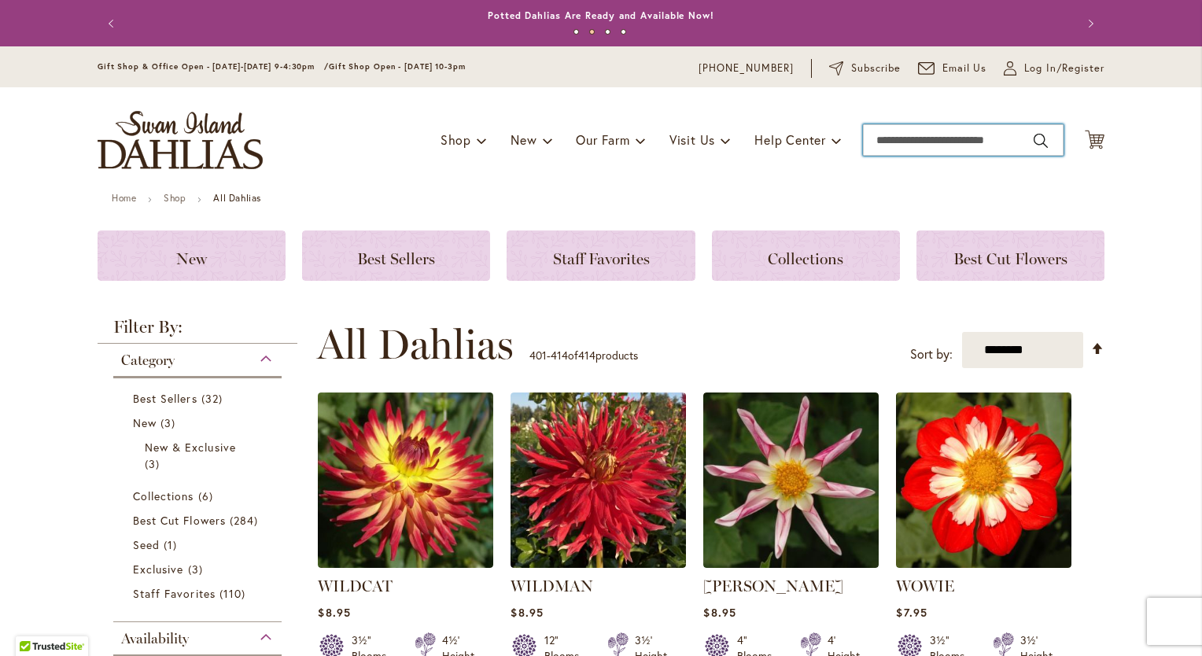
click at [869, 142] on input "Search" at bounding box center [963, 139] width 201 height 31
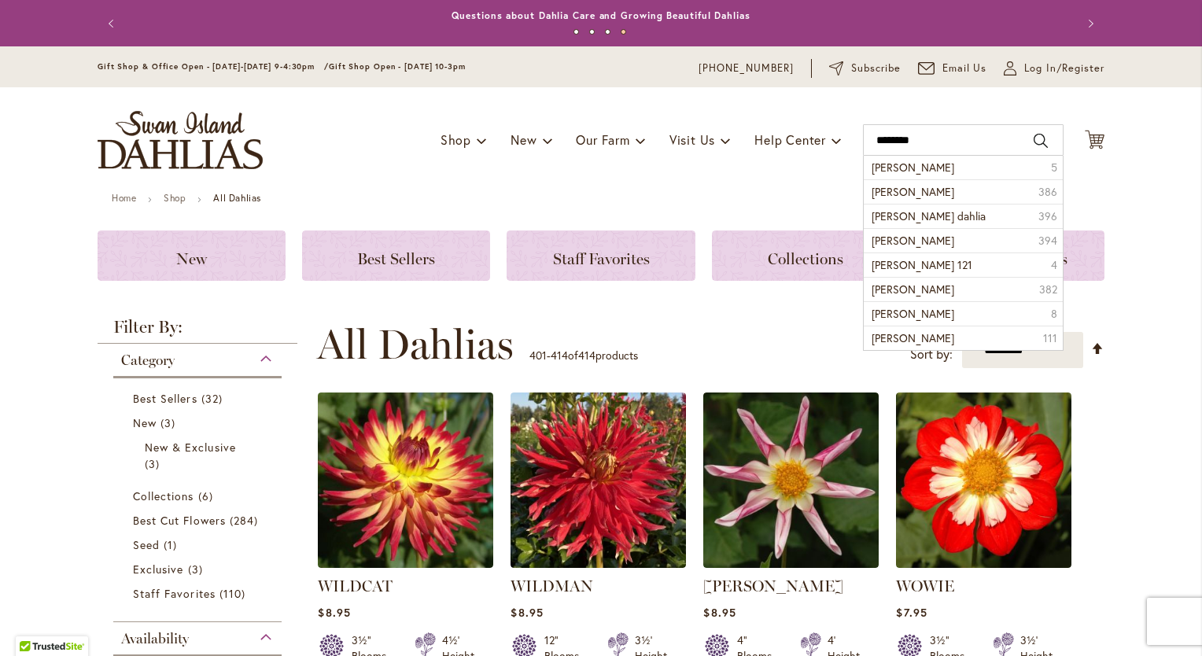
click at [1035, 139] on button "Search" at bounding box center [1041, 140] width 14 height 25
type input "********"
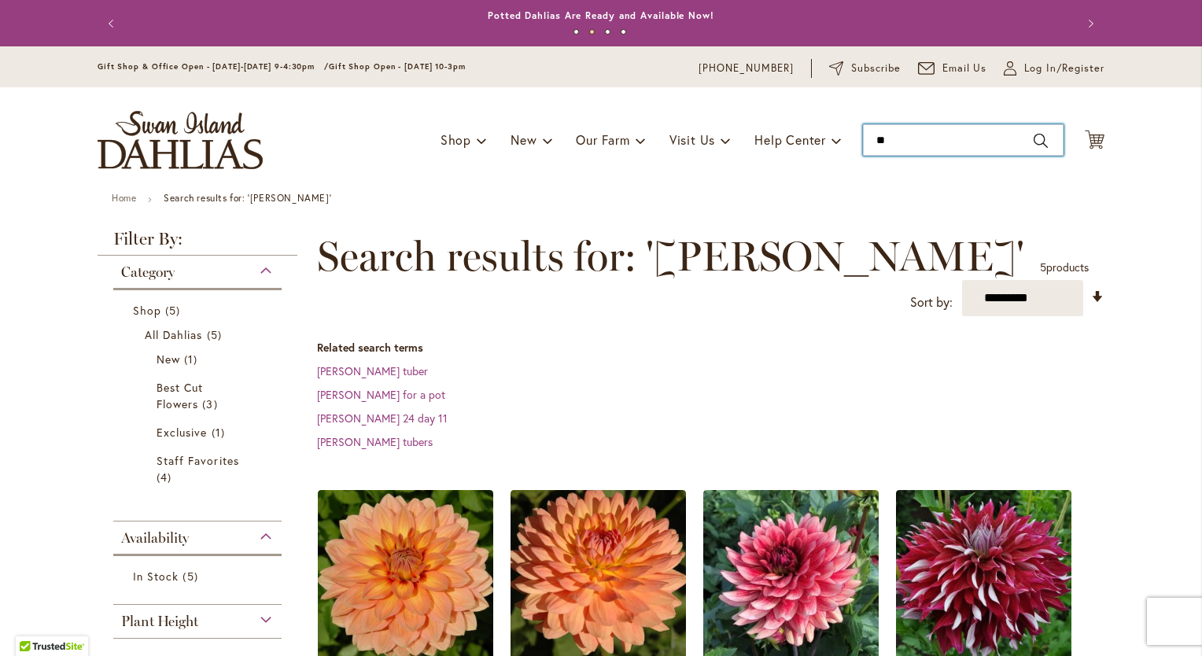
type input "*"
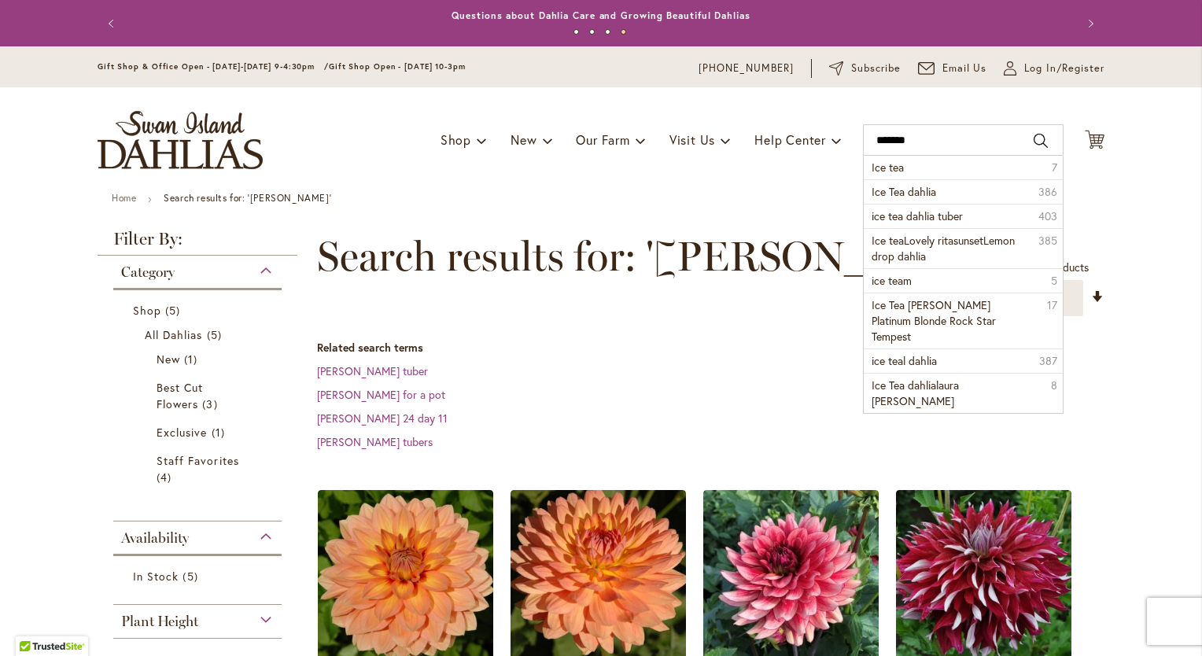
click at [1036, 137] on button "Search" at bounding box center [1041, 140] width 14 height 25
type input "*******"
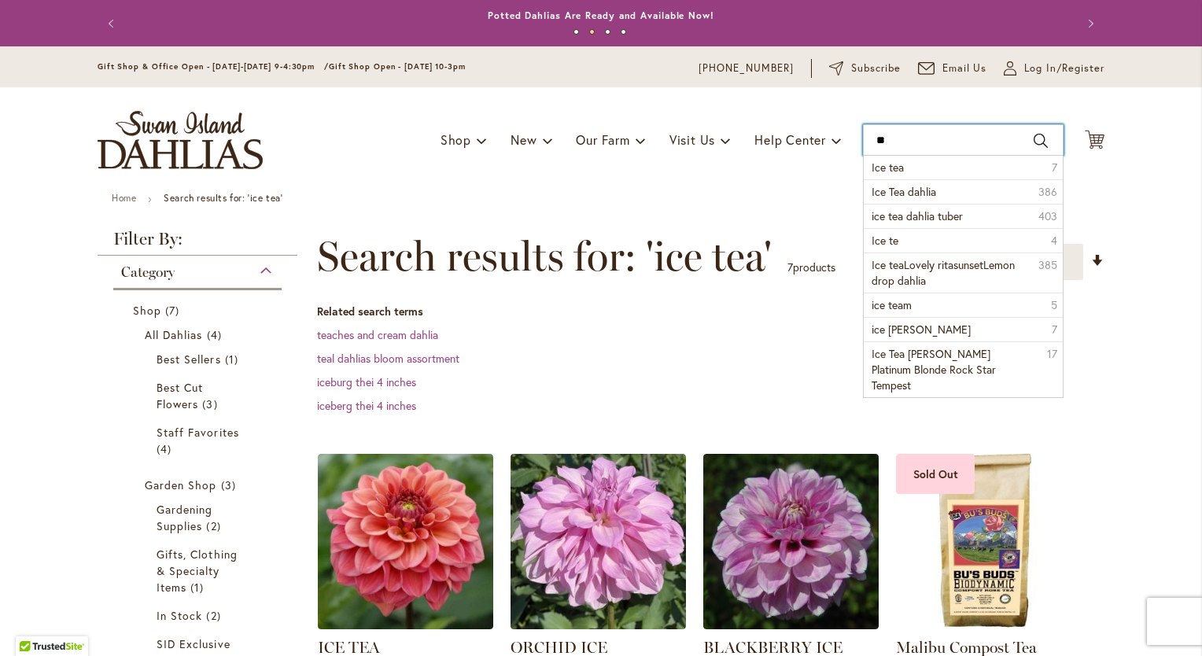
type input "*"
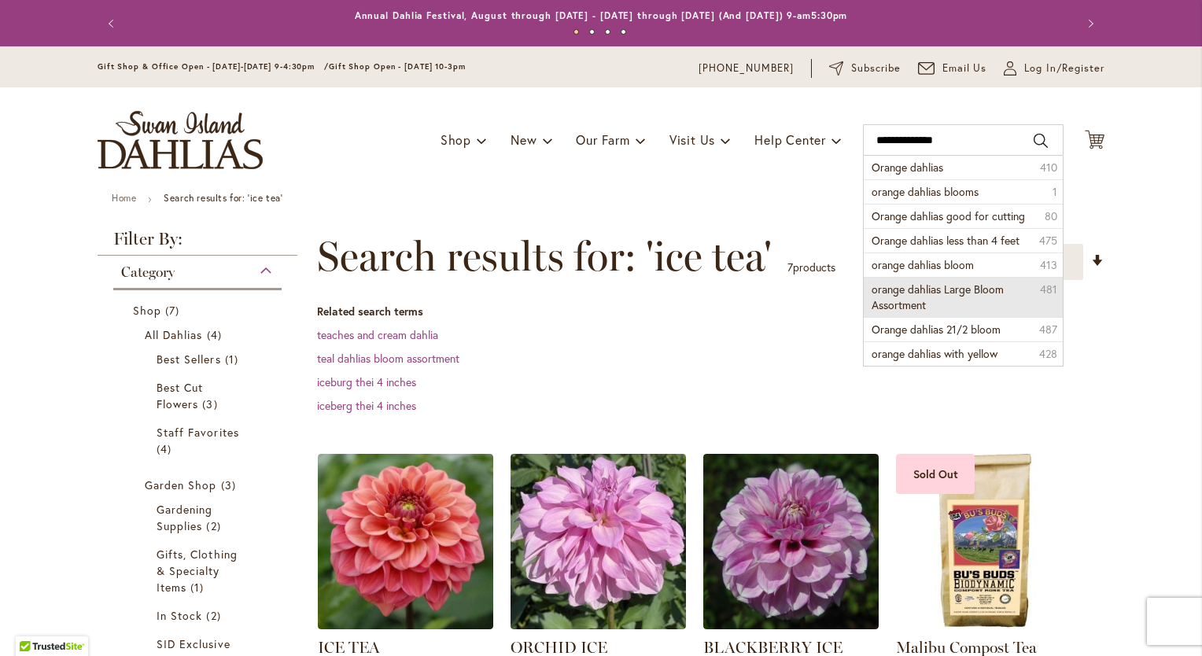
click at [976, 293] on span "orange dahlias Large Bloom Assortment" at bounding box center [938, 297] width 132 height 31
type input "**********"
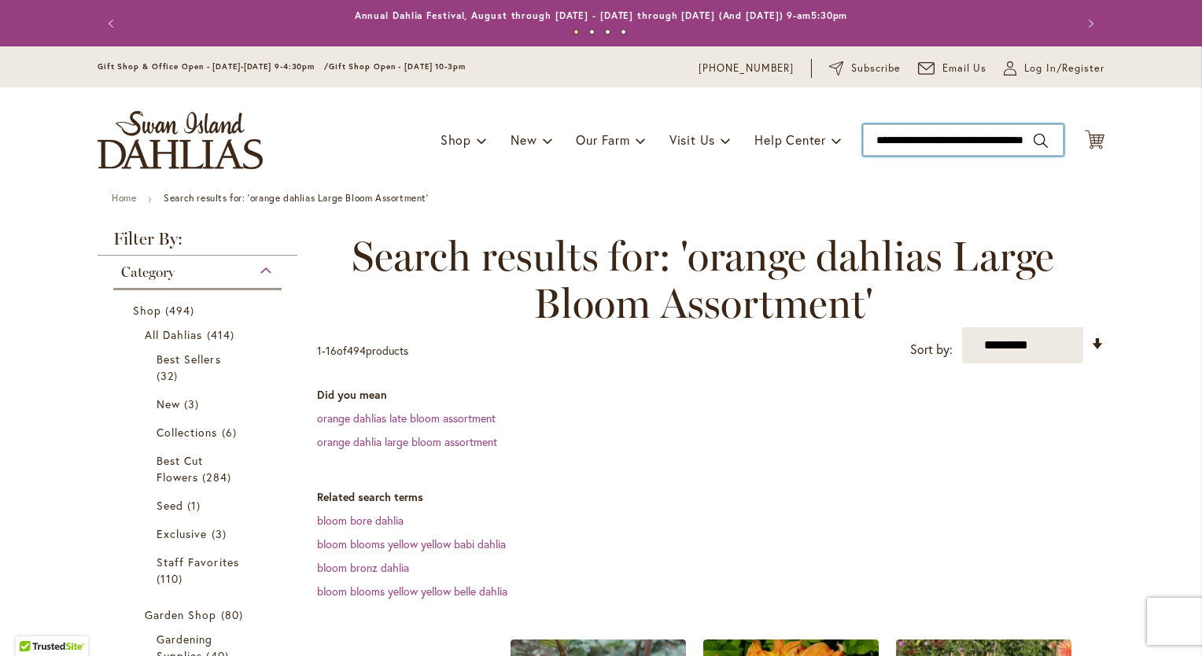
click at [1019, 143] on input "**********" at bounding box center [963, 139] width 201 height 31
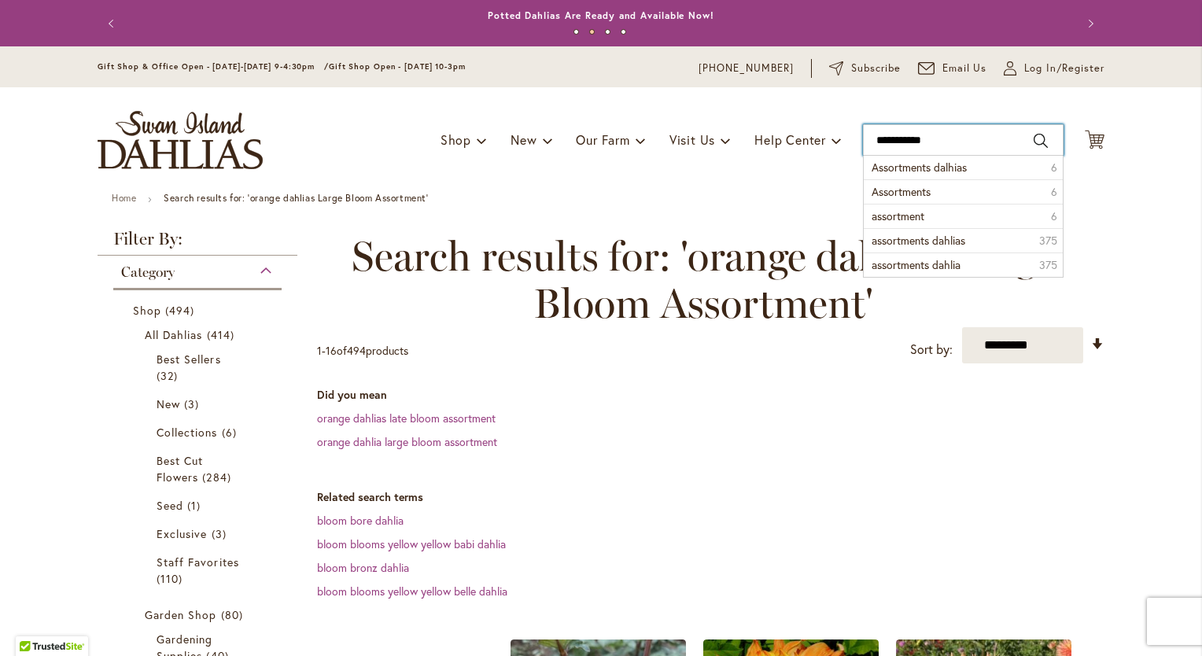
click at [957, 139] on input "**********" at bounding box center [963, 139] width 201 height 31
type input "*"
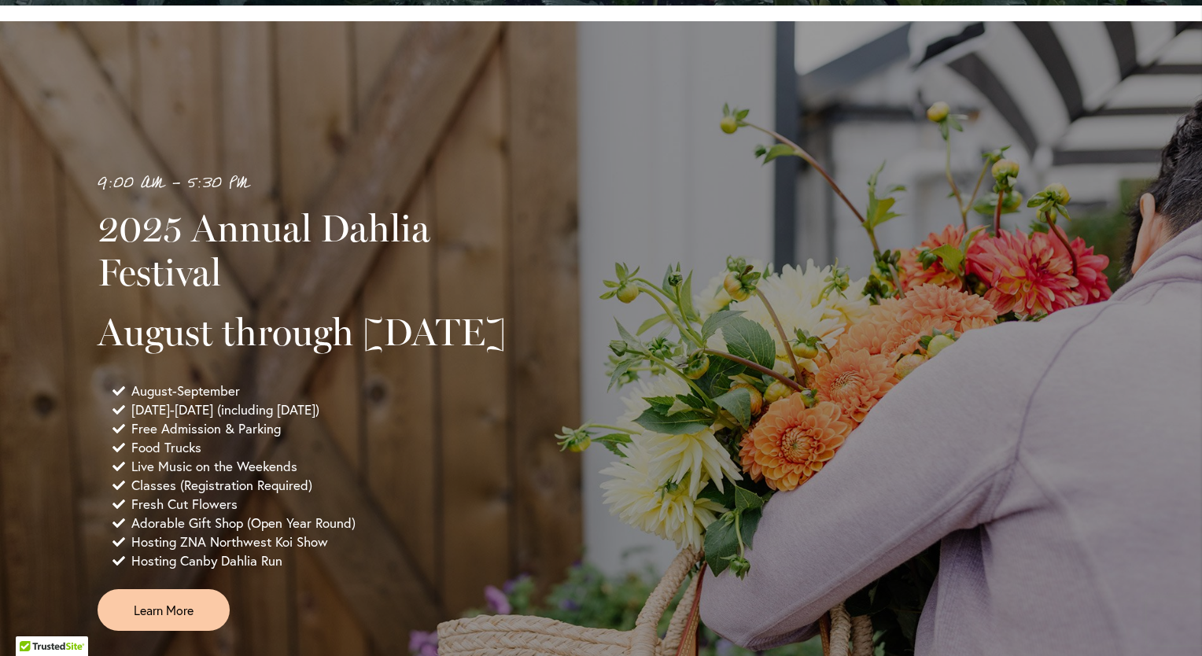
scroll to position [890, 0]
